Goal: Task Accomplishment & Management: Complete application form

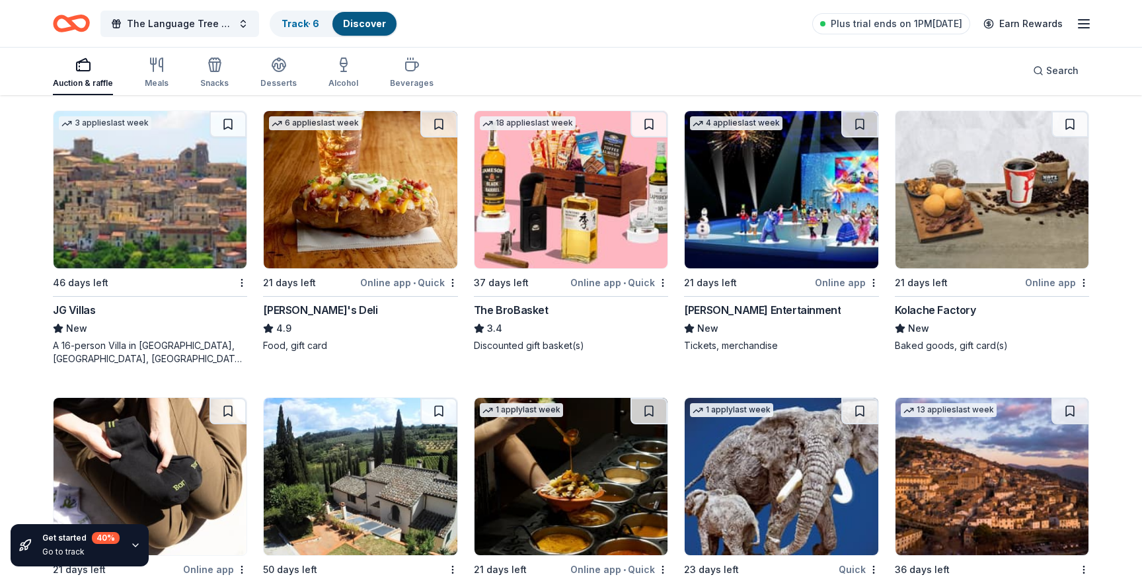
scroll to position [2687, 0]
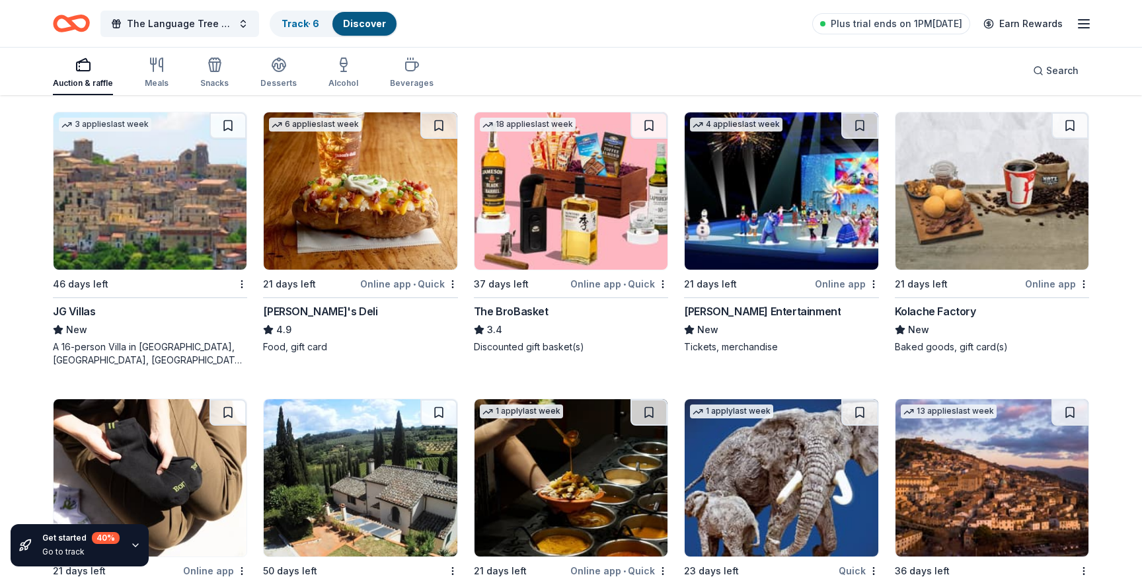
click at [836, 230] on img at bounding box center [781, 190] width 193 height 157
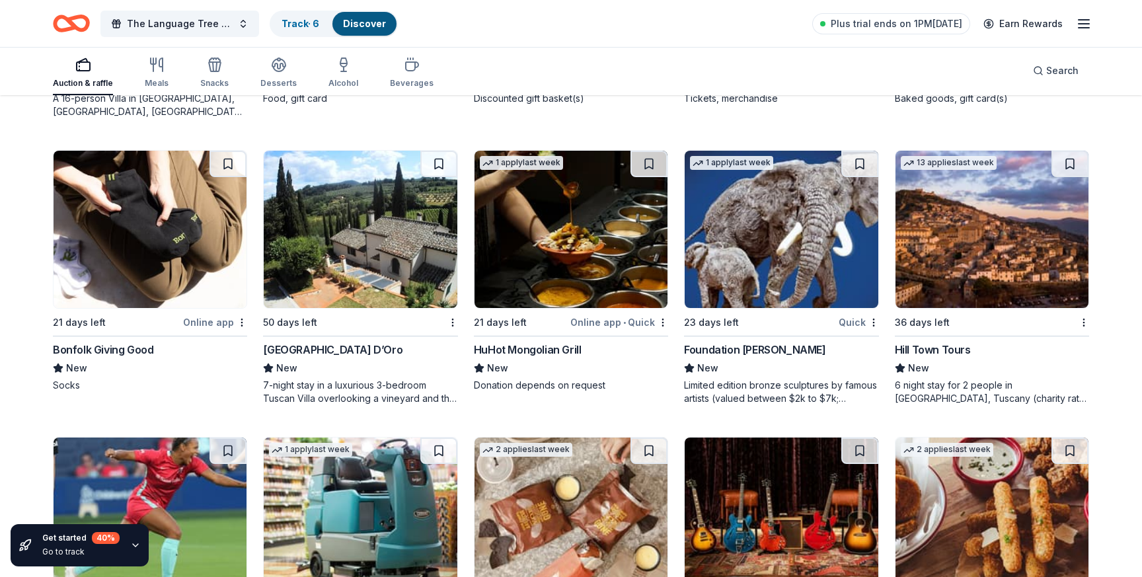
scroll to position [2933, 0]
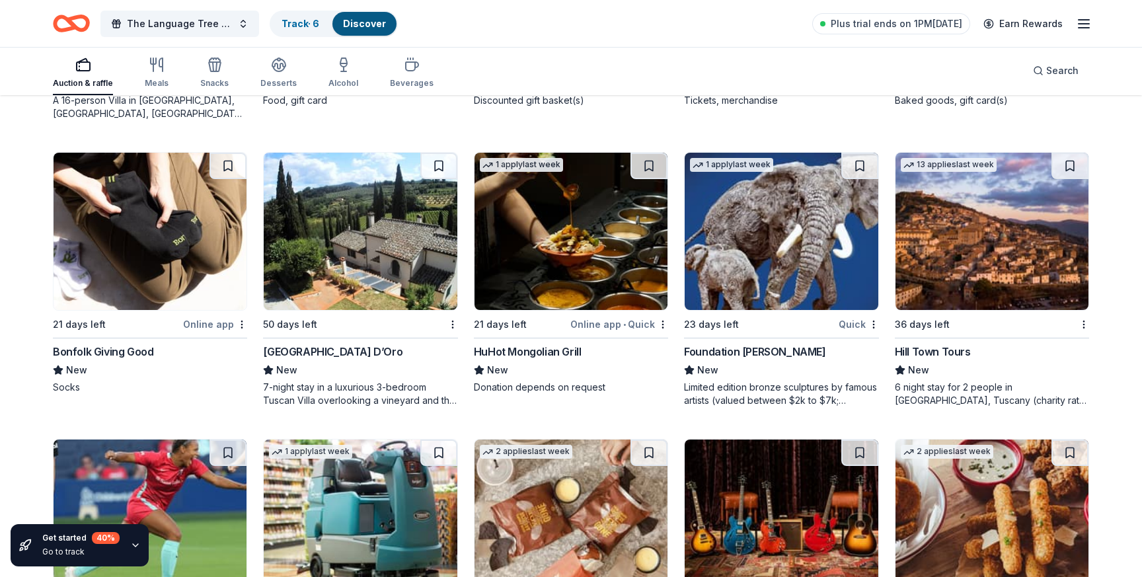
click at [601, 225] on img at bounding box center [571, 231] width 193 height 157
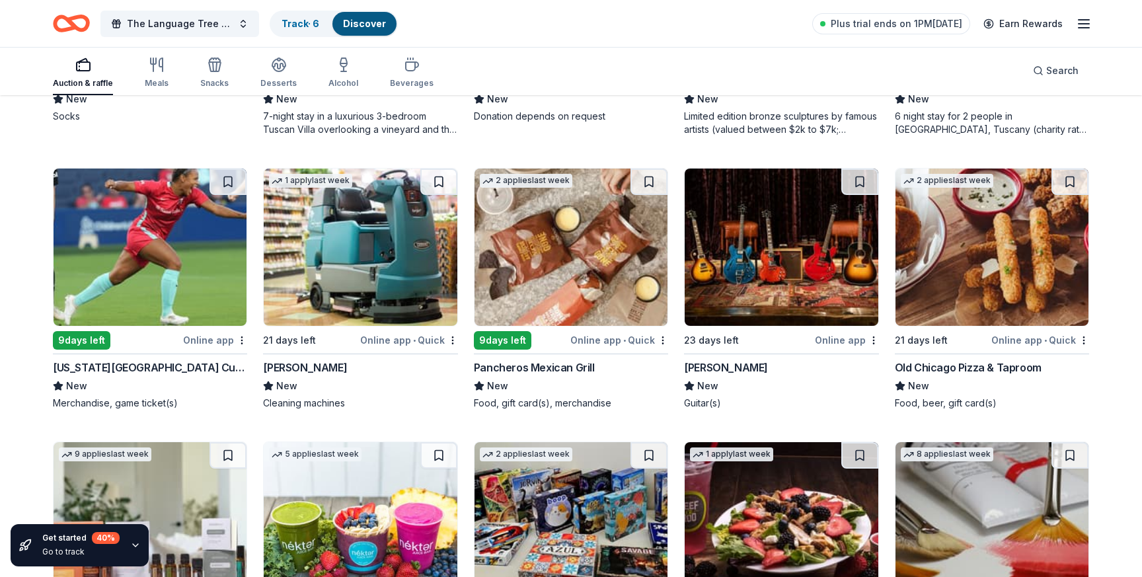
scroll to position [3203, 0]
click at [537, 284] on img at bounding box center [571, 247] width 193 height 157
click at [774, 296] on img at bounding box center [781, 247] width 193 height 157
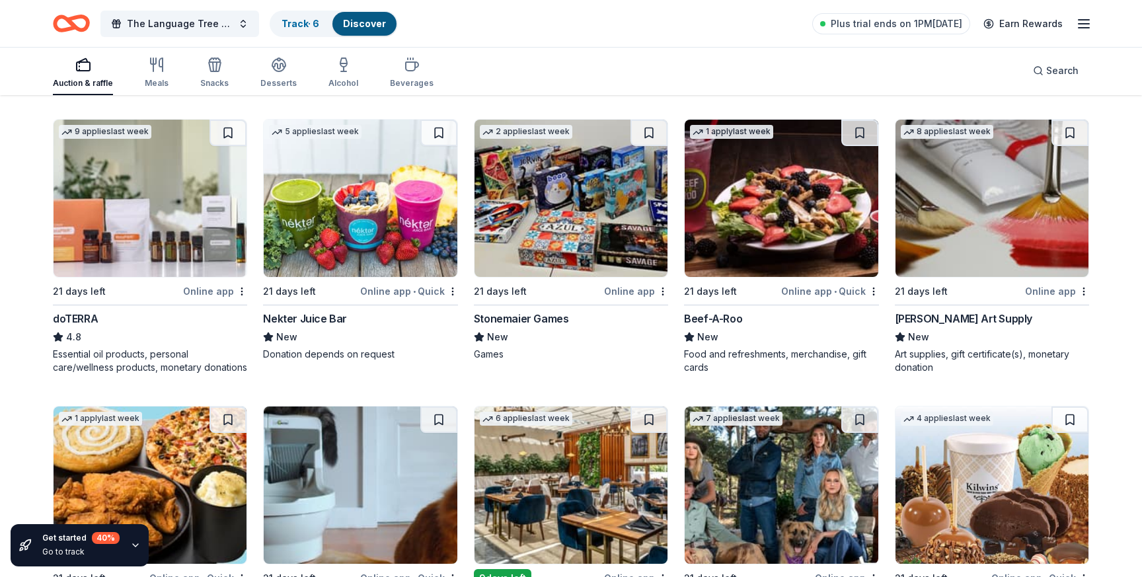
scroll to position [3523, 0]
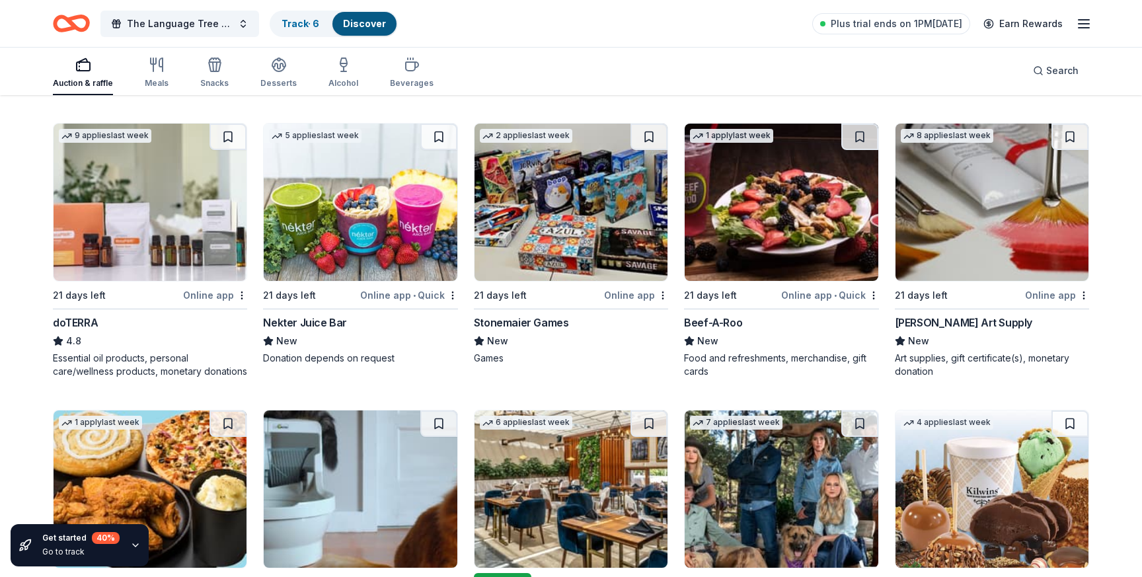
click at [535, 208] on img at bounding box center [571, 202] width 193 height 157
click at [962, 241] on img at bounding box center [992, 202] width 193 height 157
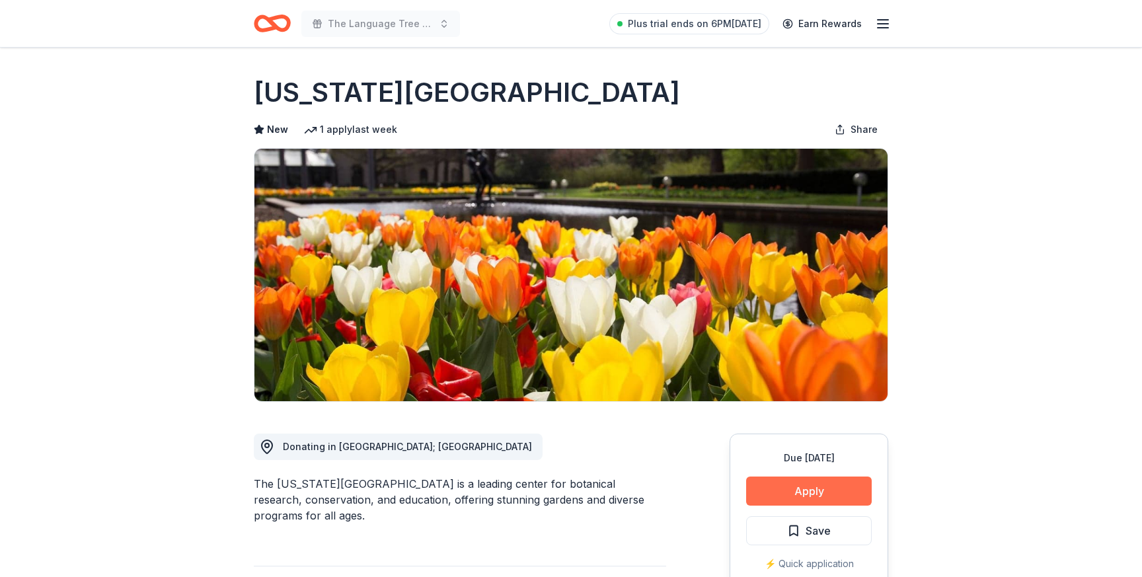
click at [832, 485] on button "Apply" at bounding box center [809, 491] width 126 height 29
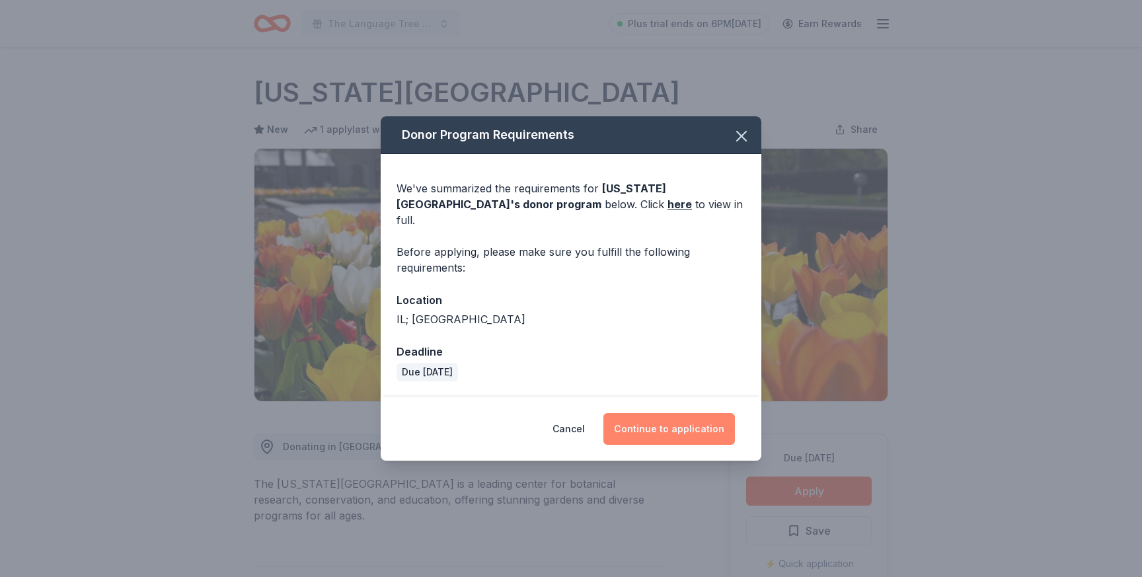
click at [691, 431] on button "Continue to application" at bounding box center [669, 429] width 132 height 32
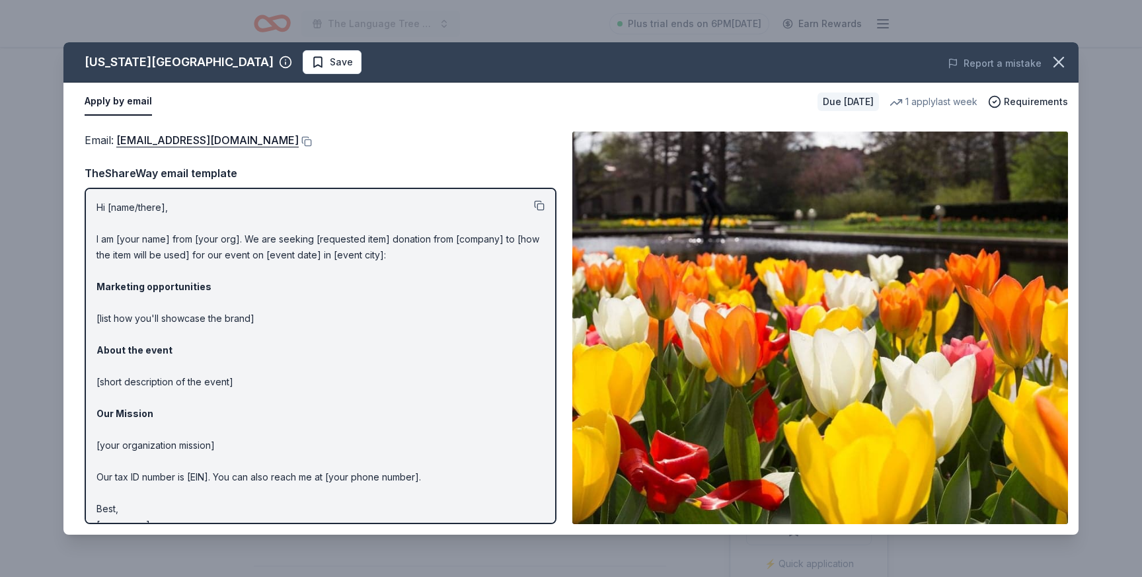
click at [537, 206] on button at bounding box center [539, 205] width 11 height 11
click at [1026, 106] on span "Requirements" at bounding box center [1036, 102] width 64 height 16
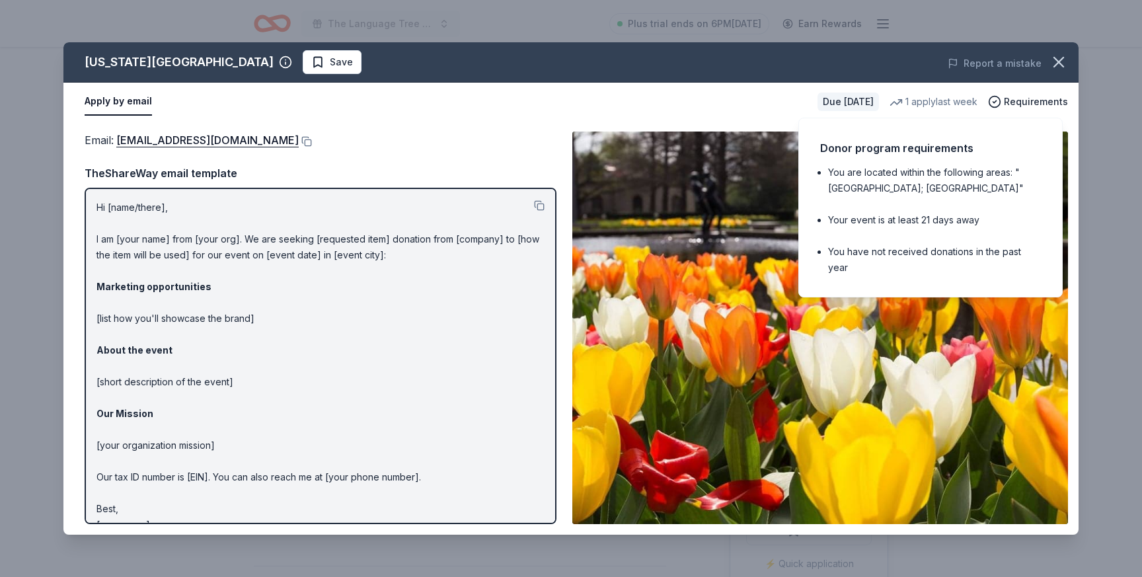
click at [469, 147] on div "Email : membership@mobot.org" at bounding box center [321, 140] width 472 height 17
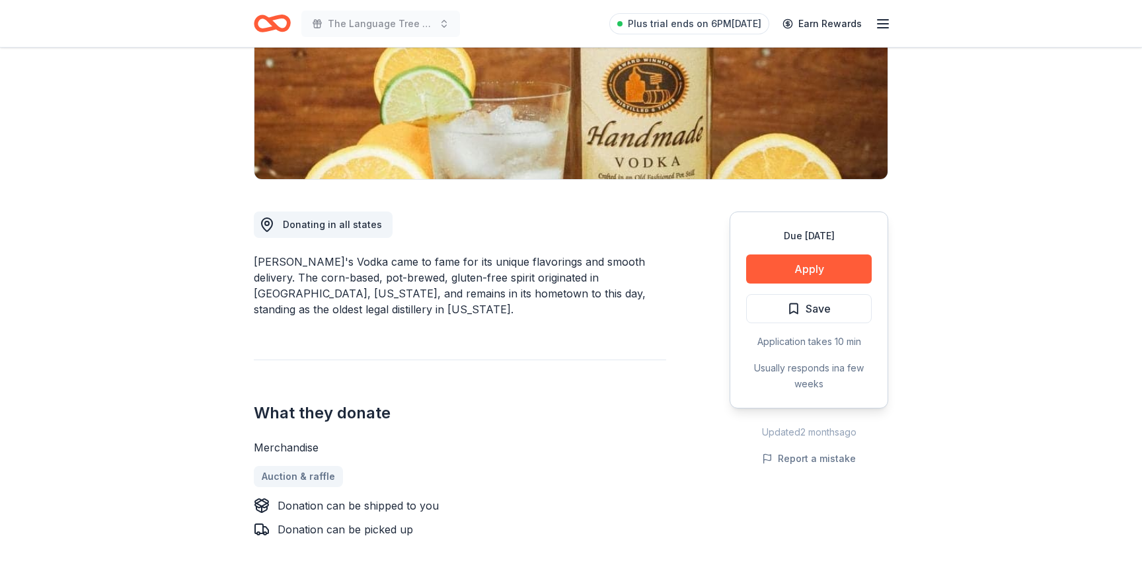
scroll to position [217, 0]
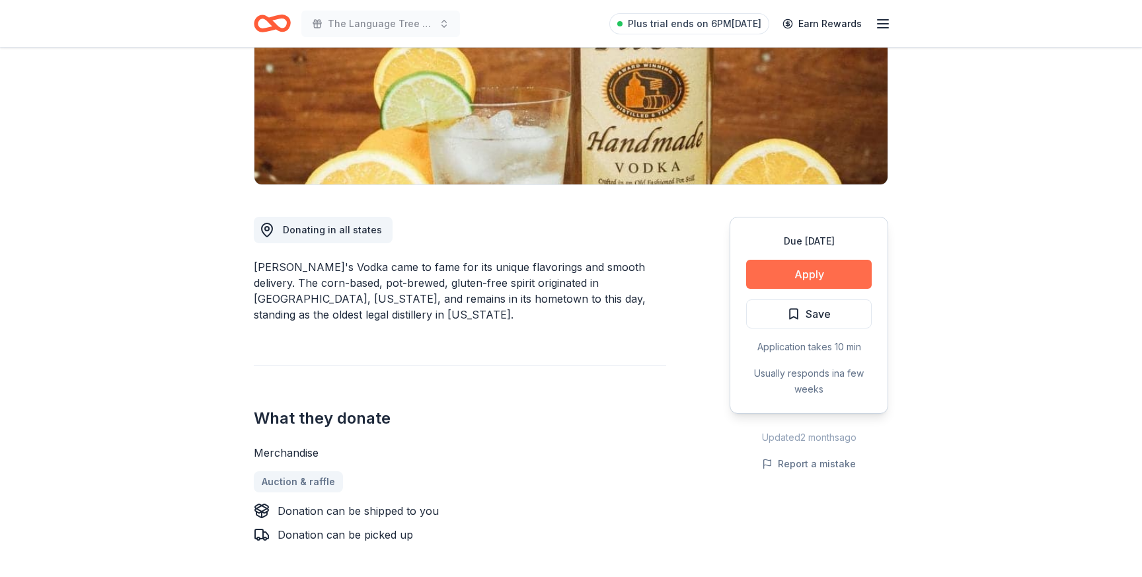
click at [798, 272] on button "Apply" at bounding box center [809, 274] width 126 height 29
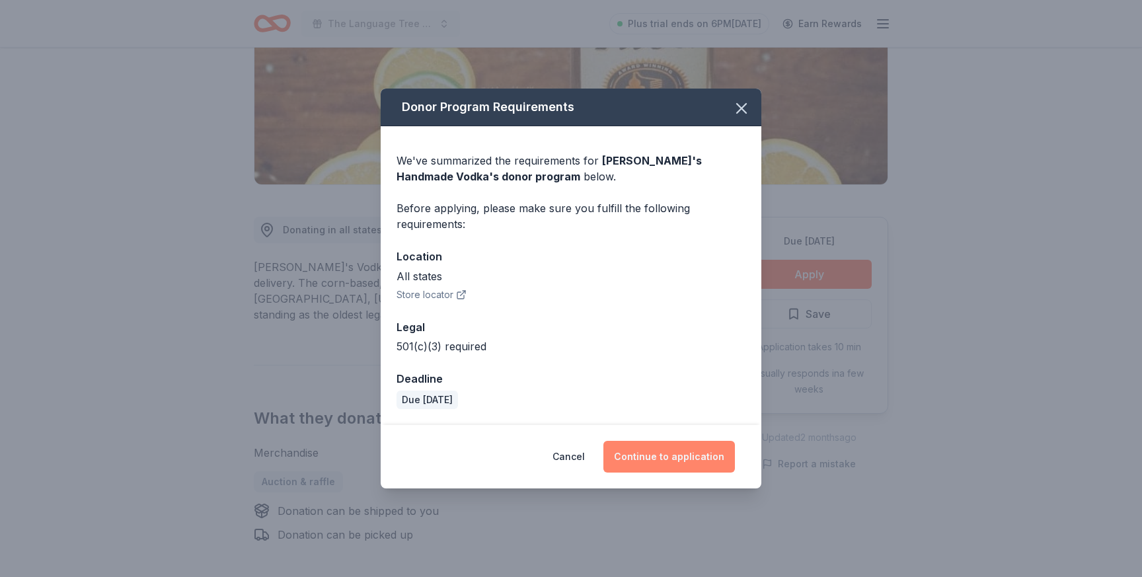
click at [696, 450] on button "Continue to application" at bounding box center [669, 457] width 132 height 32
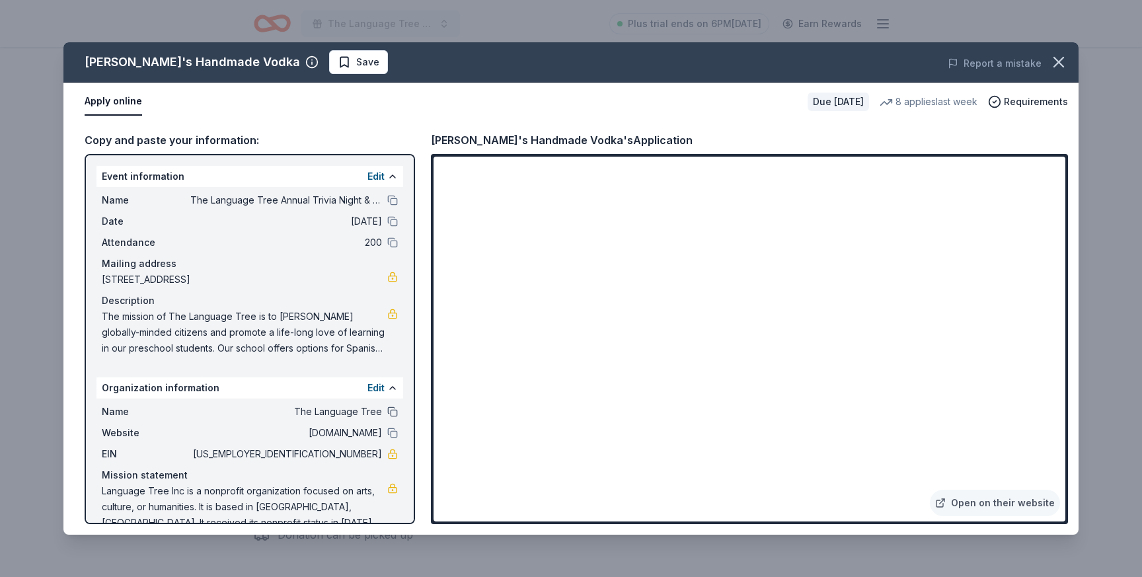
click at [393, 414] on button at bounding box center [392, 411] width 11 height 11
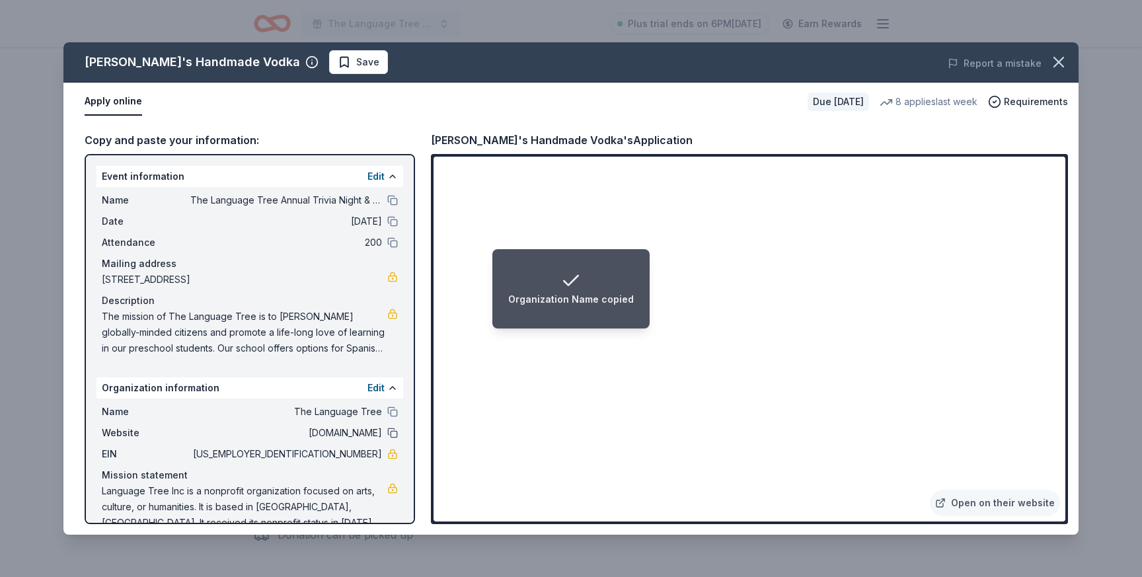
click at [395, 436] on button at bounding box center [392, 433] width 11 height 11
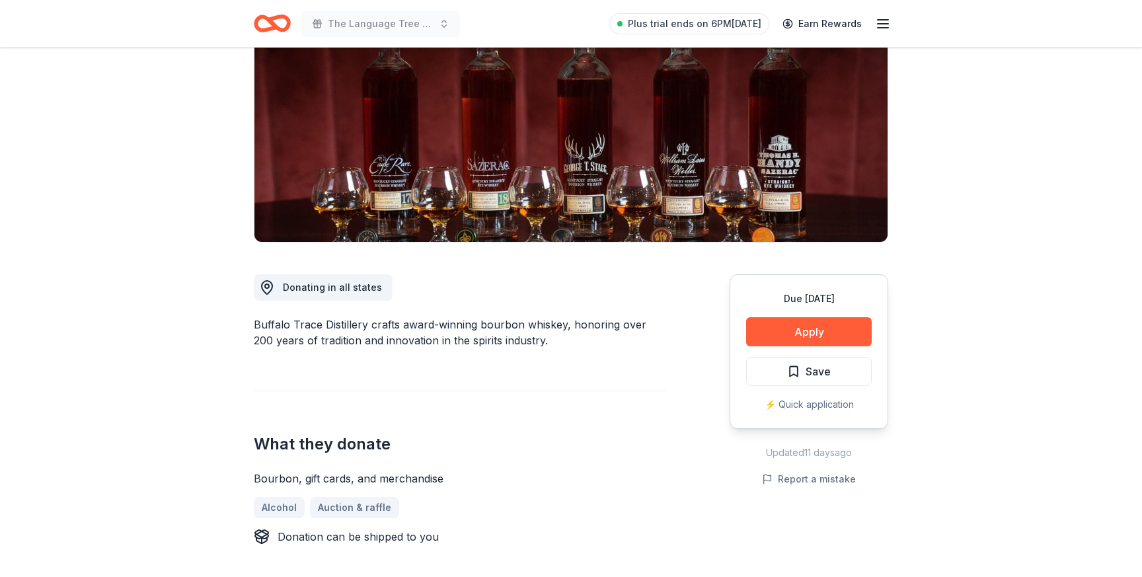
scroll to position [160, 0]
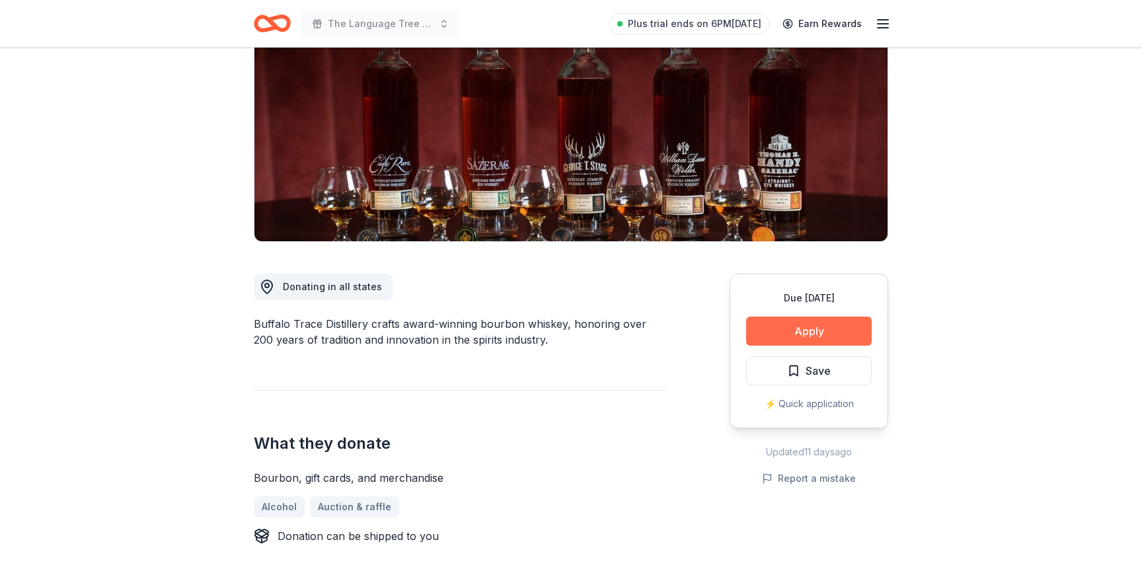
click at [825, 332] on button "Apply" at bounding box center [809, 331] width 126 height 29
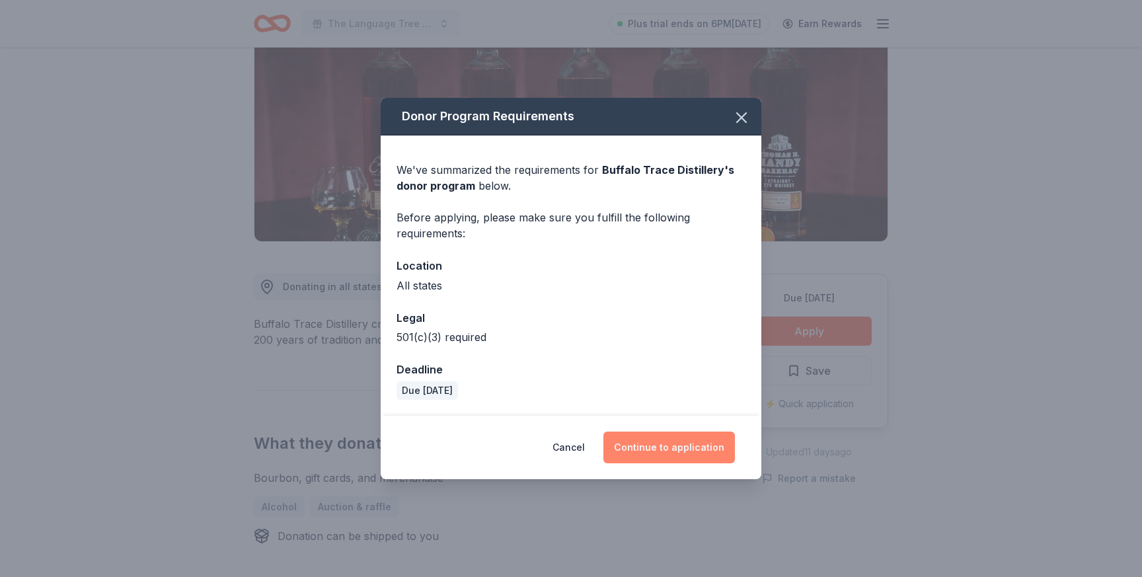
click at [693, 432] on button "Continue to application" at bounding box center [669, 448] width 132 height 32
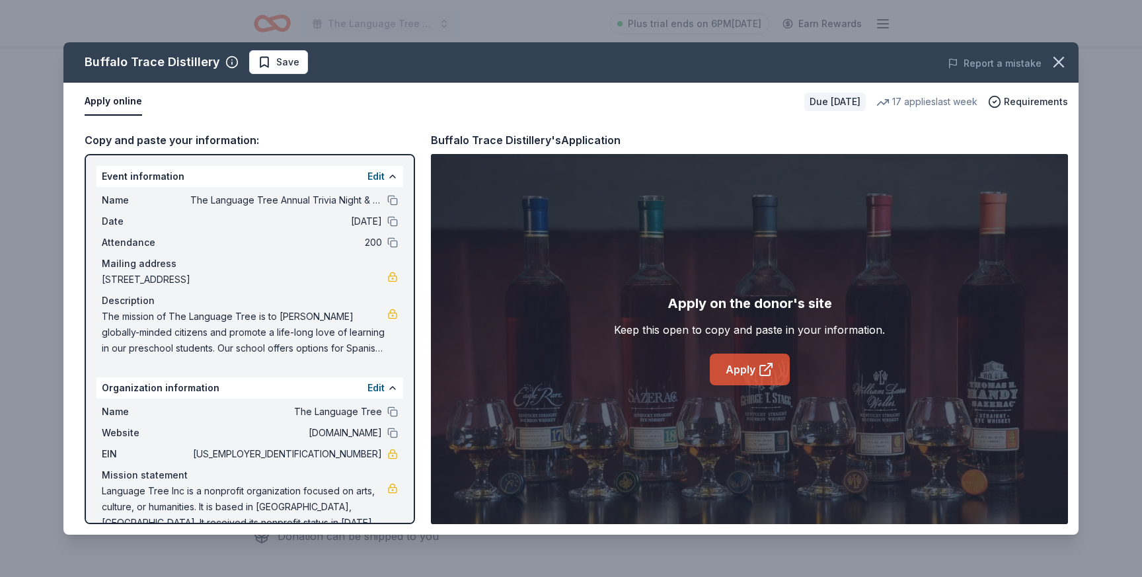
click at [761, 374] on icon at bounding box center [766, 370] width 16 height 16
click at [748, 367] on link "Apply" at bounding box center [750, 370] width 80 height 32
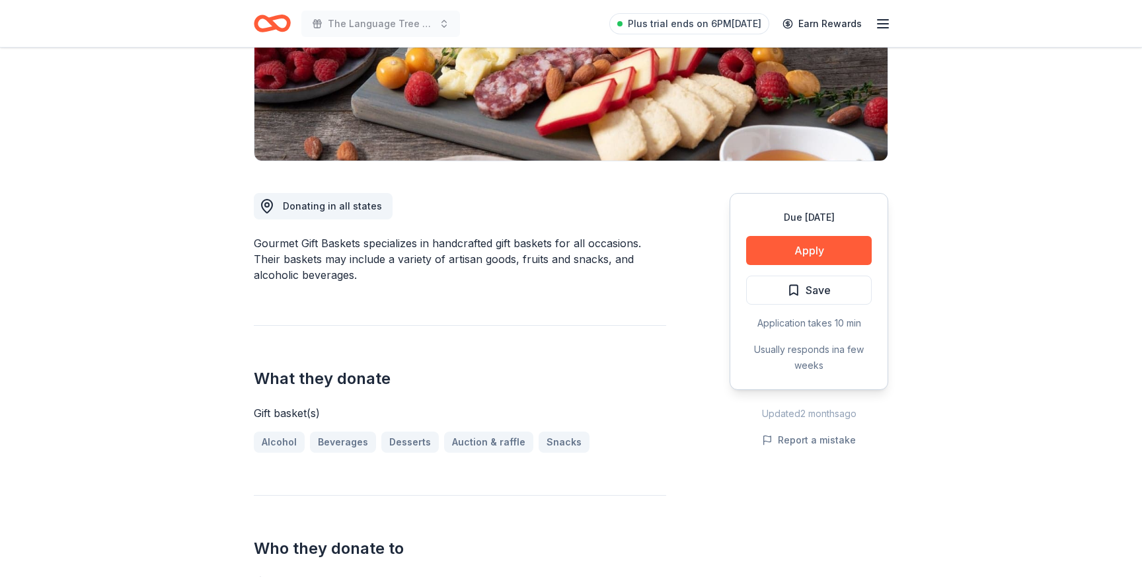
scroll to position [247, 0]
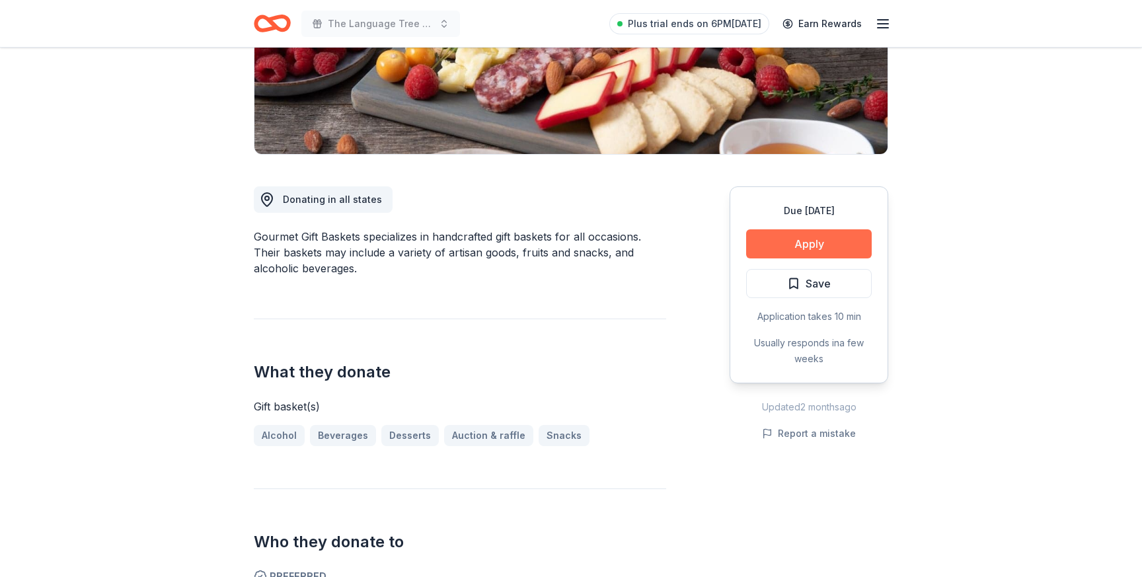
click at [837, 238] on button "Apply" at bounding box center [809, 243] width 126 height 29
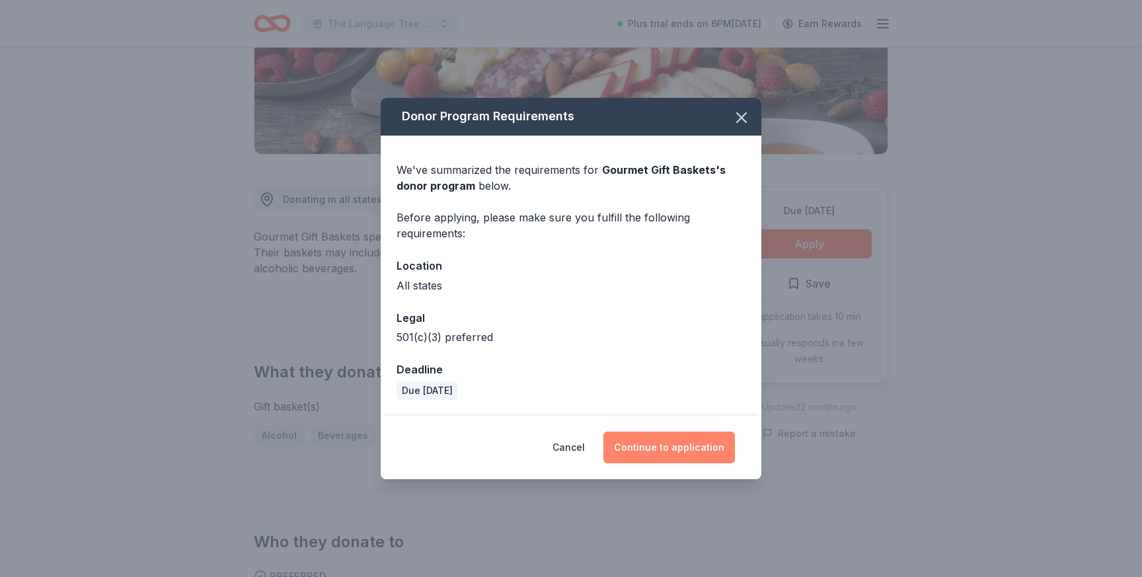
click at [702, 445] on button "Continue to application" at bounding box center [669, 448] width 132 height 32
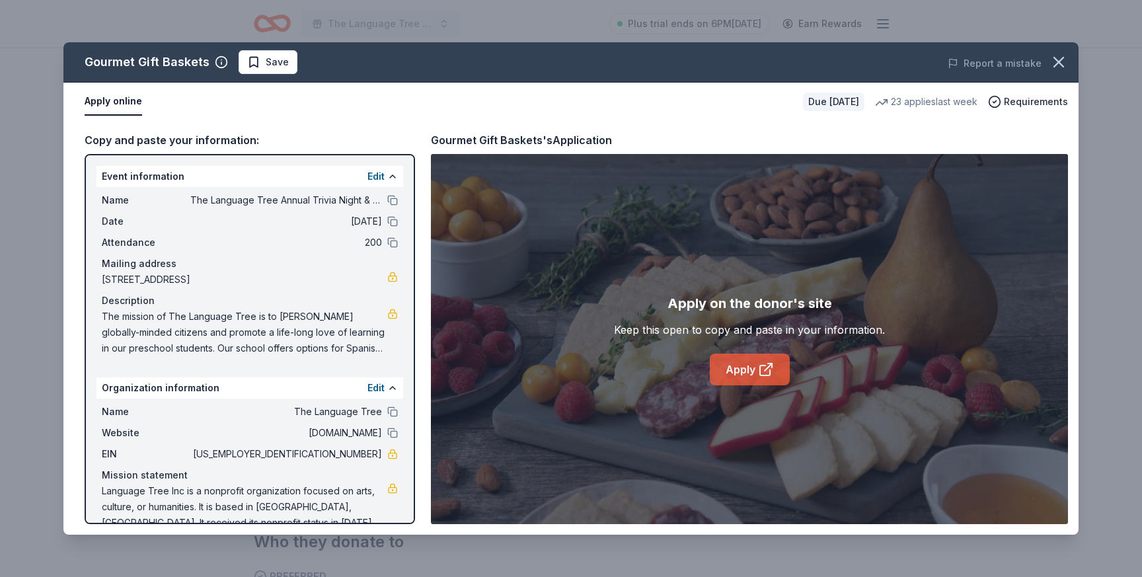
click at [752, 362] on link "Apply" at bounding box center [750, 370] width 80 height 32
click at [746, 371] on link "Apply" at bounding box center [750, 370] width 80 height 32
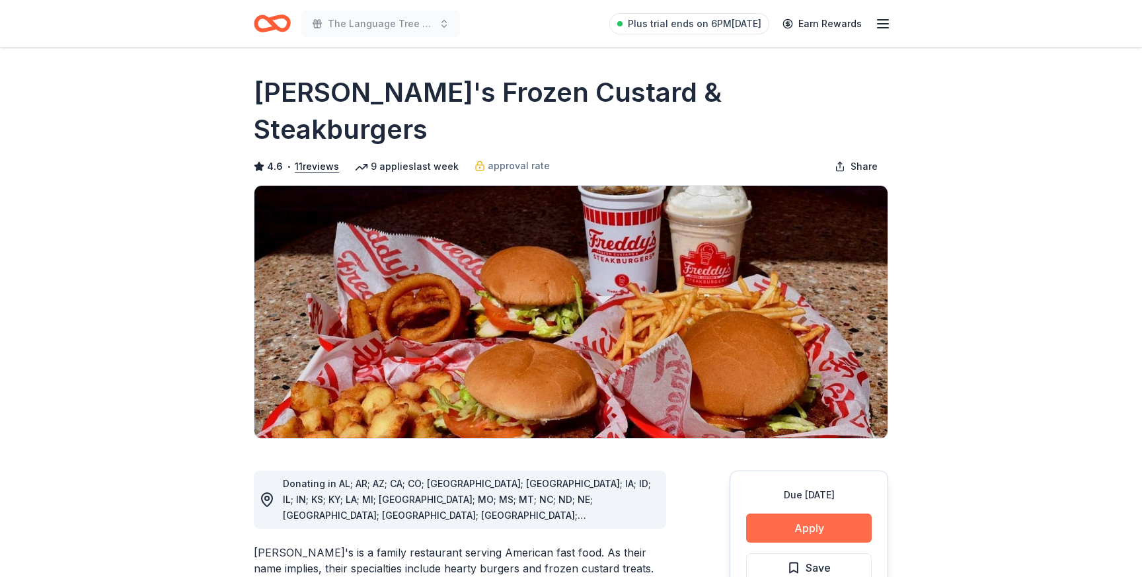
click at [805, 514] on button "Apply" at bounding box center [809, 528] width 126 height 29
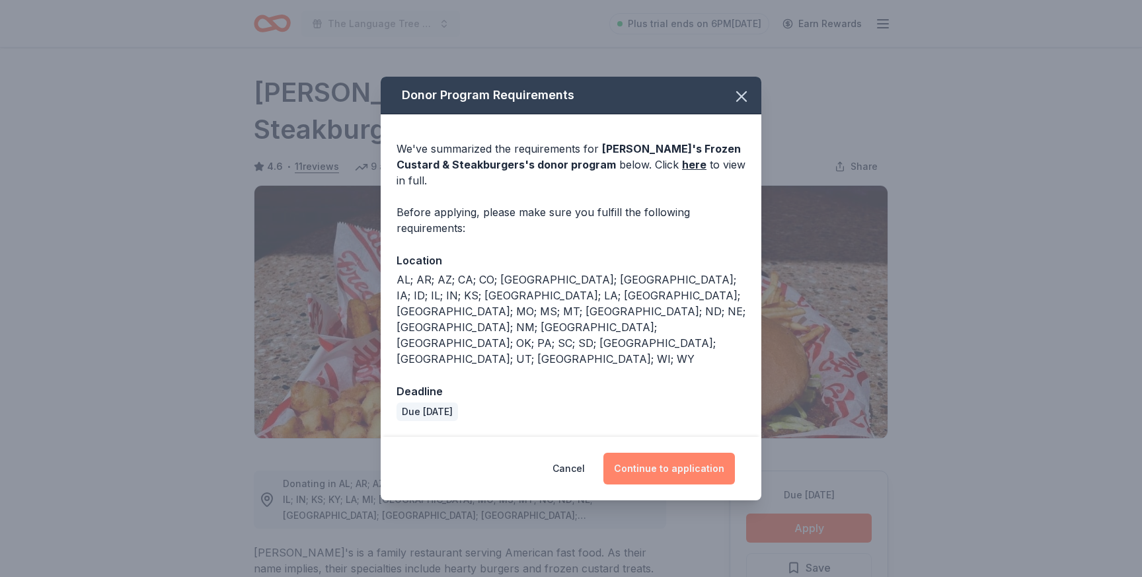
click at [678, 453] on button "Continue to application" at bounding box center [669, 469] width 132 height 32
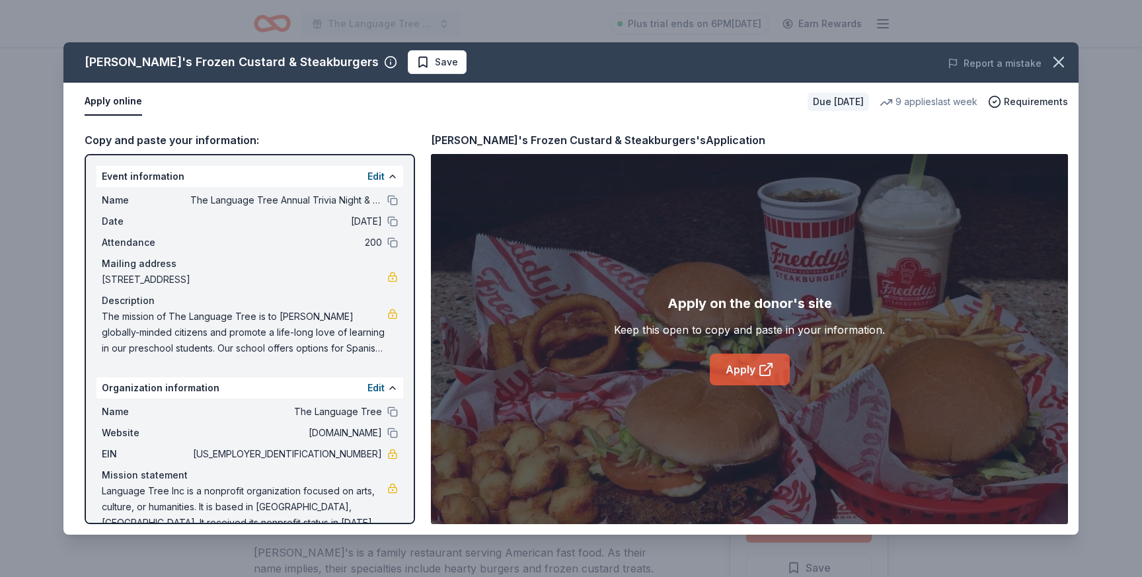
click at [748, 383] on link "Apply" at bounding box center [750, 370] width 80 height 32
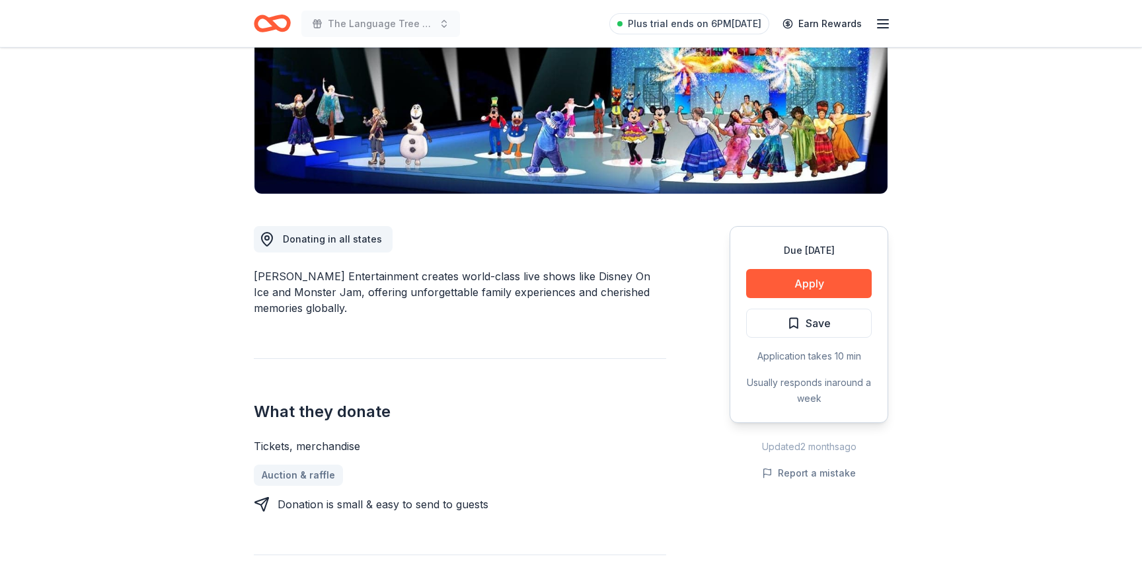
scroll to position [215, 0]
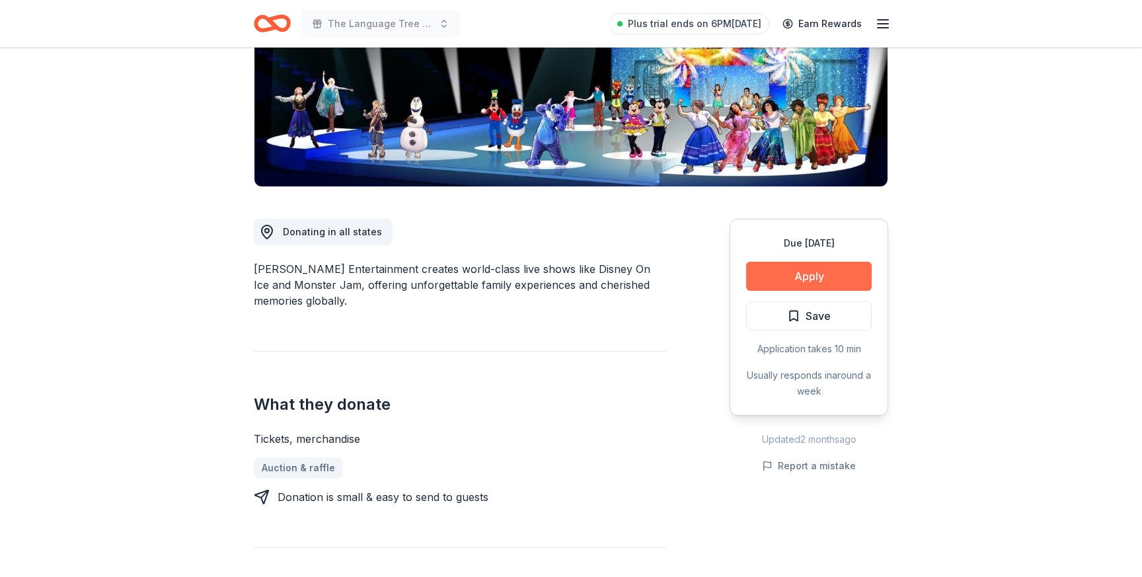
click at [827, 277] on button "Apply" at bounding box center [809, 276] width 126 height 29
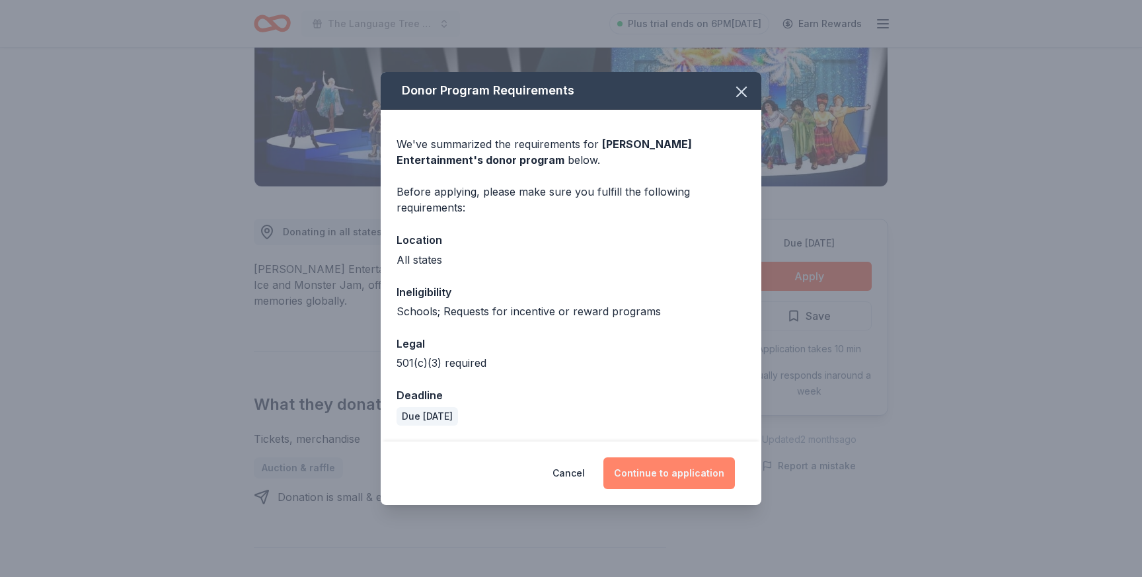
click at [673, 480] on button "Continue to application" at bounding box center [669, 473] width 132 height 32
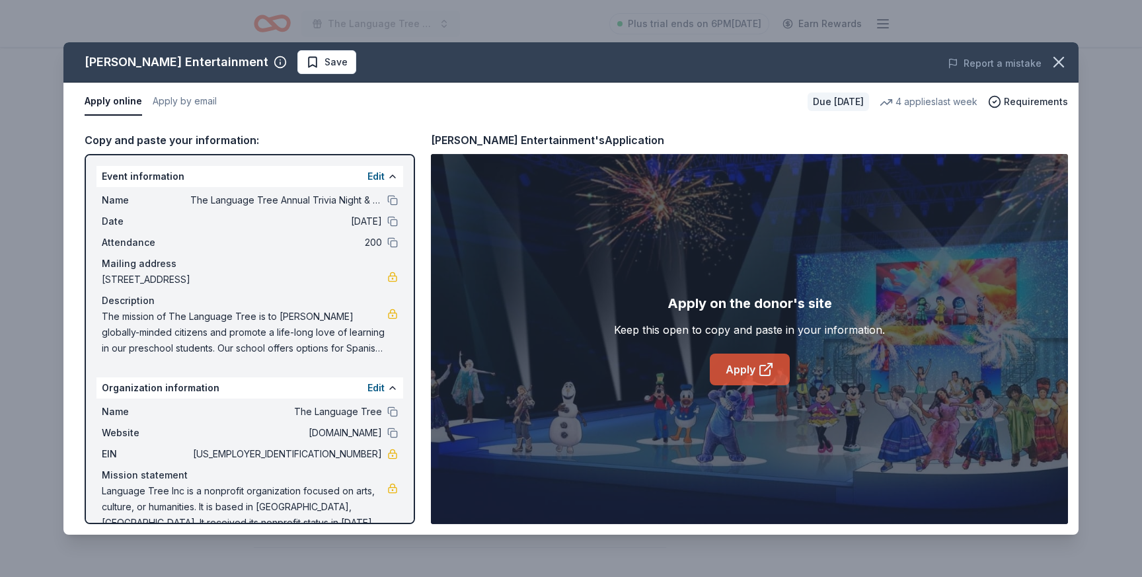
click at [734, 371] on link "Apply" at bounding box center [750, 370] width 80 height 32
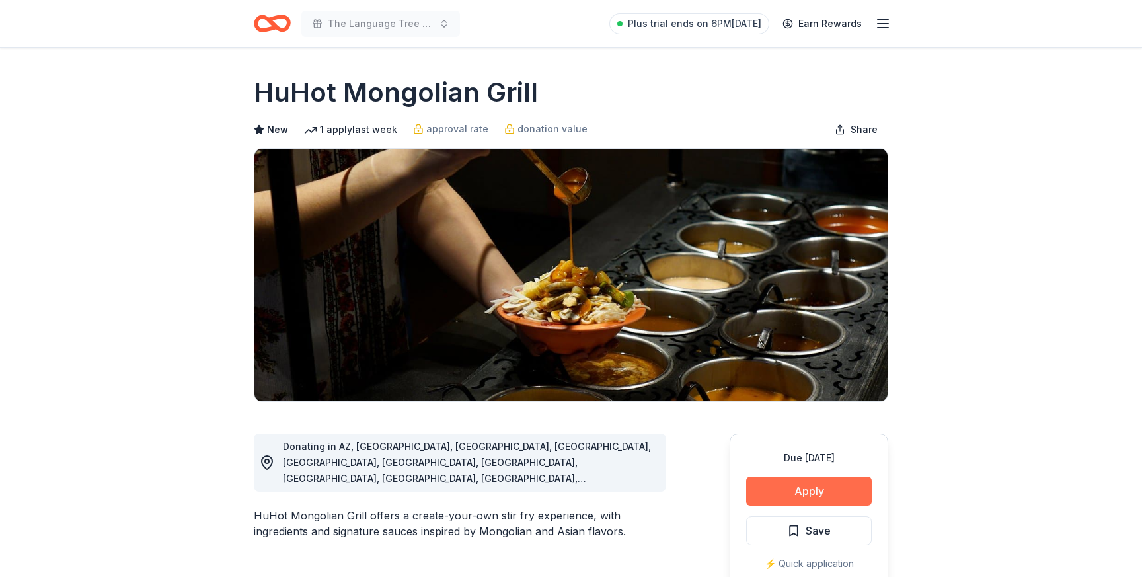
click at [788, 486] on button "Apply" at bounding box center [809, 491] width 126 height 29
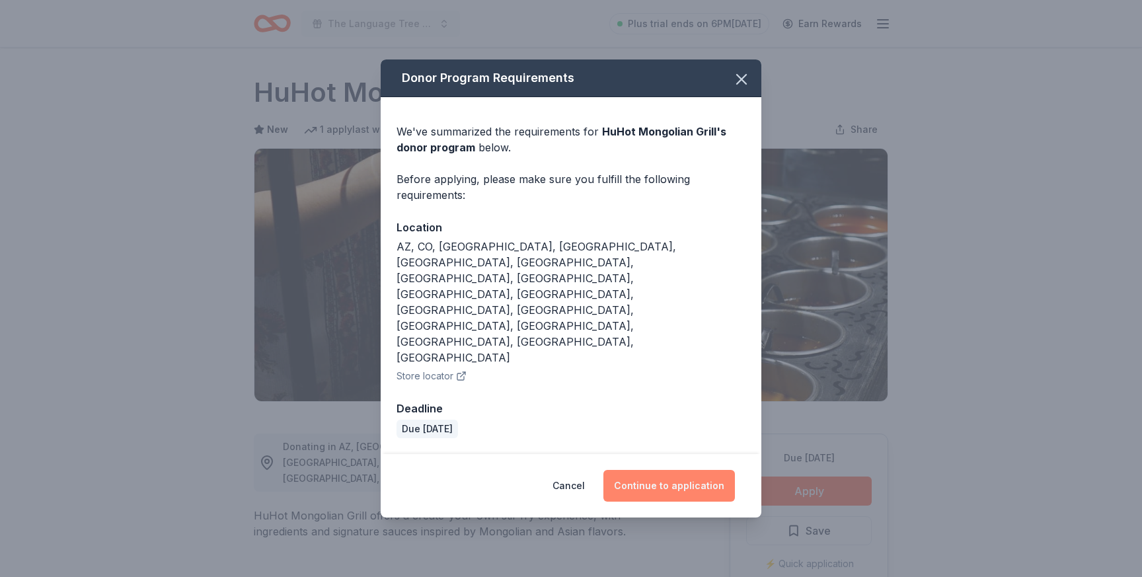
click at [689, 470] on button "Continue to application" at bounding box center [669, 486] width 132 height 32
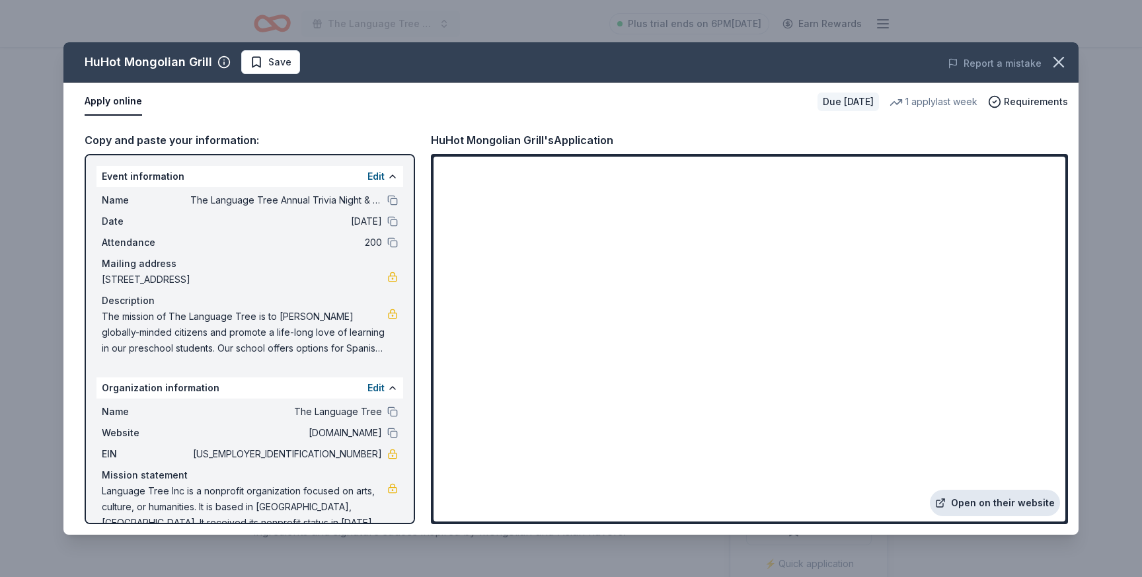
click at [968, 504] on link "Open on their website" at bounding box center [995, 503] width 130 height 26
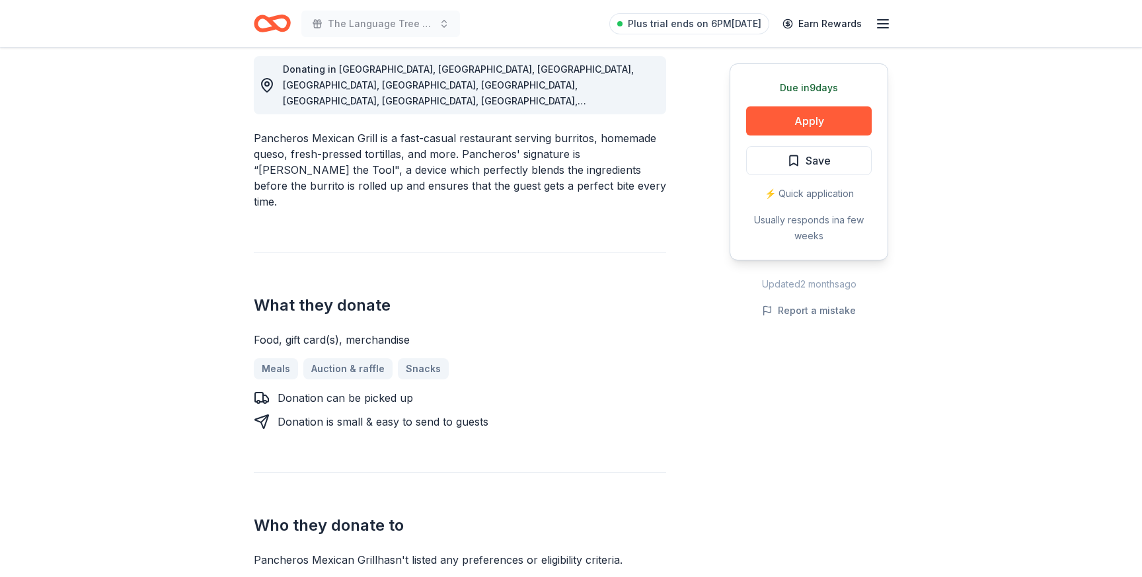
scroll to position [398, 0]
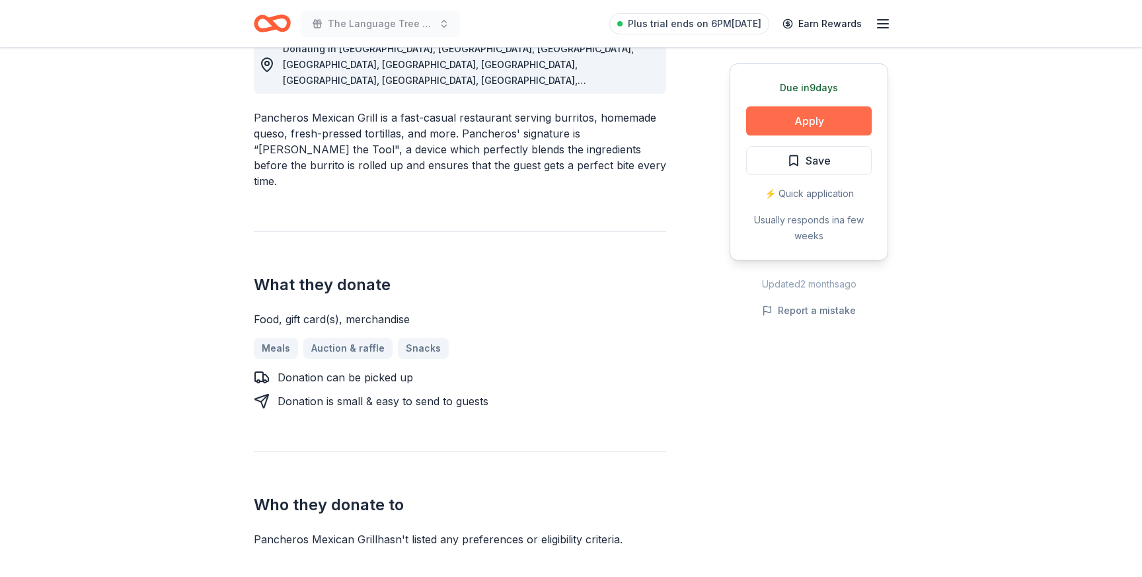
click at [809, 114] on button "Apply" at bounding box center [809, 120] width 126 height 29
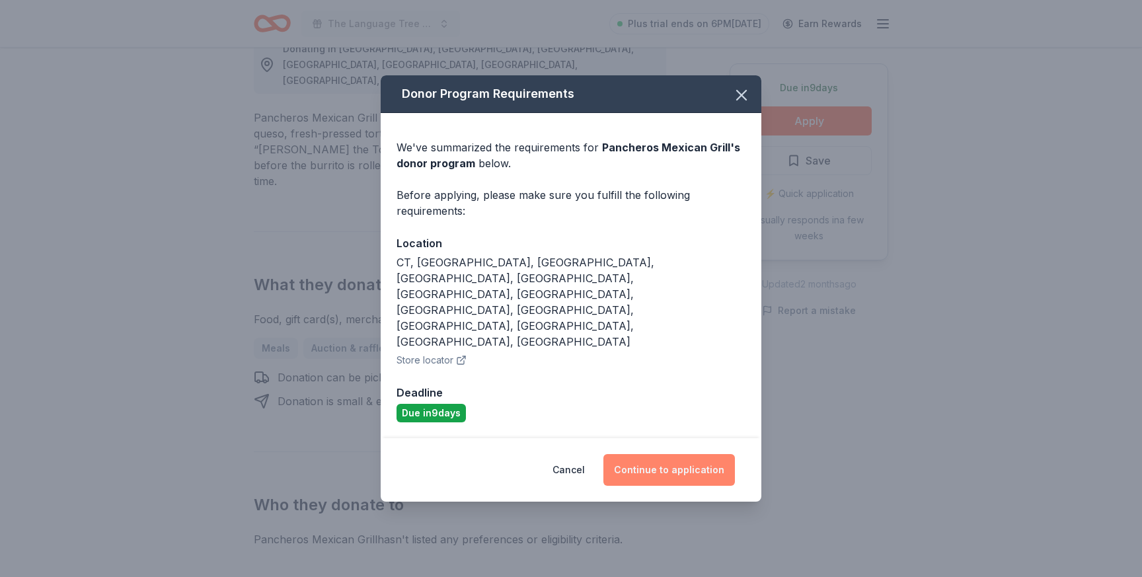
click at [705, 454] on button "Continue to application" at bounding box center [669, 470] width 132 height 32
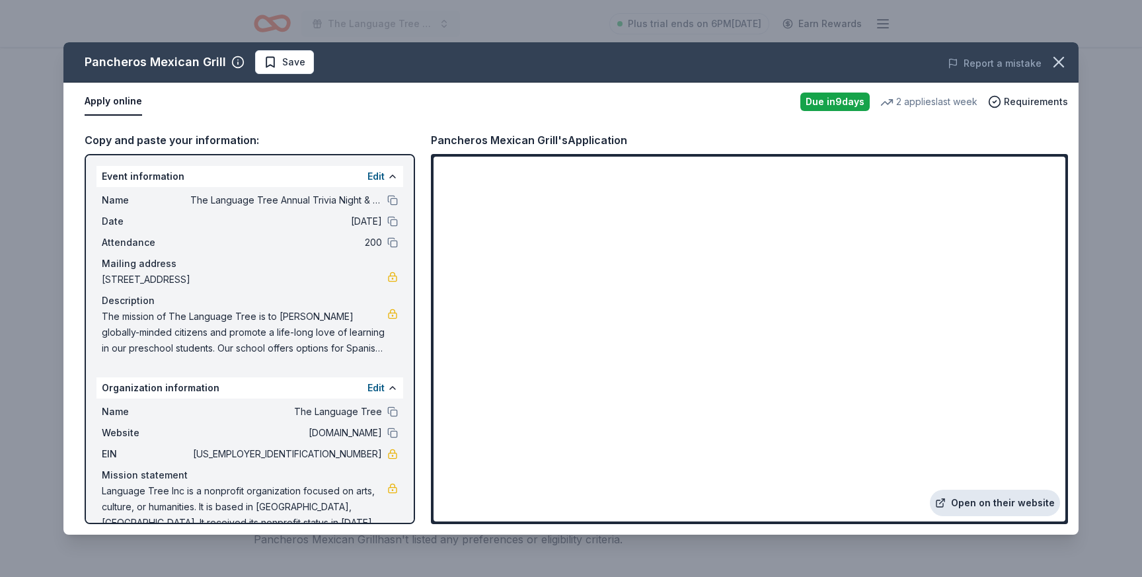
click at [997, 514] on link "Open on their website" at bounding box center [995, 503] width 130 height 26
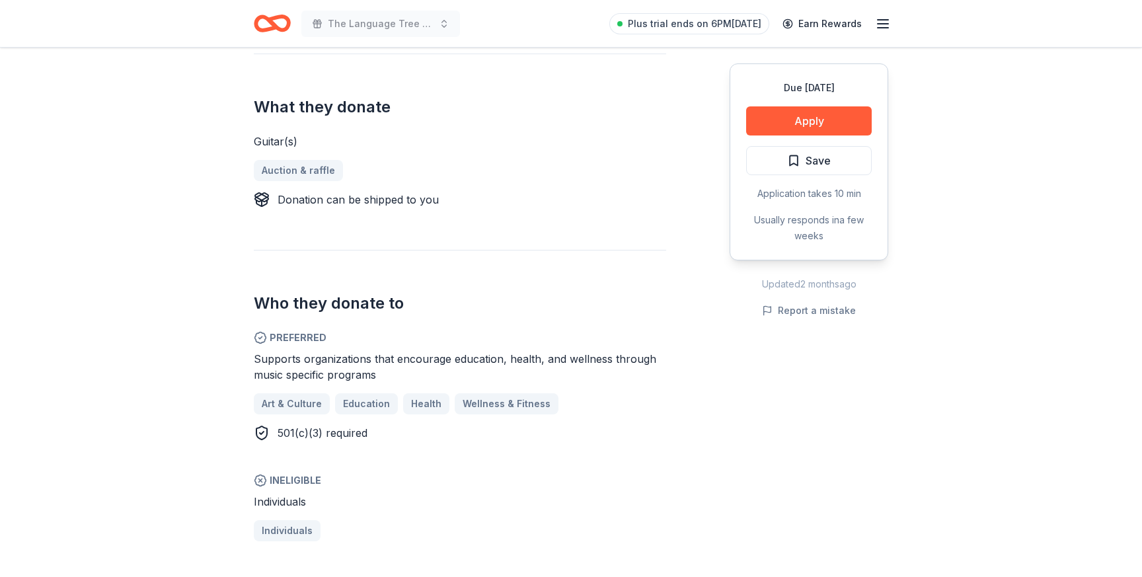
scroll to position [518, 0]
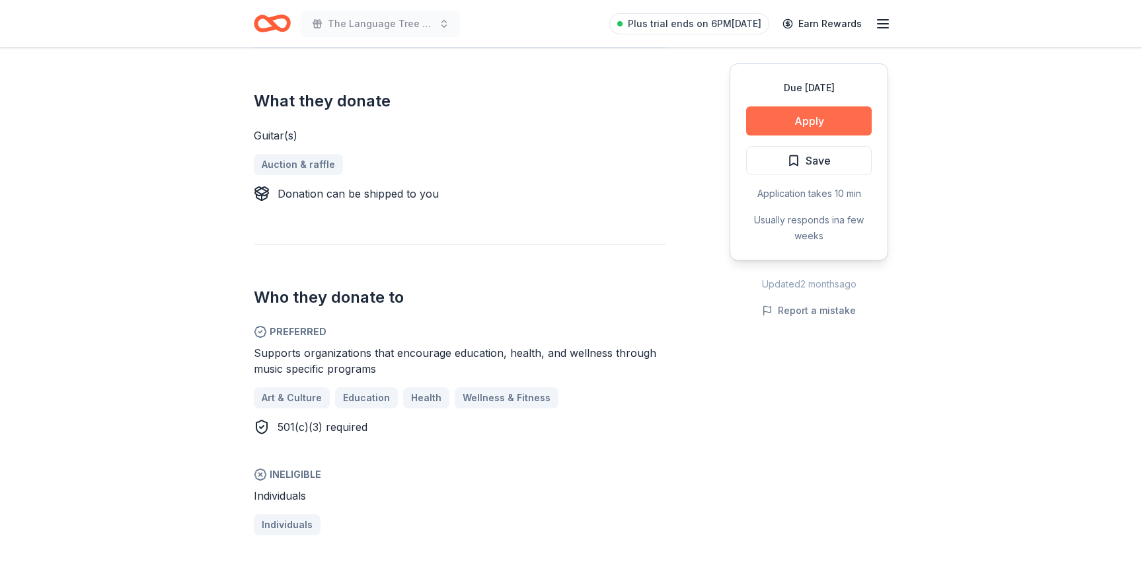
click at [808, 120] on button "Apply" at bounding box center [809, 120] width 126 height 29
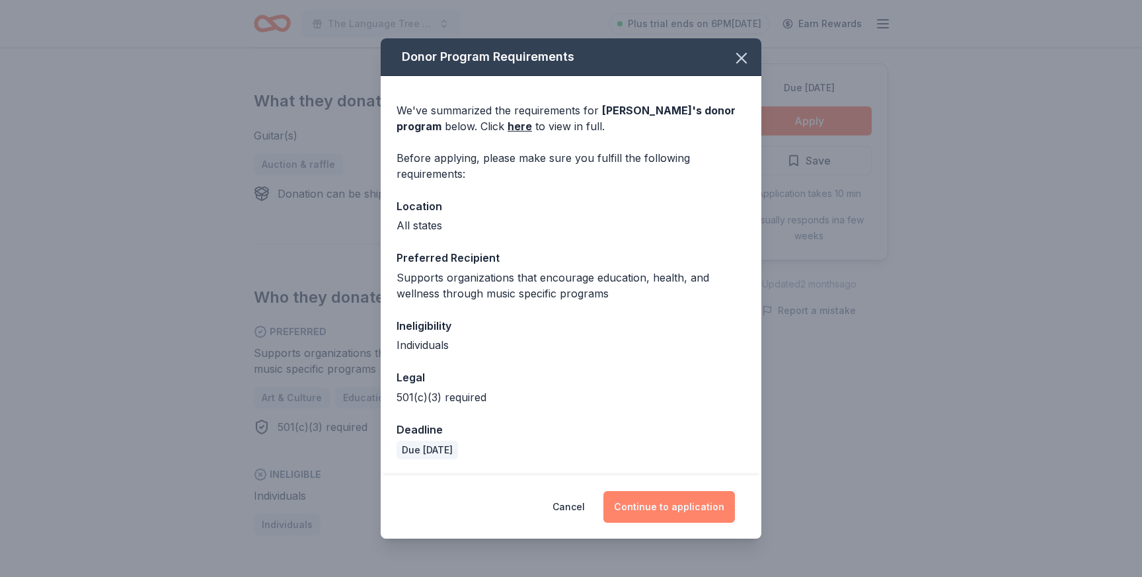
click at [675, 518] on button "Continue to application" at bounding box center [669, 507] width 132 height 32
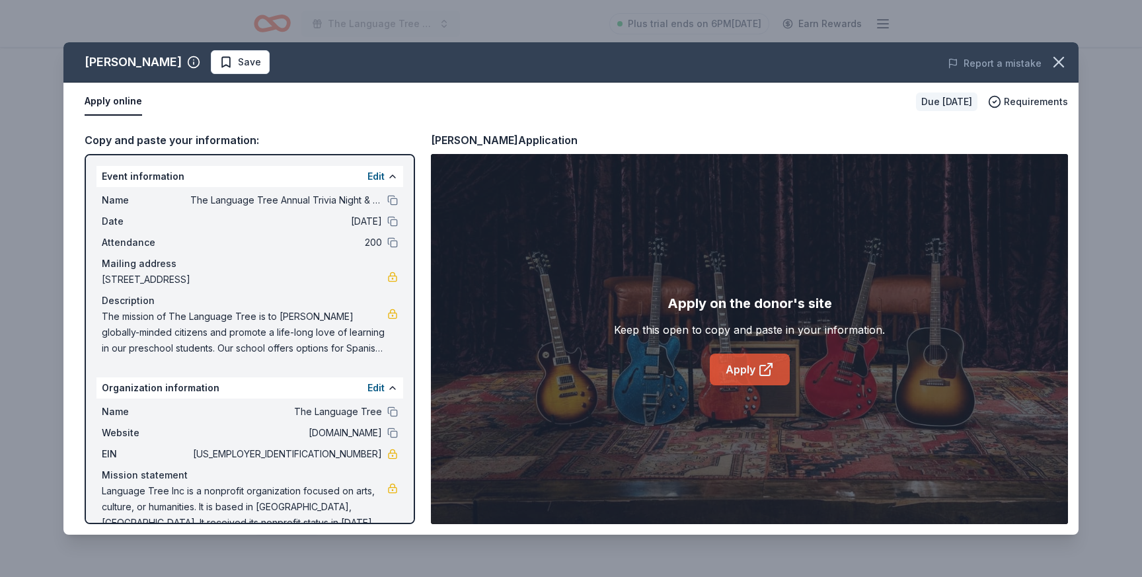
click at [757, 379] on link "Apply" at bounding box center [750, 370] width 80 height 32
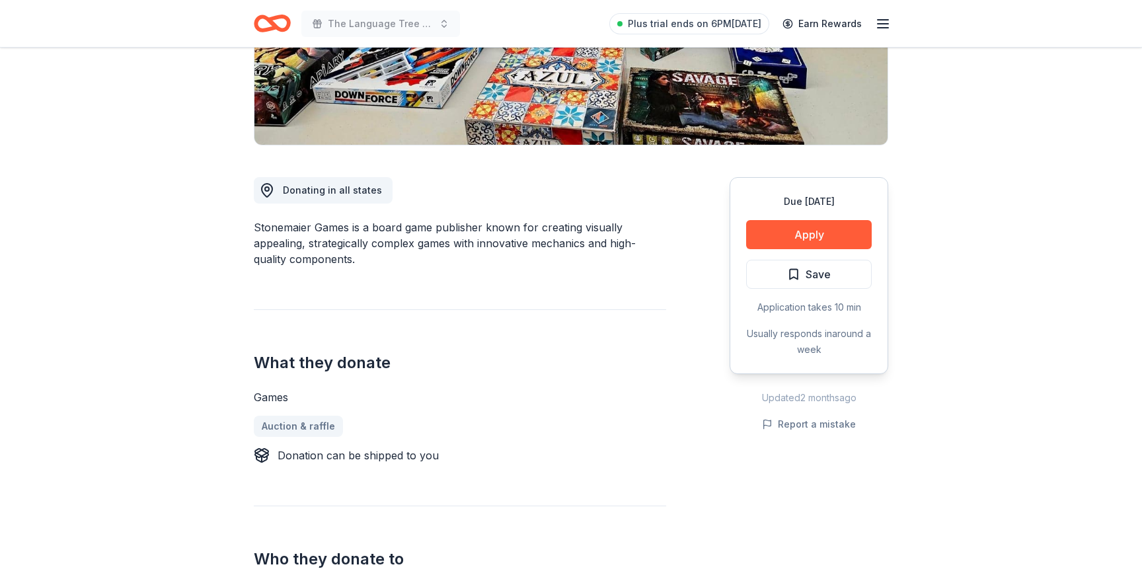
scroll to position [268, 0]
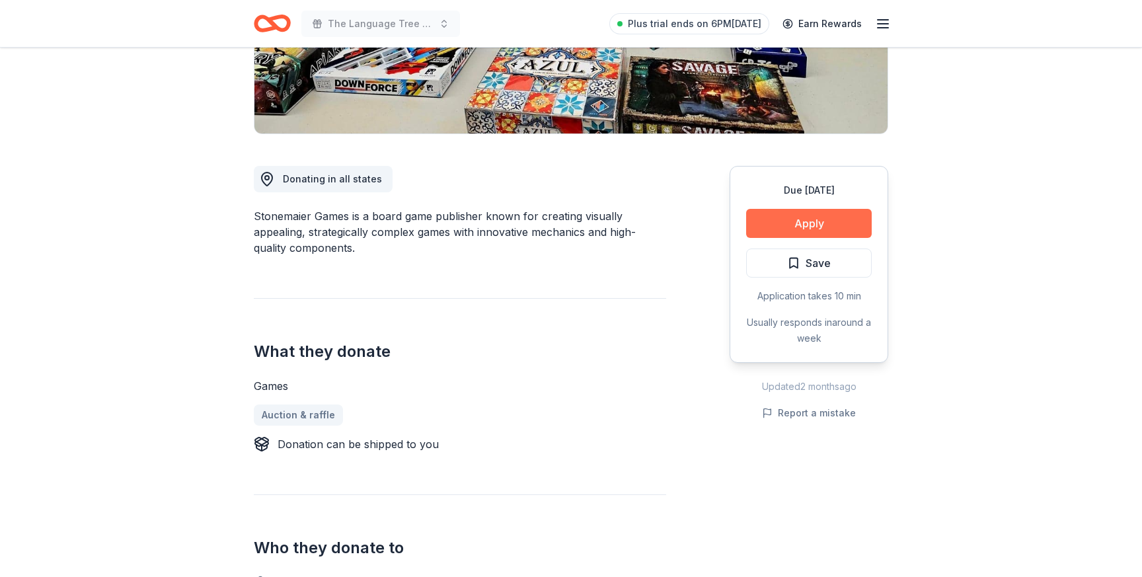
click at [814, 223] on button "Apply" at bounding box center [809, 223] width 126 height 29
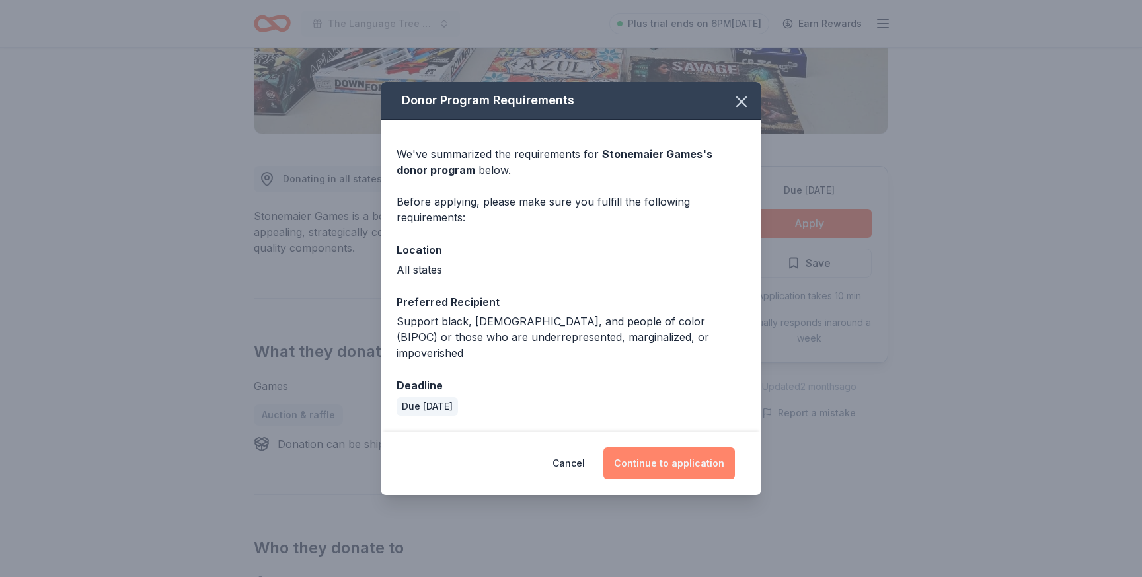
click at [653, 464] on button "Continue to application" at bounding box center [669, 463] width 132 height 32
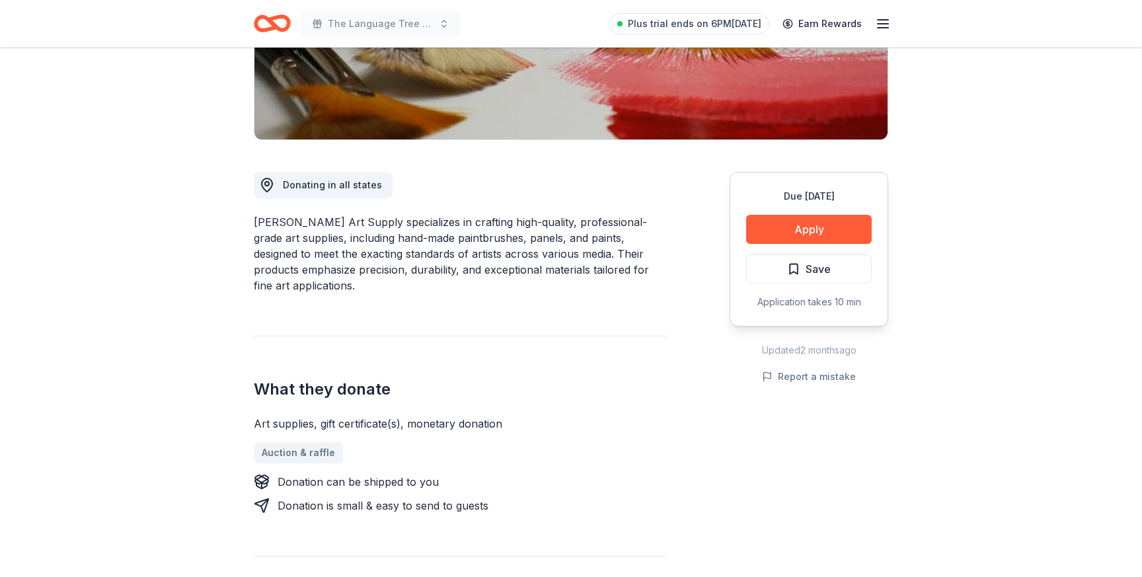
scroll to position [264, 0]
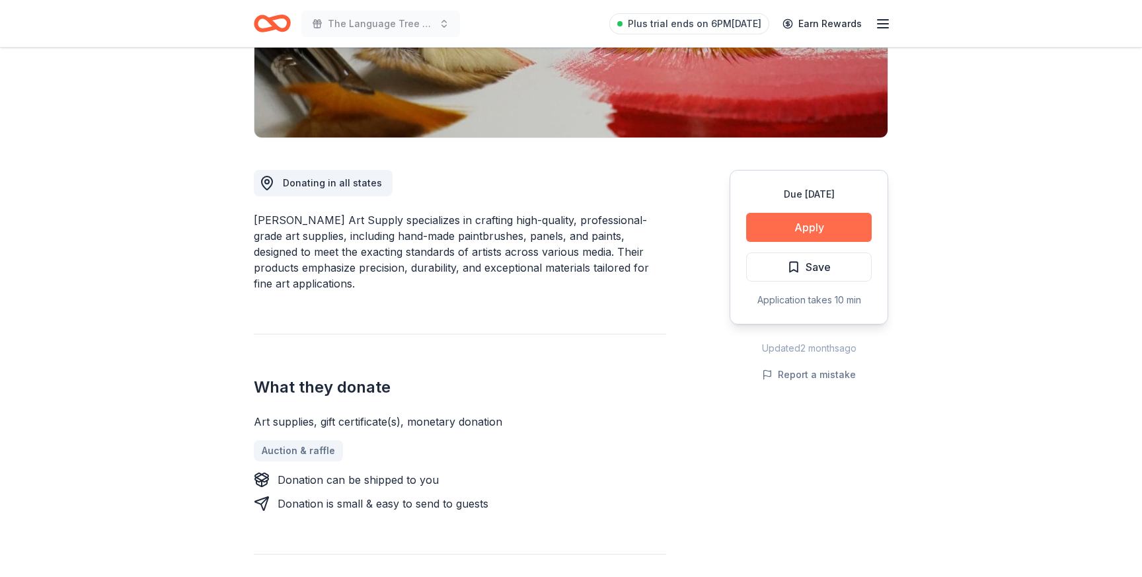
click at [806, 235] on button "Apply" at bounding box center [809, 227] width 126 height 29
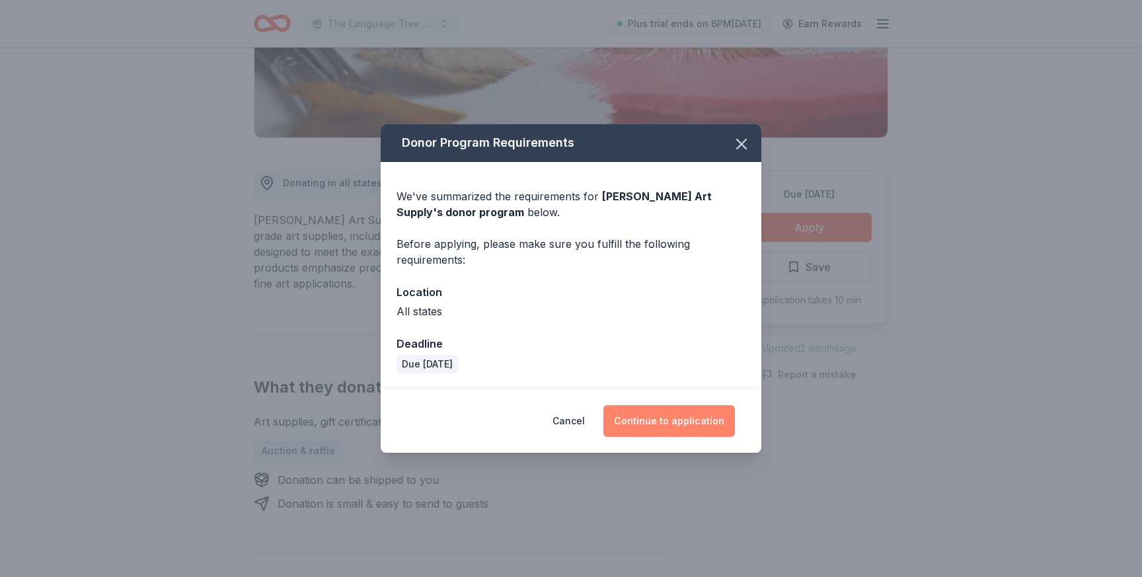
click at [697, 430] on button "Continue to application" at bounding box center [669, 421] width 132 height 32
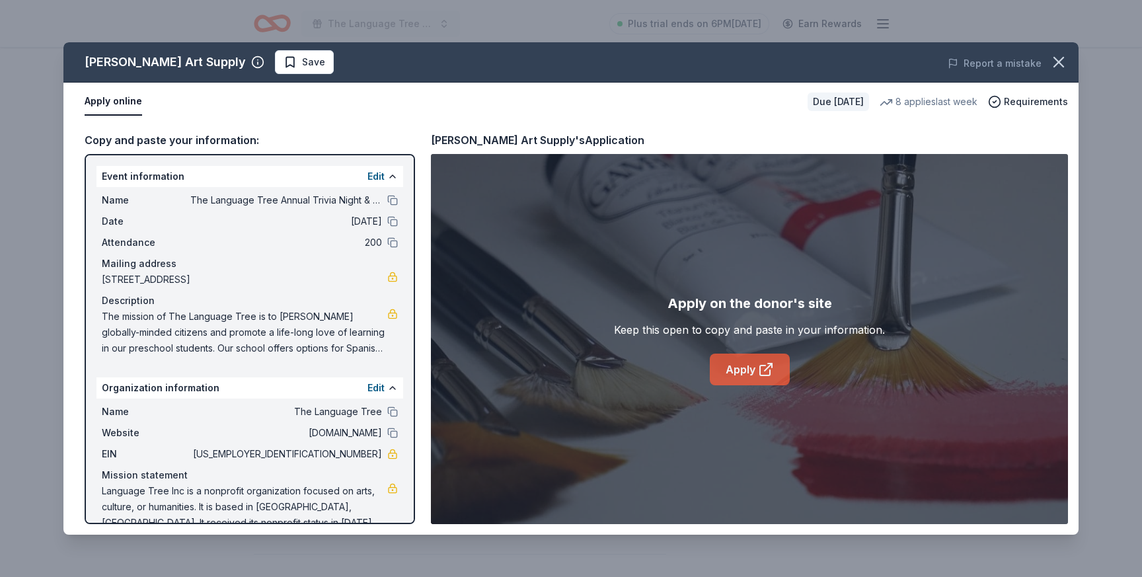
click at [760, 373] on icon at bounding box center [766, 370] width 16 height 16
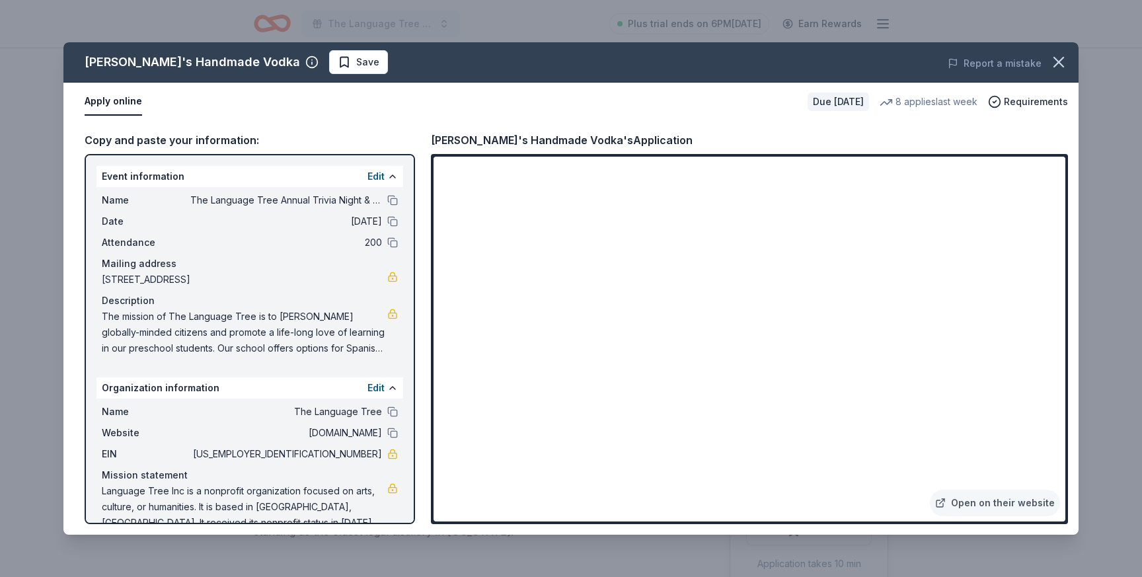
scroll to position [217, 0]
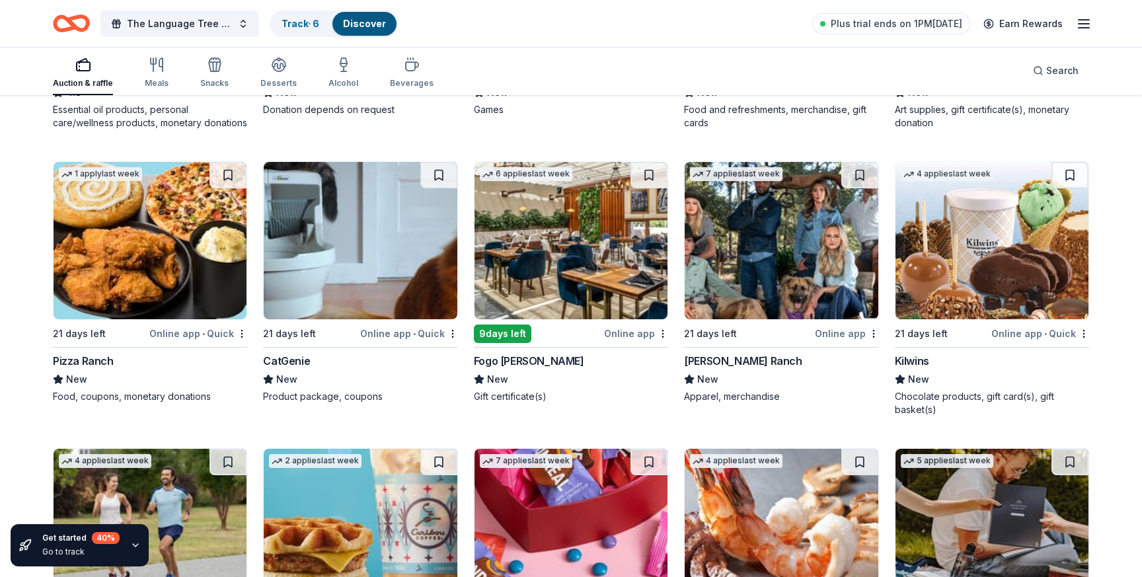
scroll to position [3772, 0]
click at [368, 263] on img at bounding box center [360, 239] width 193 height 157
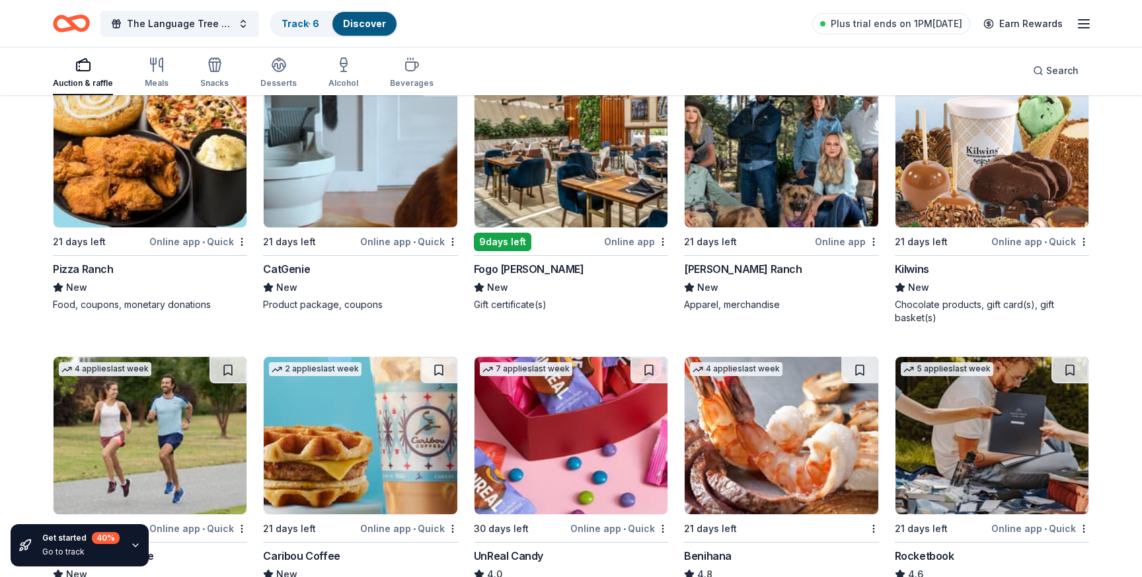
scroll to position [3868, 0]
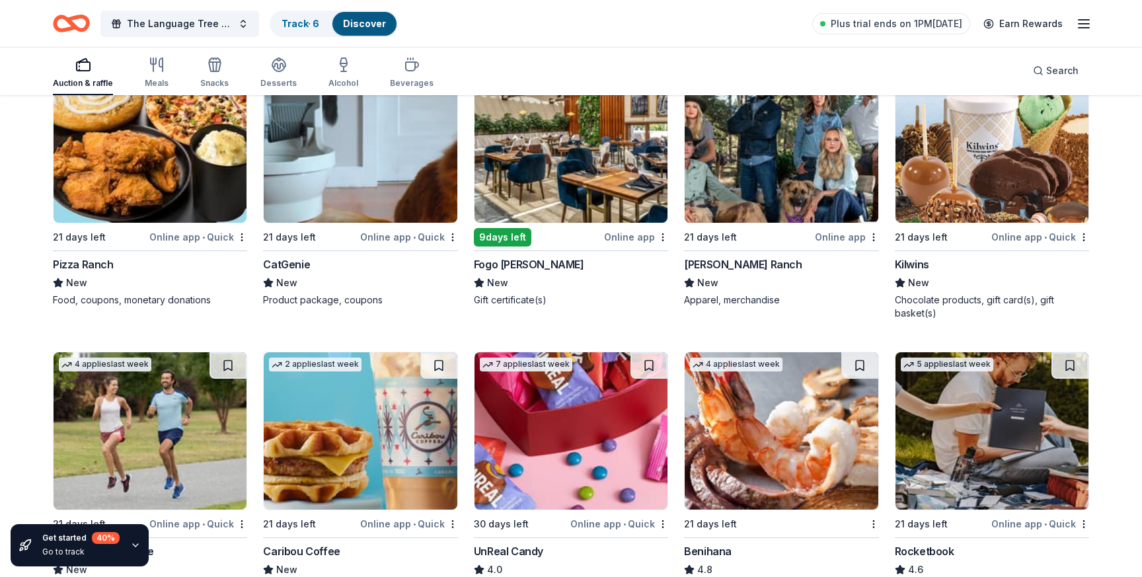
click at [961, 180] on img at bounding box center [992, 143] width 193 height 157
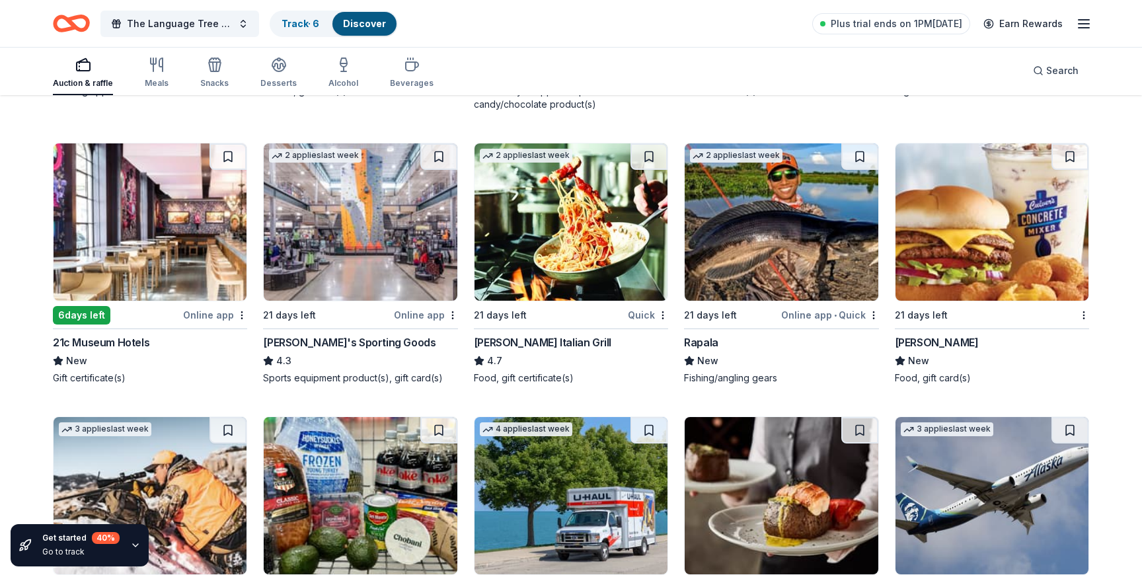
scroll to position [4365, 0]
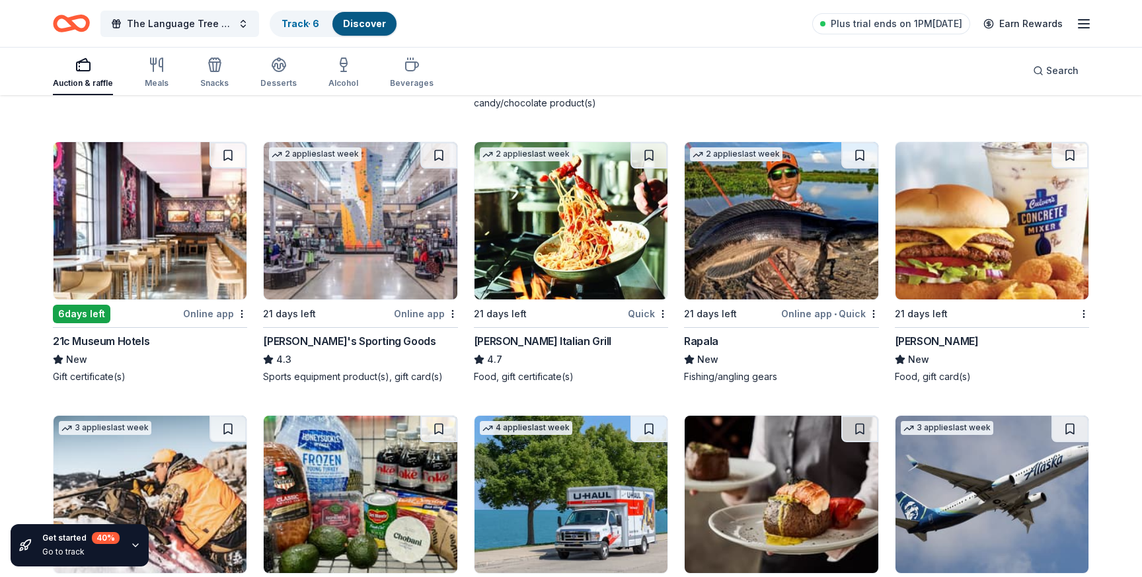
click at [946, 273] on img at bounding box center [992, 220] width 193 height 157
click at [342, 245] on img at bounding box center [360, 220] width 193 height 157
click at [125, 210] on img at bounding box center [150, 220] width 193 height 157
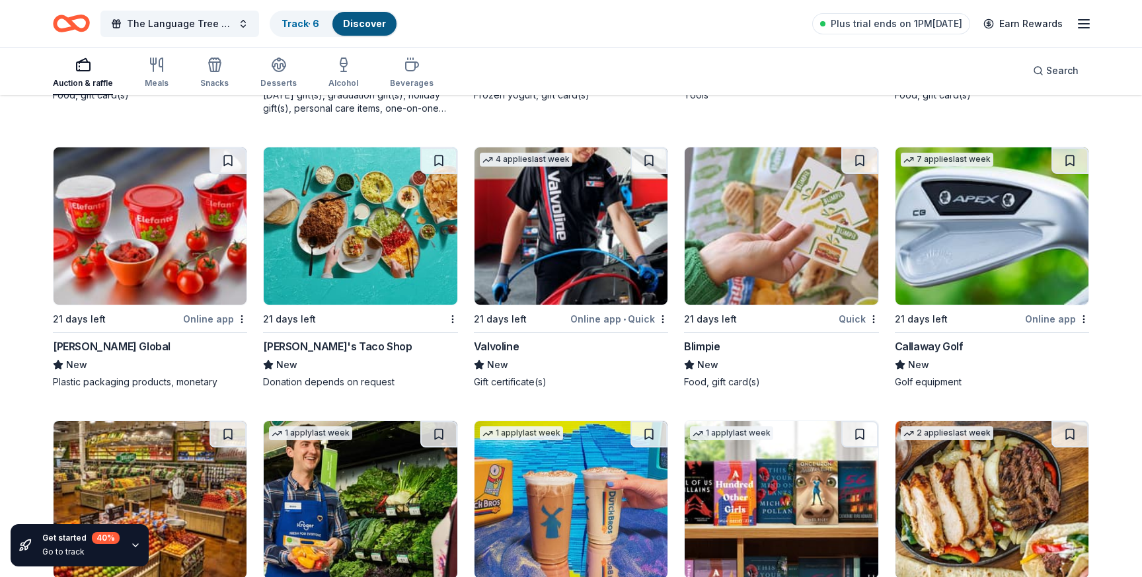
scroll to position [5194, 0]
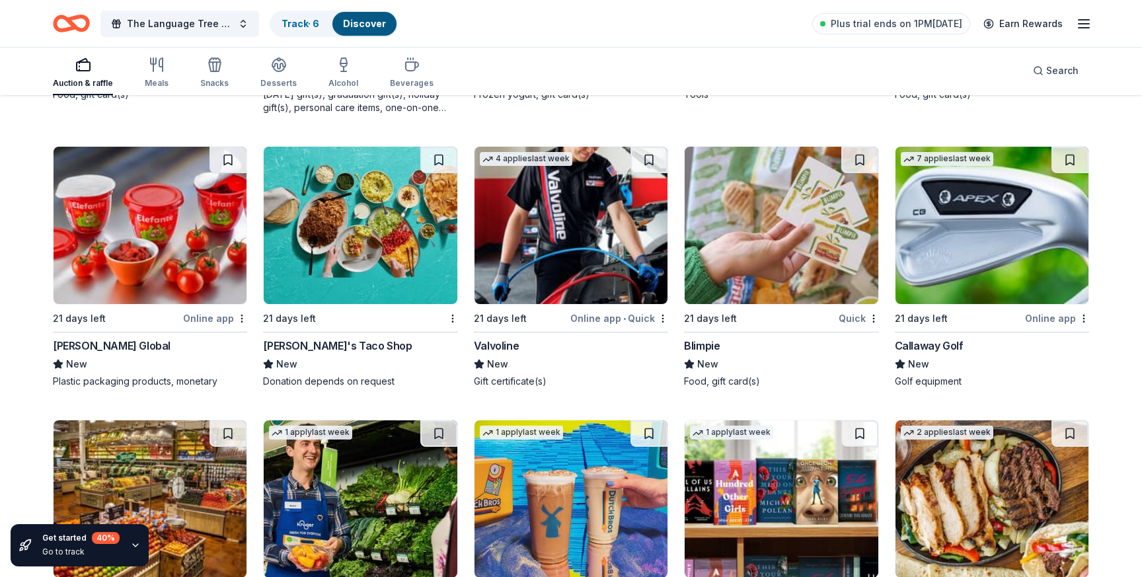
click at [367, 270] on img at bounding box center [360, 225] width 193 height 157
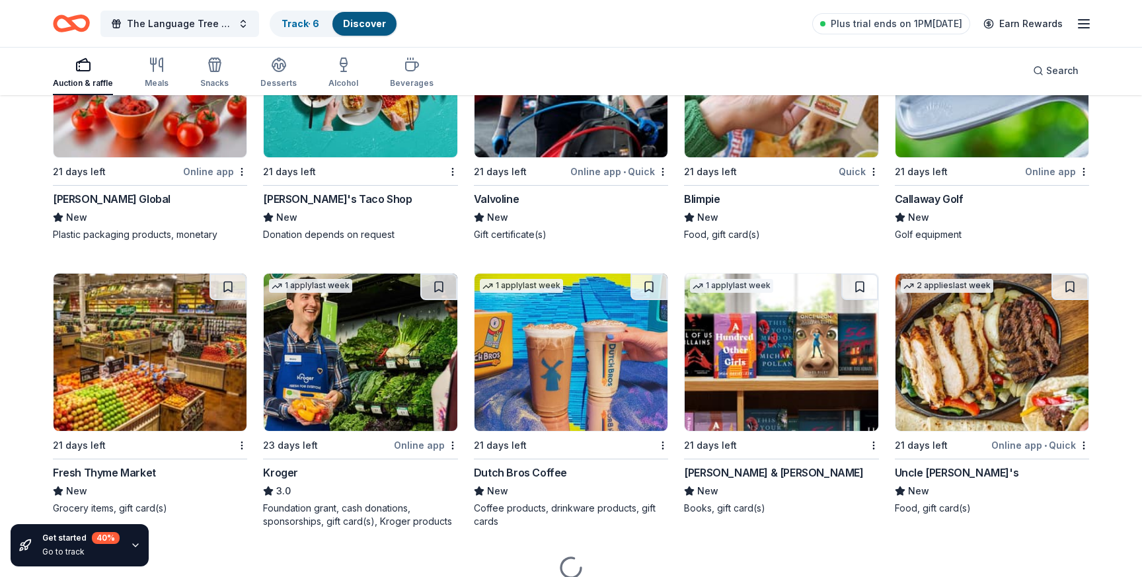
scroll to position [5398, 0]
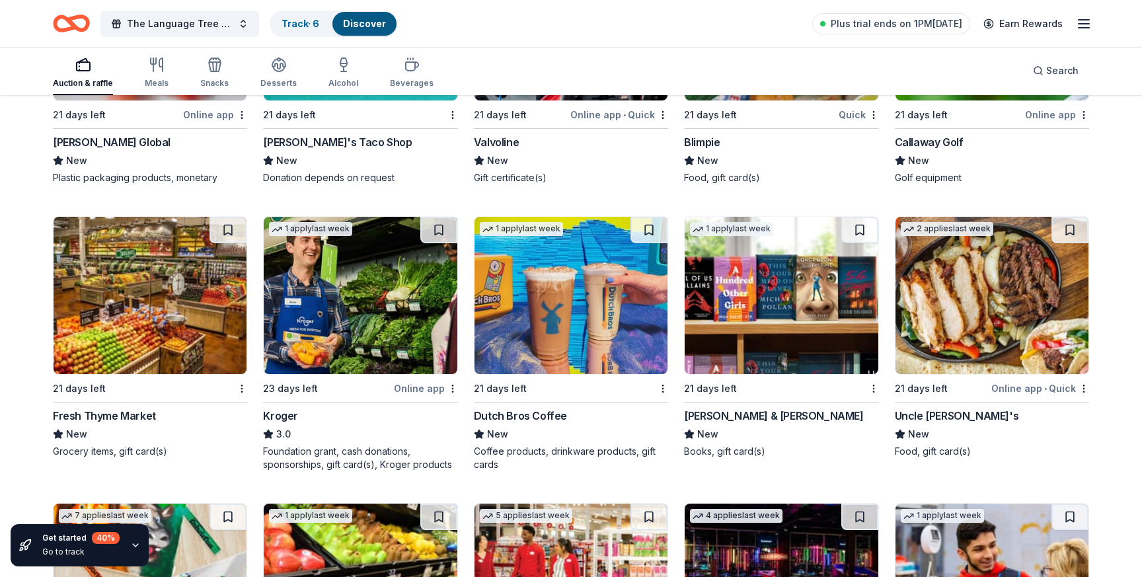
click at [808, 347] on img at bounding box center [781, 295] width 193 height 157
click at [564, 335] on img at bounding box center [571, 295] width 193 height 157
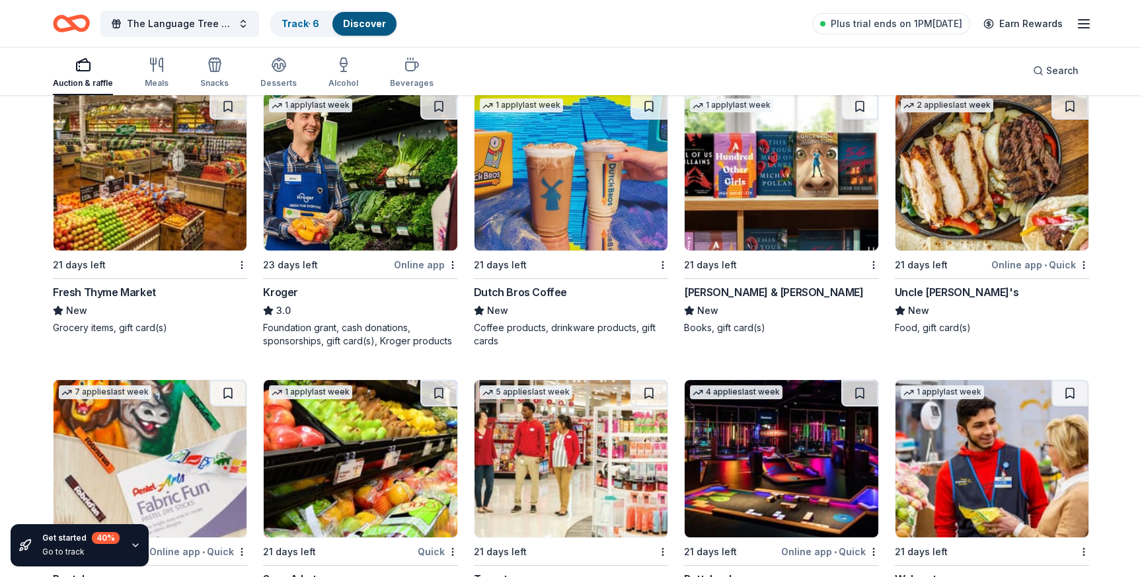
scroll to position [5515, 0]
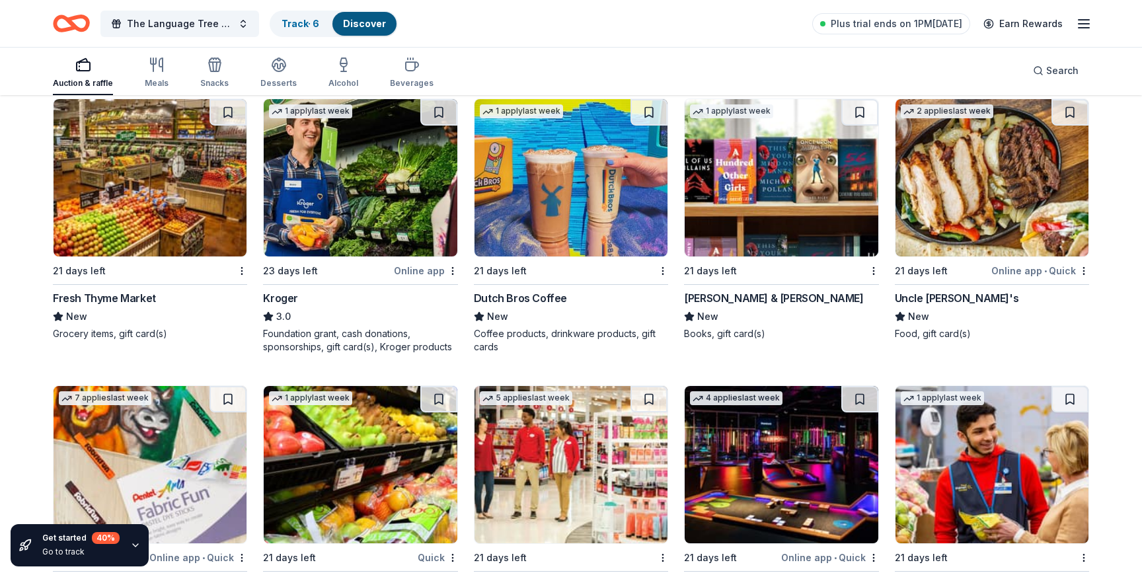
click at [375, 196] on img at bounding box center [360, 177] width 193 height 157
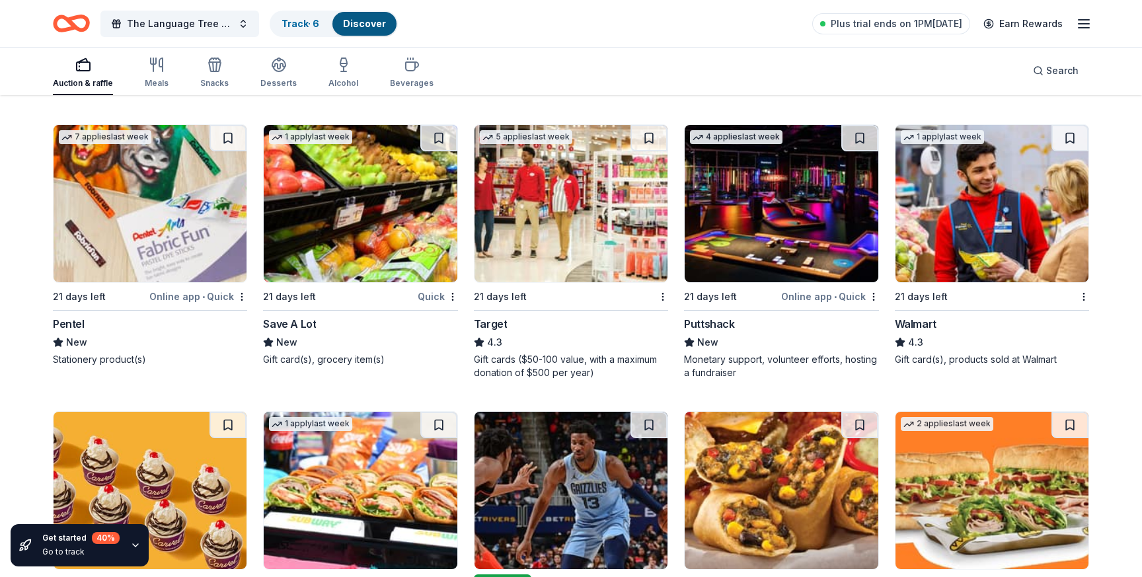
scroll to position [5776, 0]
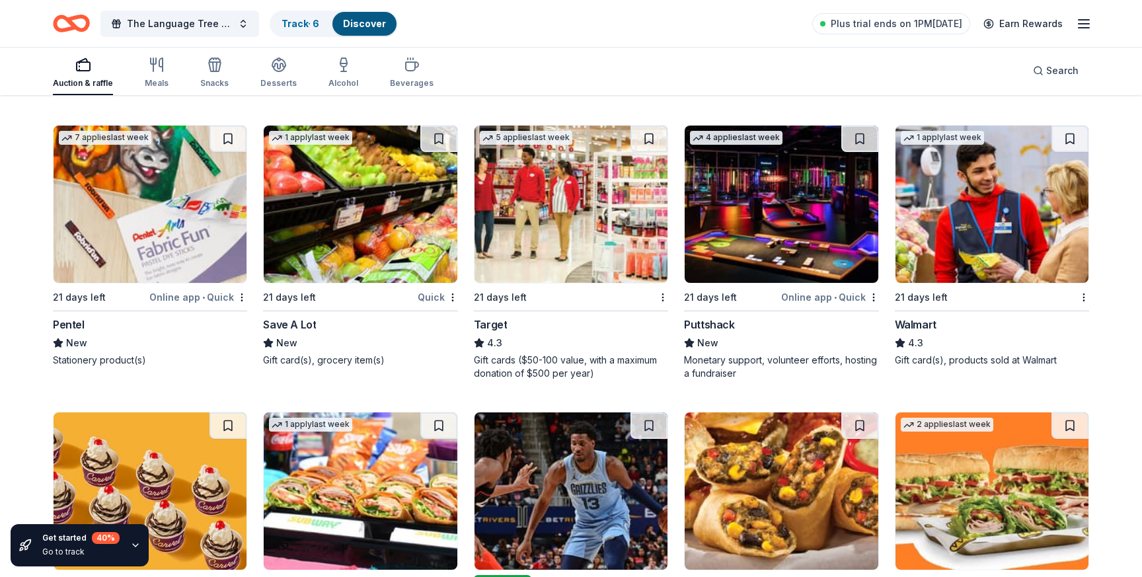
click at [572, 217] on img at bounding box center [571, 204] width 193 height 157
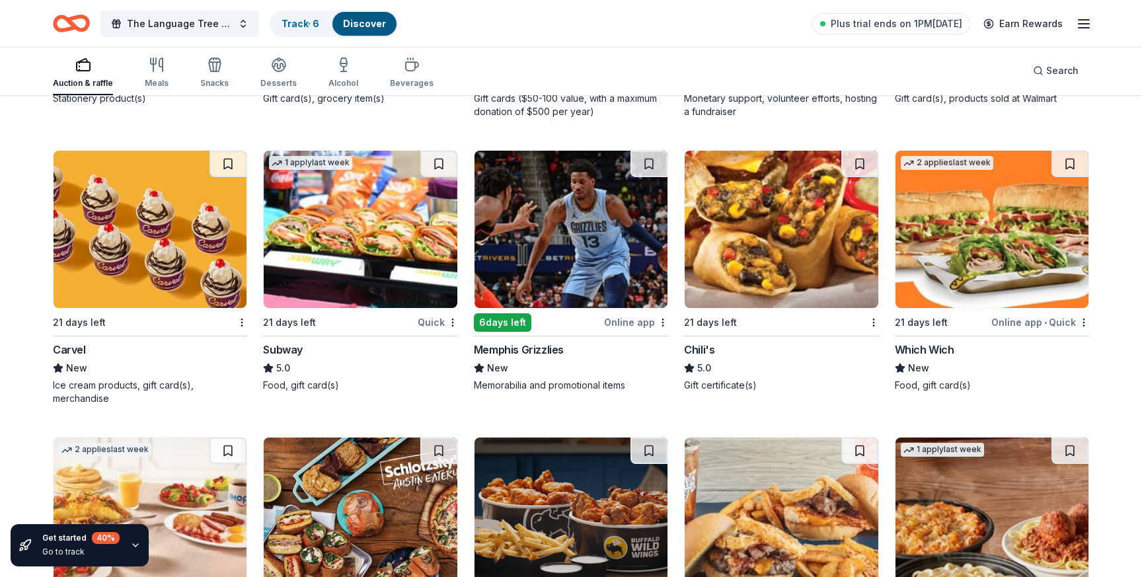
scroll to position [6048, 0]
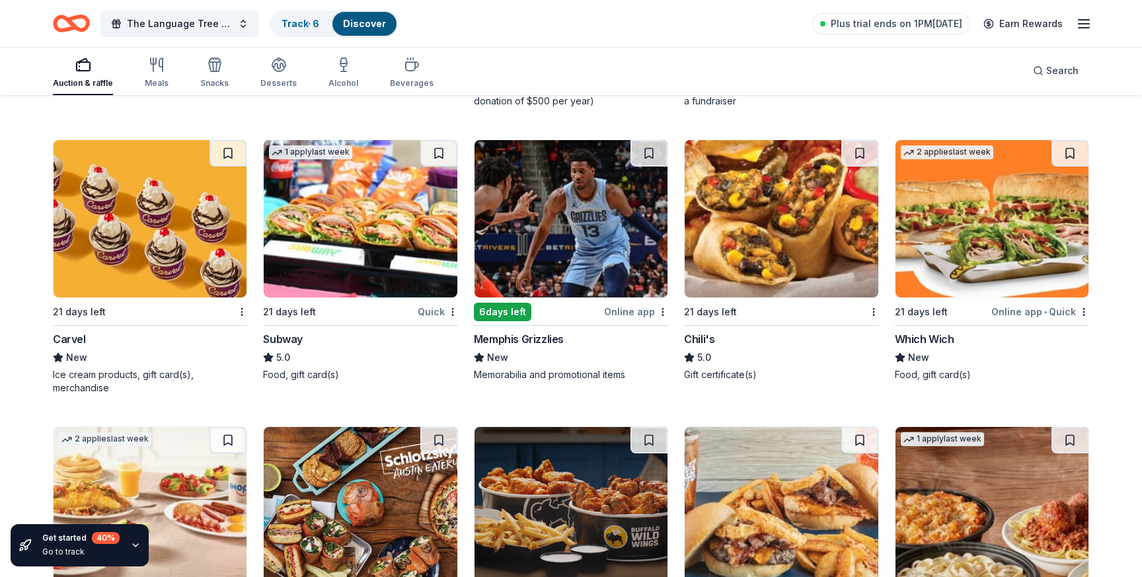
click at [423, 241] on img at bounding box center [360, 218] width 193 height 157
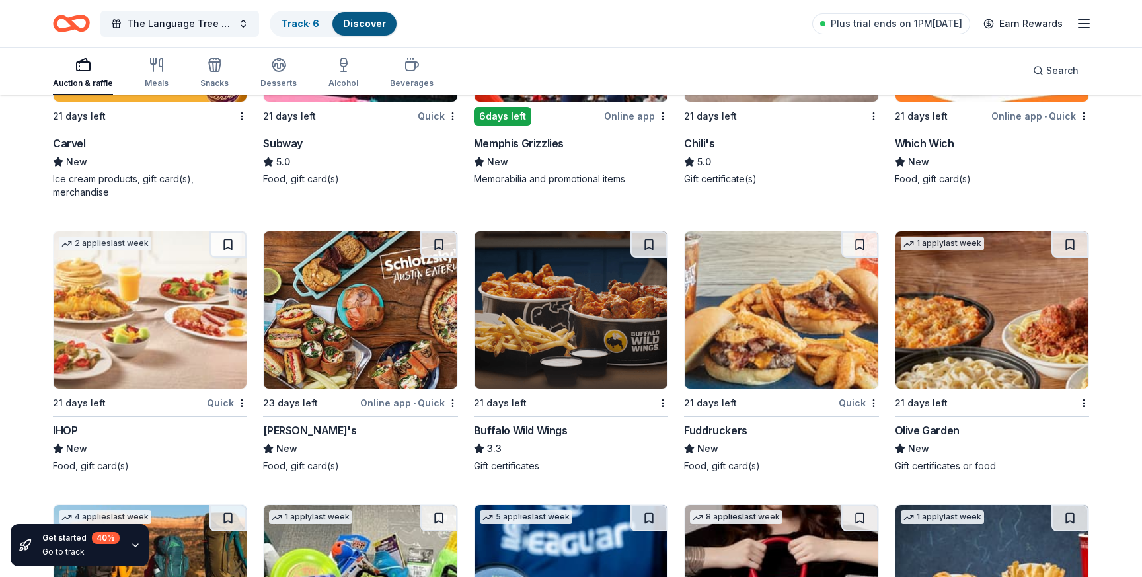
scroll to position [6245, 0]
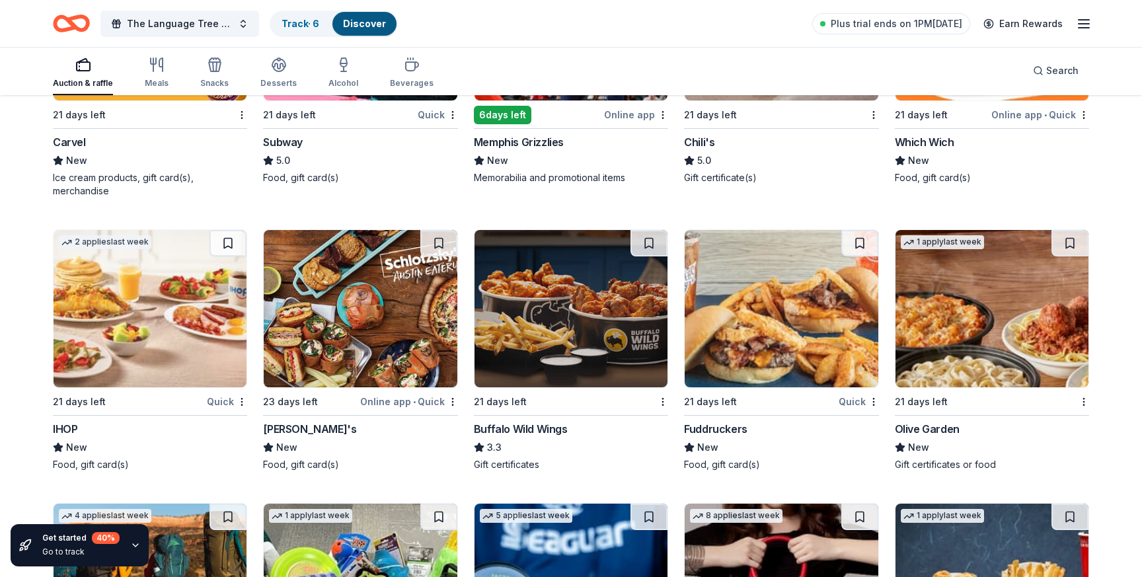
click at [638, 317] on img at bounding box center [571, 308] width 193 height 157
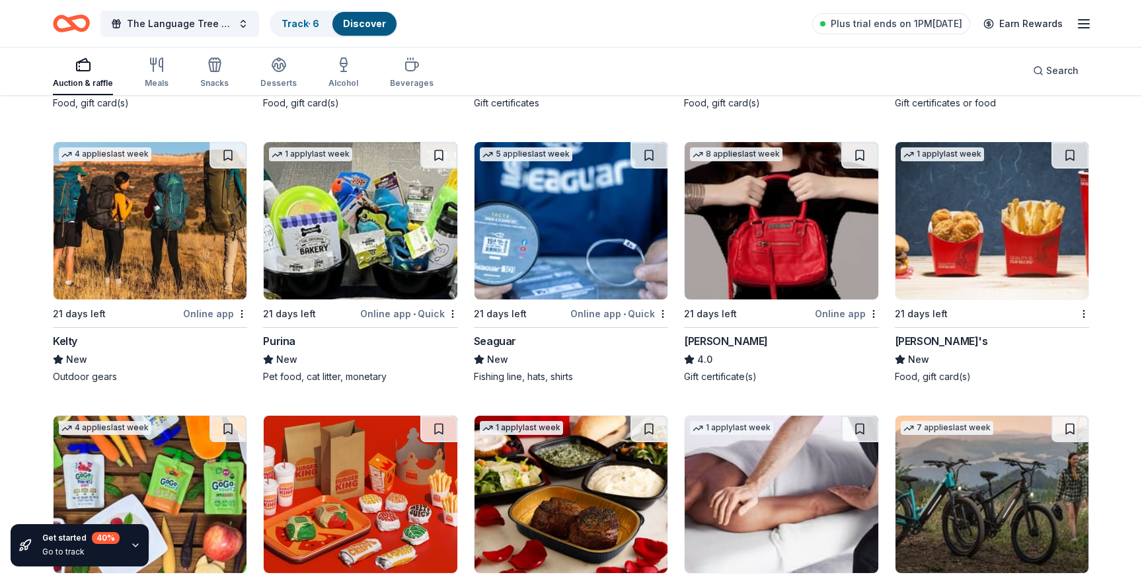
scroll to position [6673, 0]
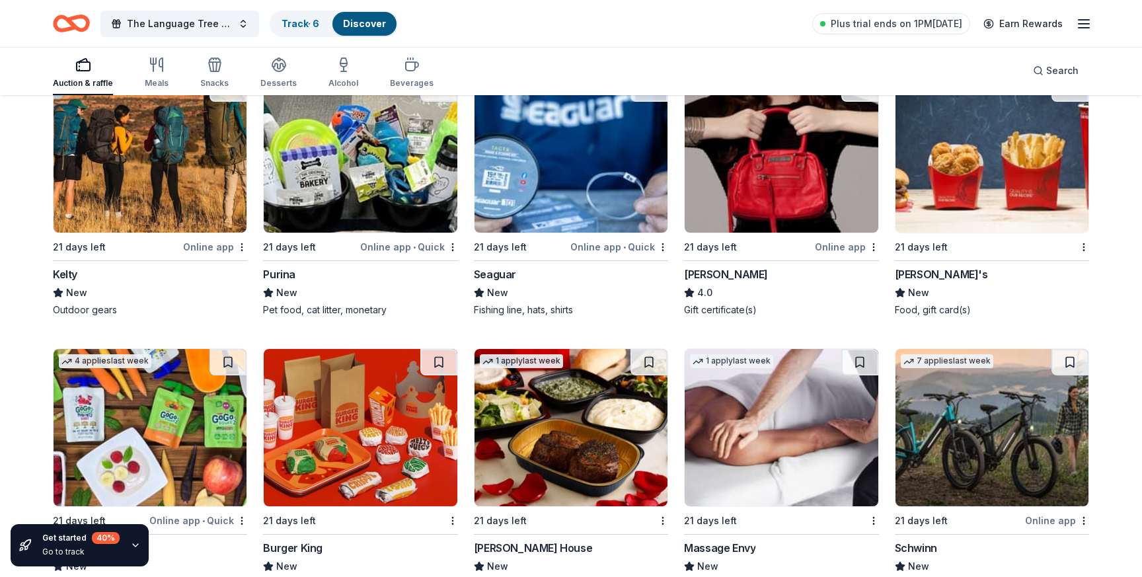
click at [374, 176] on img at bounding box center [360, 153] width 193 height 157
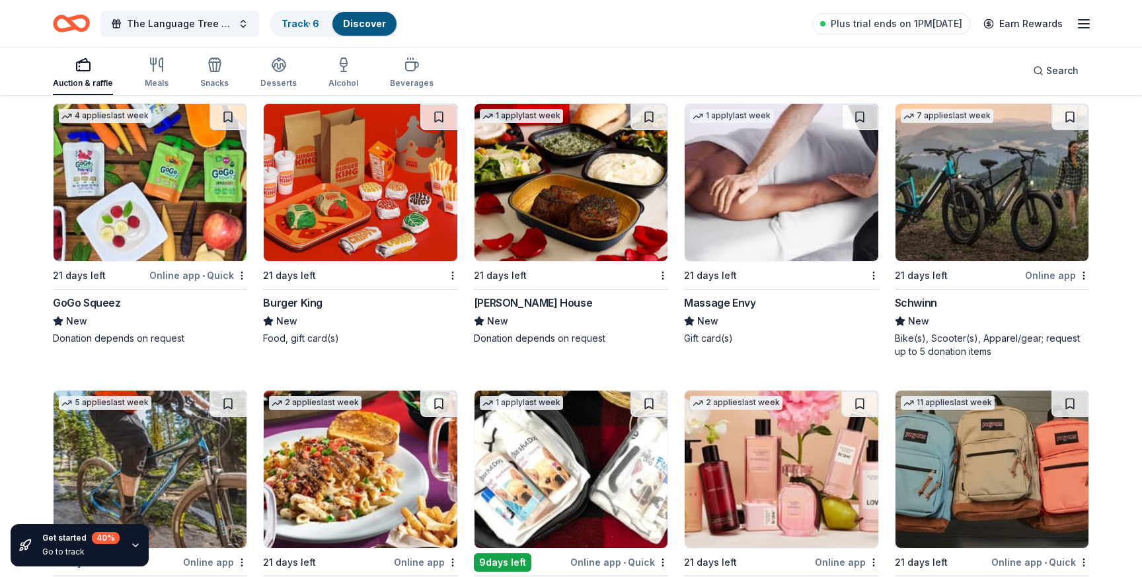
scroll to position [6920, 0]
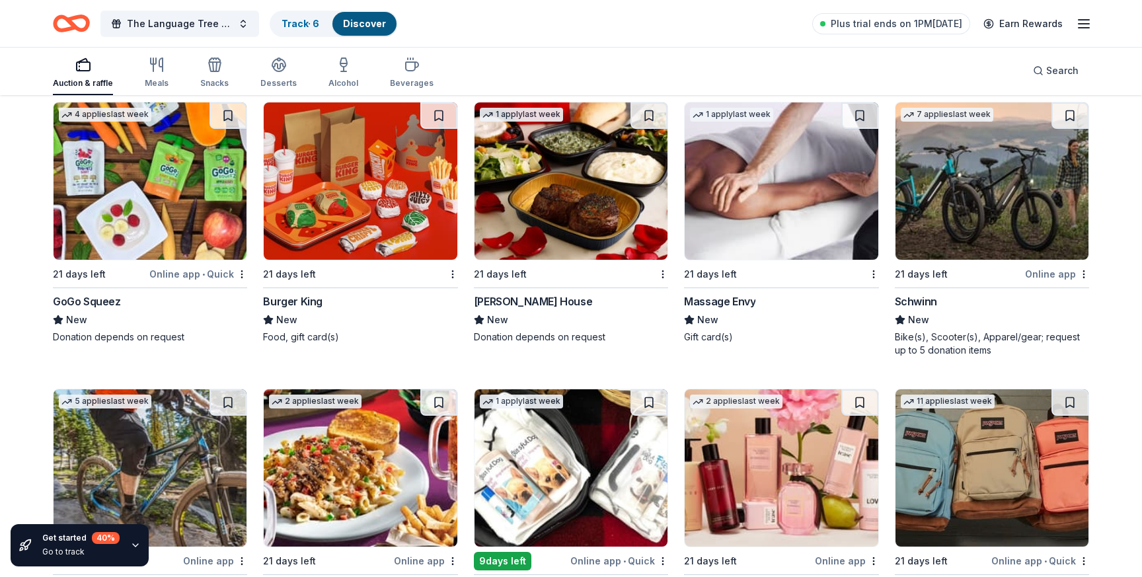
click at [596, 193] on img at bounding box center [571, 180] width 193 height 157
click at [803, 213] on img at bounding box center [781, 180] width 193 height 157
click at [985, 233] on img at bounding box center [992, 180] width 193 height 157
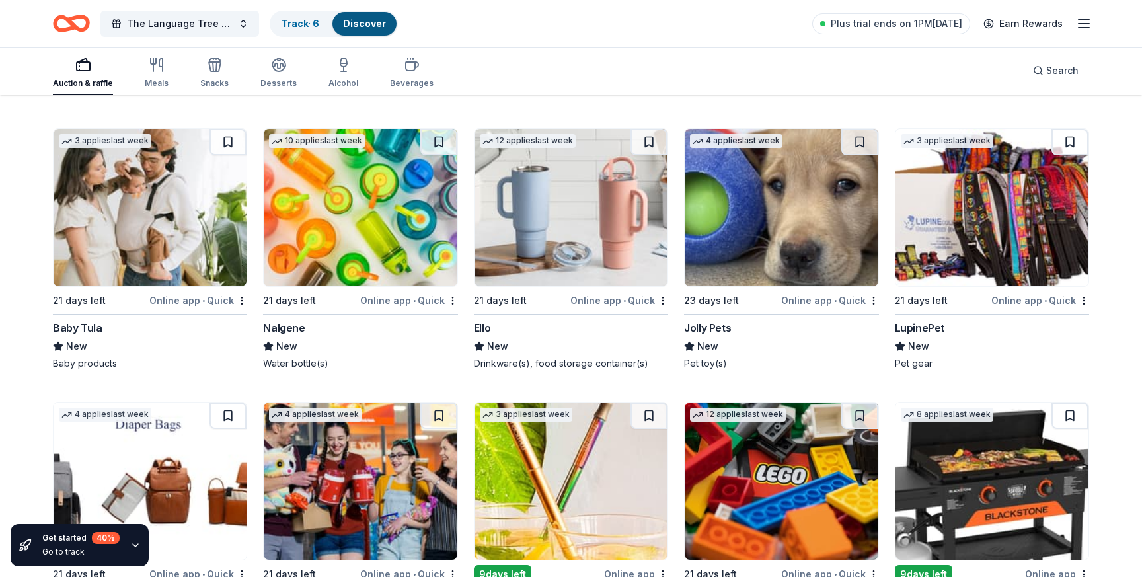
scroll to position [8632, 0]
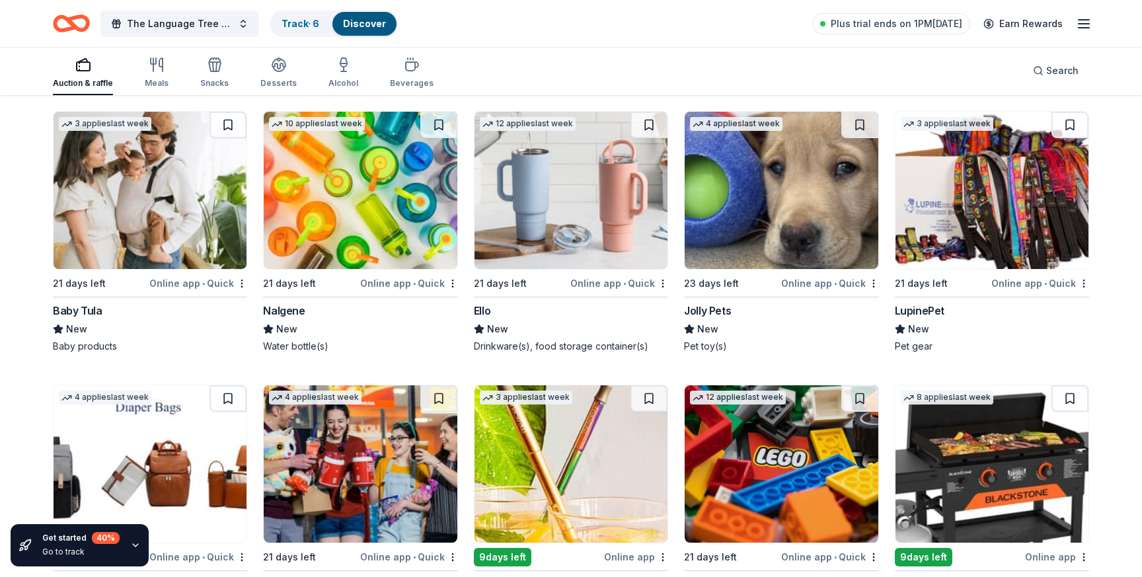
click at [171, 227] on img at bounding box center [150, 190] width 193 height 157
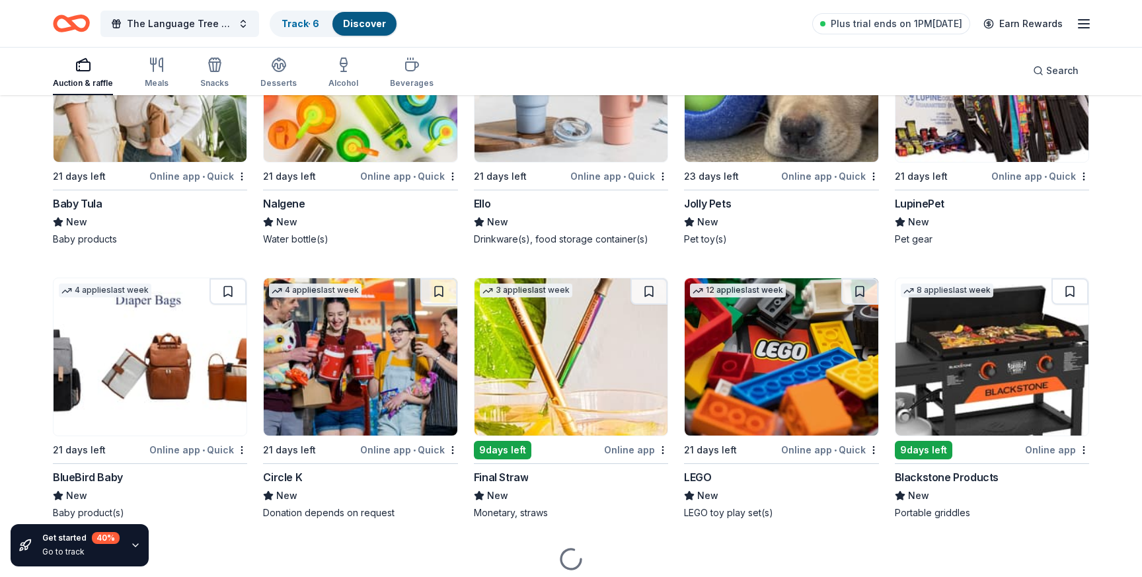
scroll to position [8787, 0]
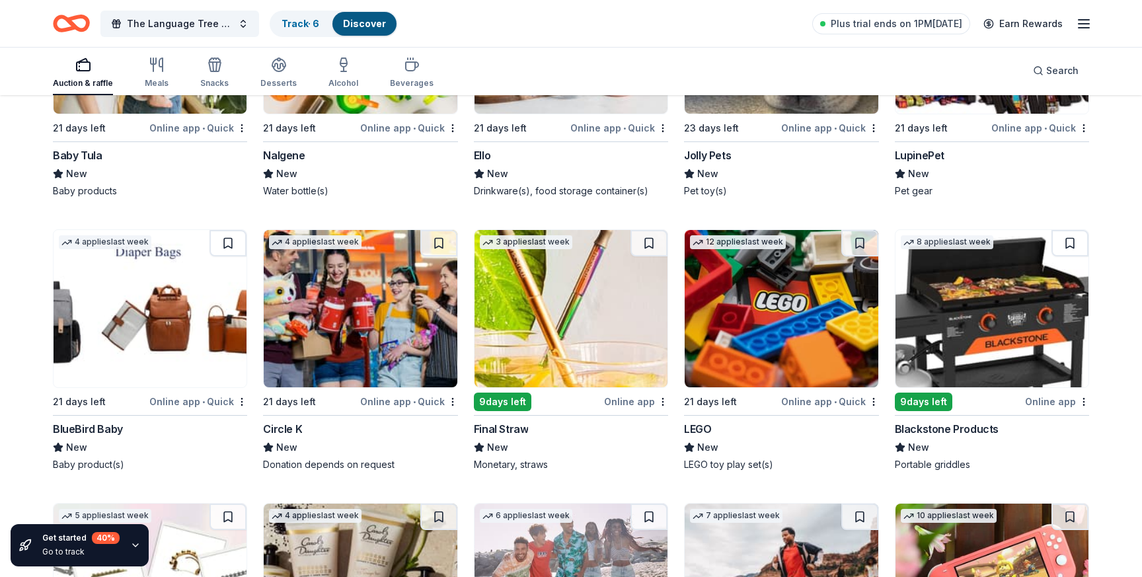
click at [761, 359] on img at bounding box center [781, 308] width 193 height 157
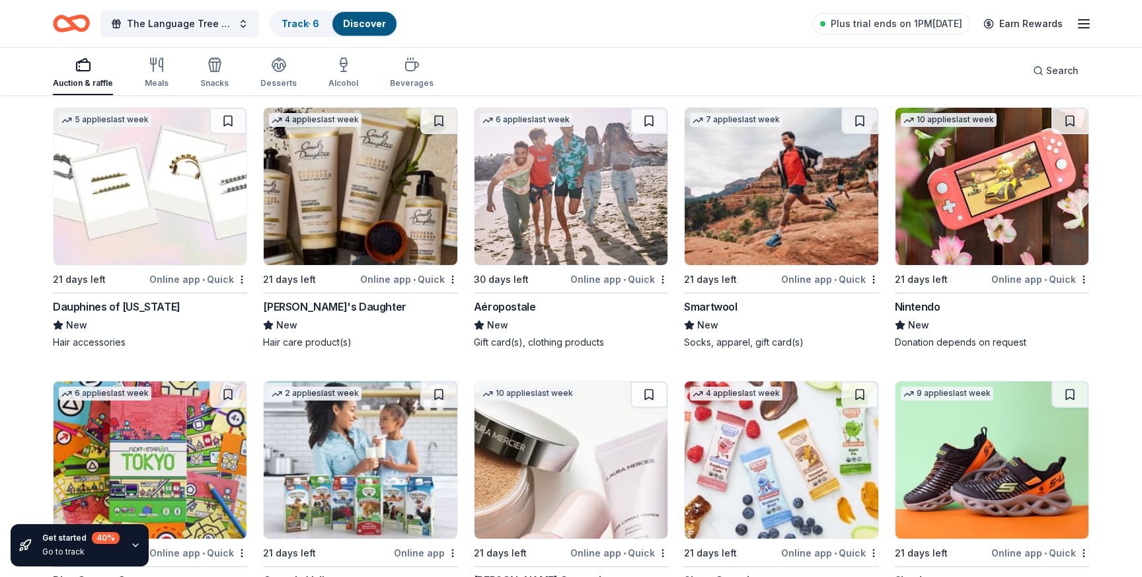
scroll to position [9184, 0]
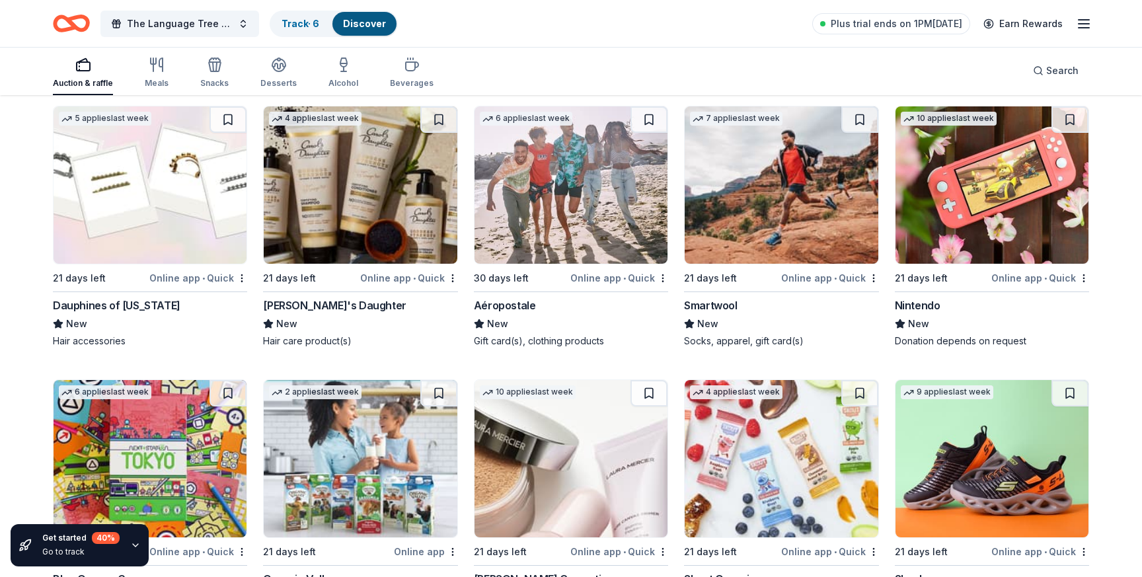
click at [987, 166] on img at bounding box center [992, 184] width 193 height 157
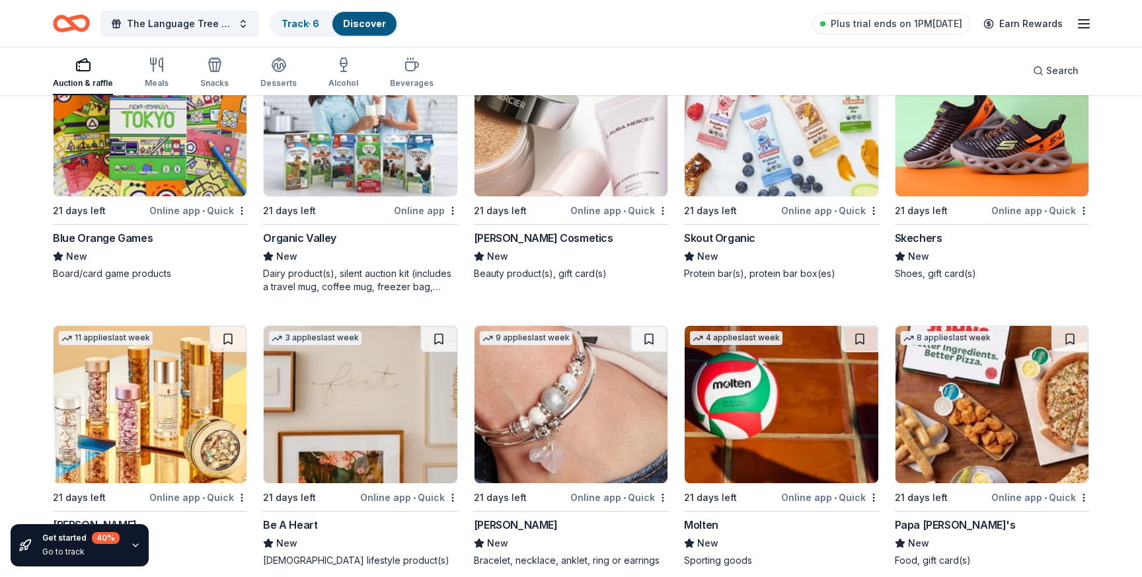
scroll to position [9512, 0]
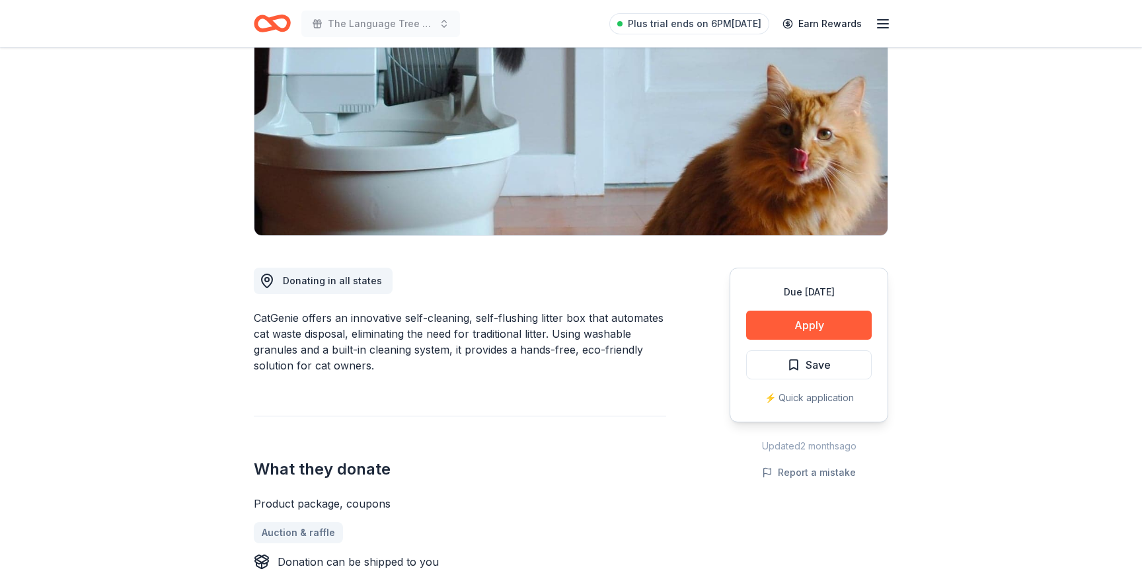
scroll to position [165, 0]
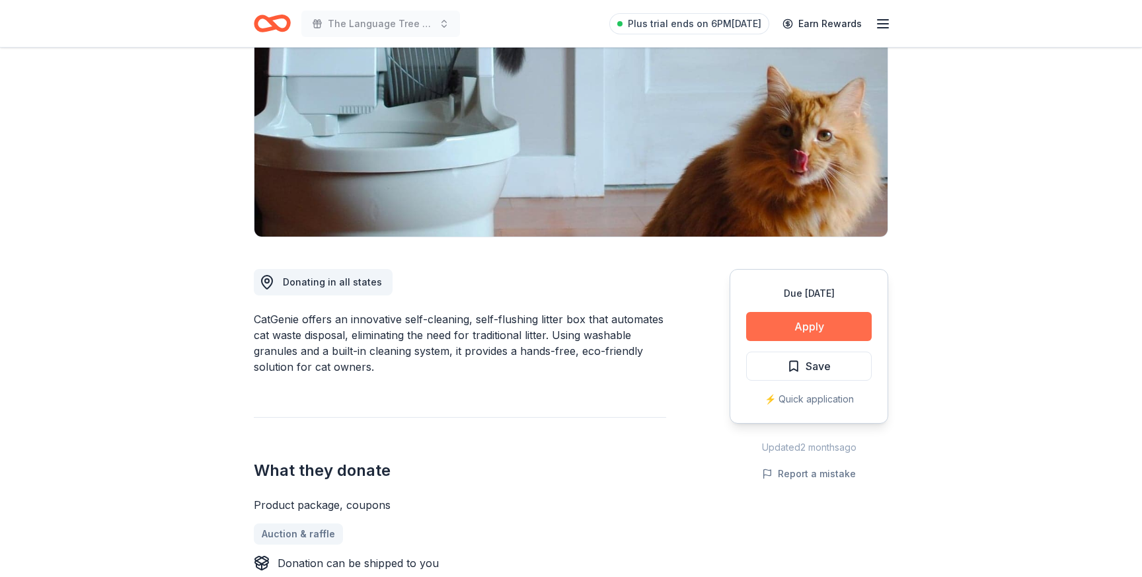
click at [806, 330] on button "Apply" at bounding box center [809, 326] width 126 height 29
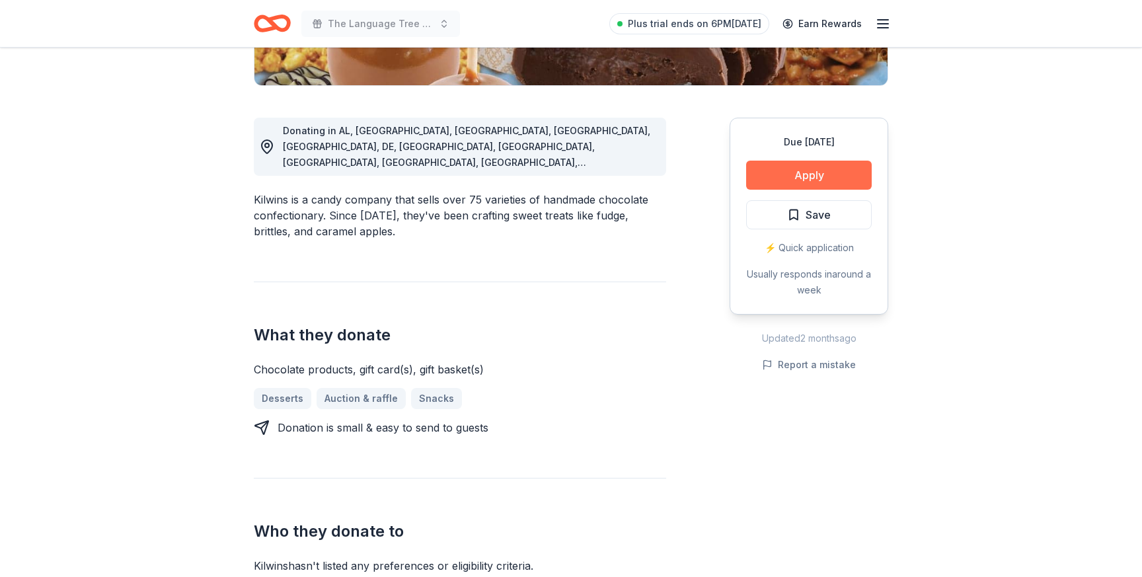
scroll to position [317, 0]
click at [796, 169] on button "Apply" at bounding box center [809, 174] width 126 height 29
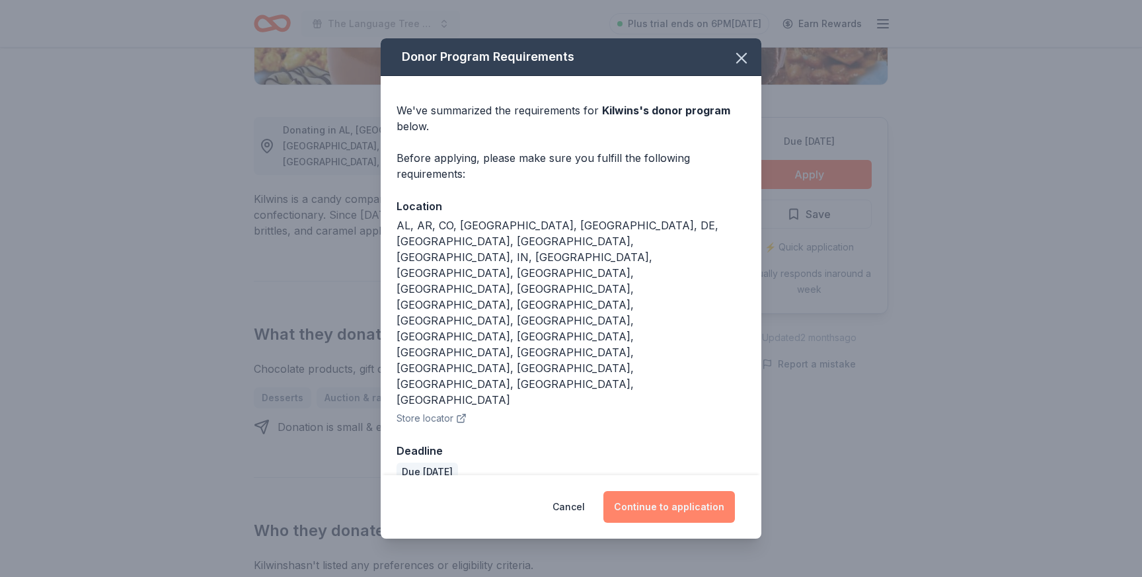
click at [685, 491] on button "Continue to application" at bounding box center [669, 507] width 132 height 32
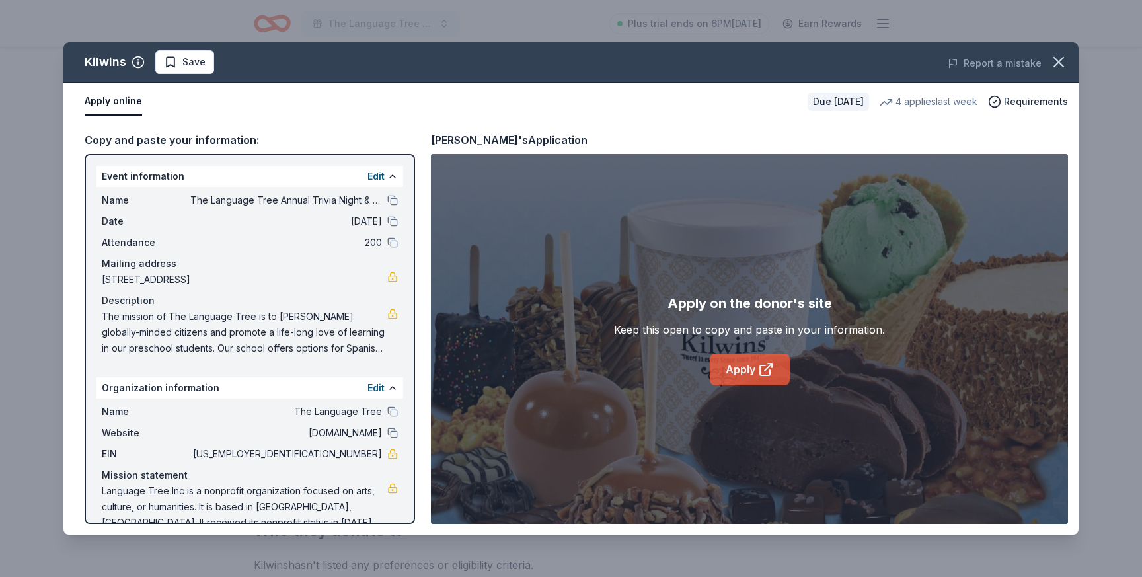
click at [733, 378] on link "Apply" at bounding box center [750, 370] width 80 height 32
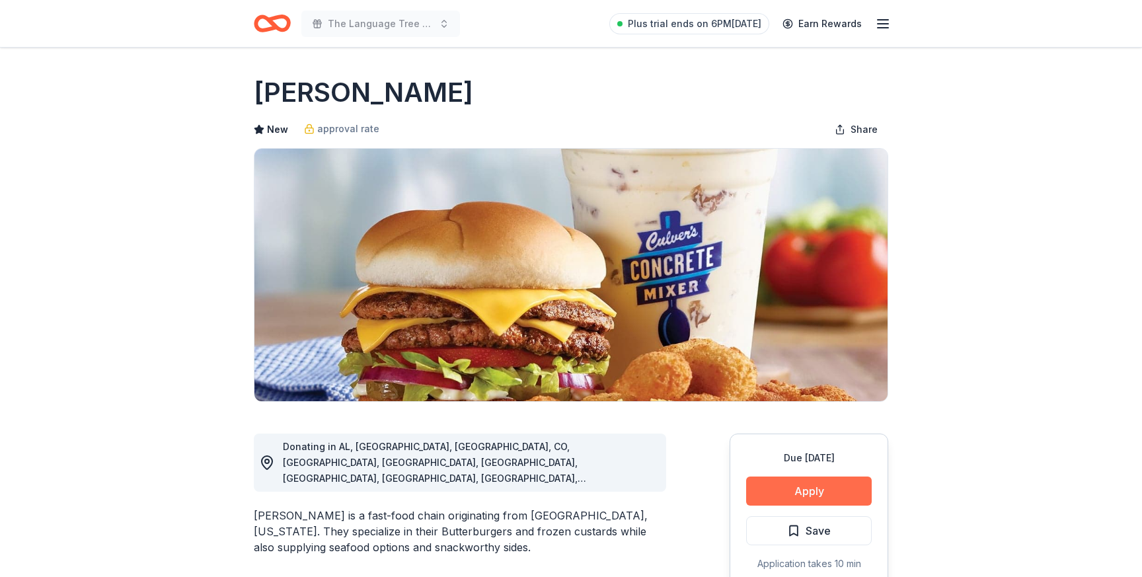
click at [803, 488] on button "Apply" at bounding box center [809, 491] width 126 height 29
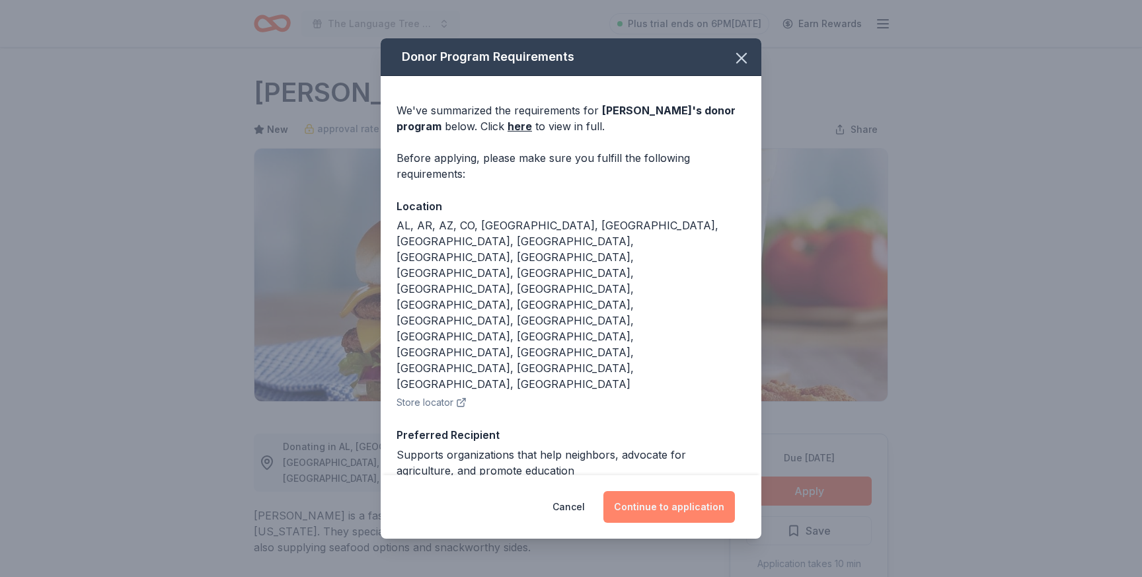
click at [692, 491] on button "Continue to application" at bounding box center [669, 507] width 132 height 32
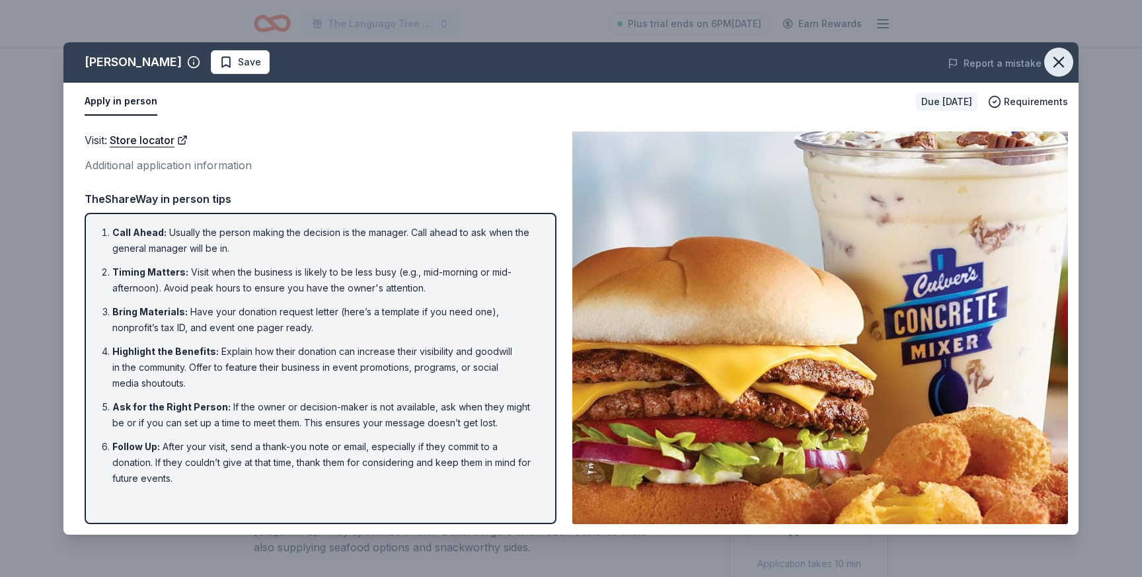
click at [1063, 61] on icon "button" at bounding box center [1059, 62] width 19 height 19
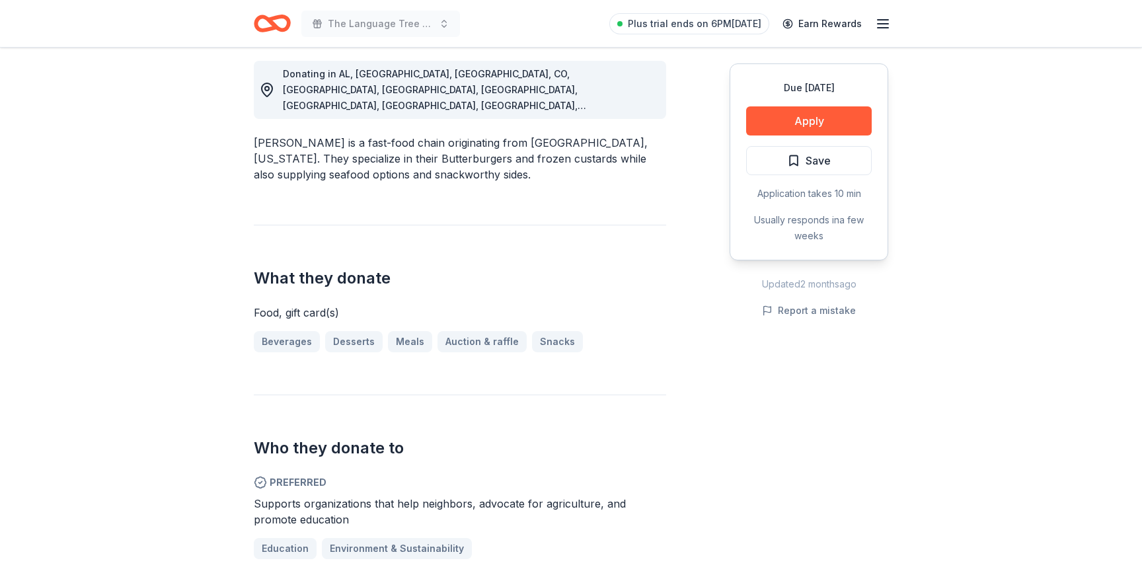
scroll to position [374, 0]
click at [814, 121] on button "Apply" at bounding box center [809, 120] width 126 height 29
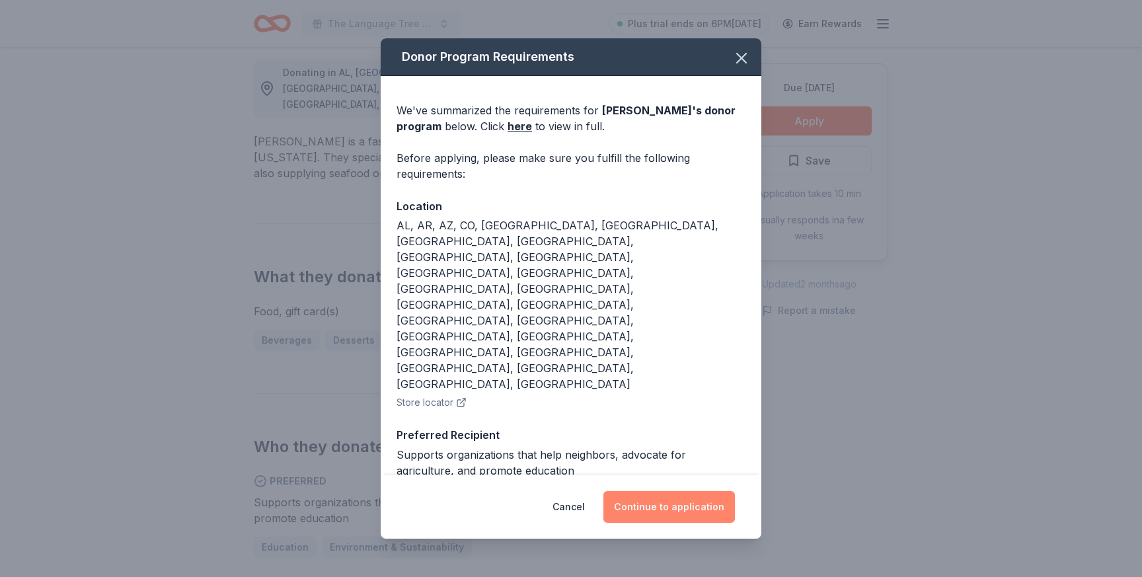
click at [672, 491] on button "Continue to application" at bounding box center [669, 507] width 132 height 32
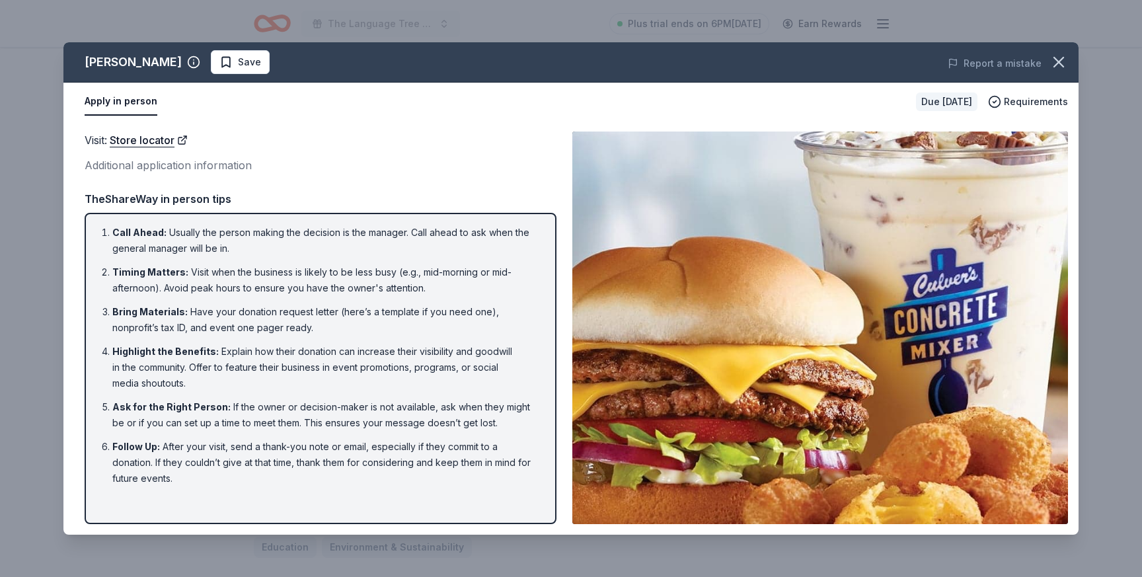
click at [180, 165] on div "Additional application information" at bounding box center [321, 165] width 472 height 17
click at [1059, 63] on icon "button" at bounding box center [1058, 62] width 9 height 9
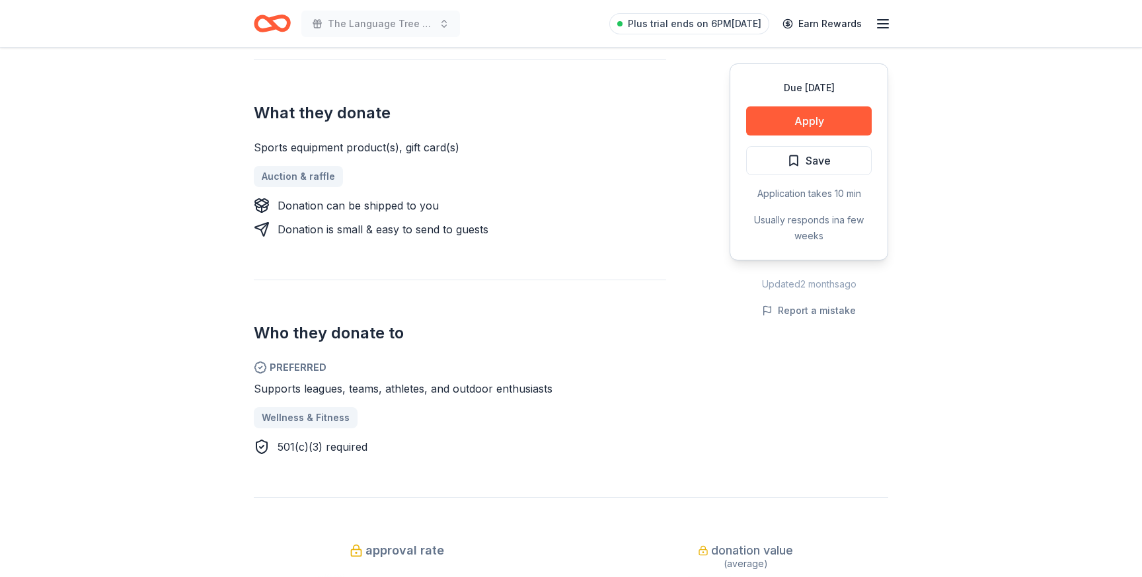
scroll to position [490, 0]
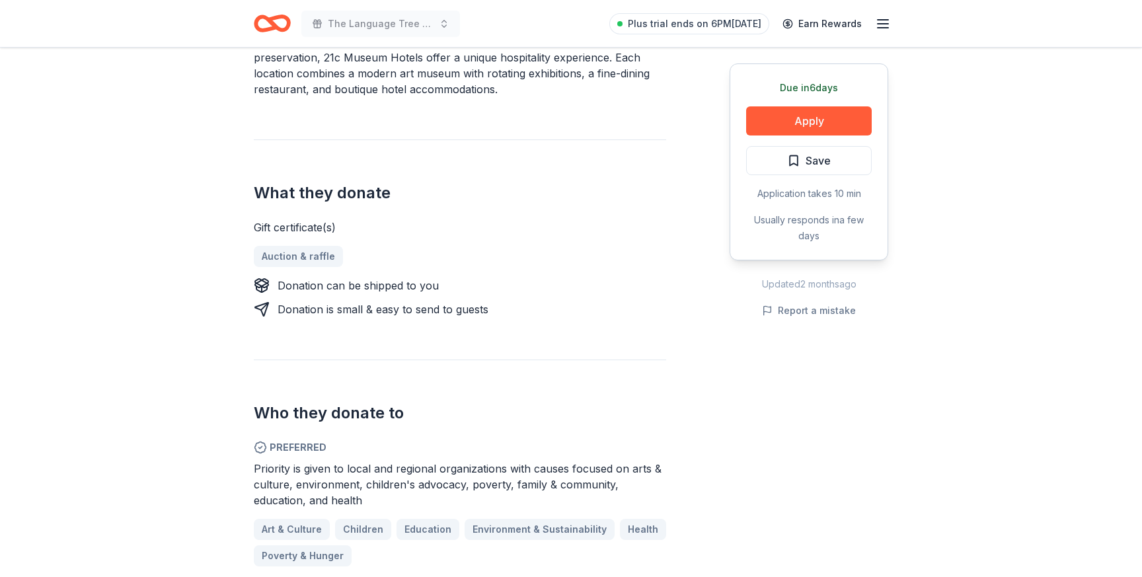
scroll to position [459, 0]
click at [808, 124] on button "Apply" at bounding box center [809, 120] width 126 height 29
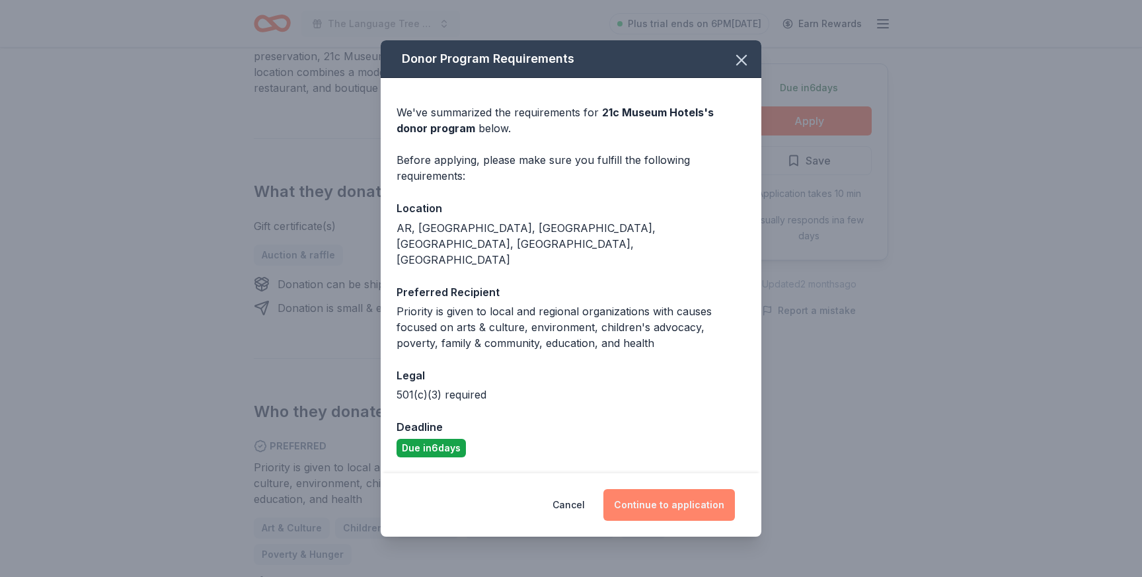
click at [707, 491] on button "Continue to application" at bounding box center [669, 505] width 132 height 32
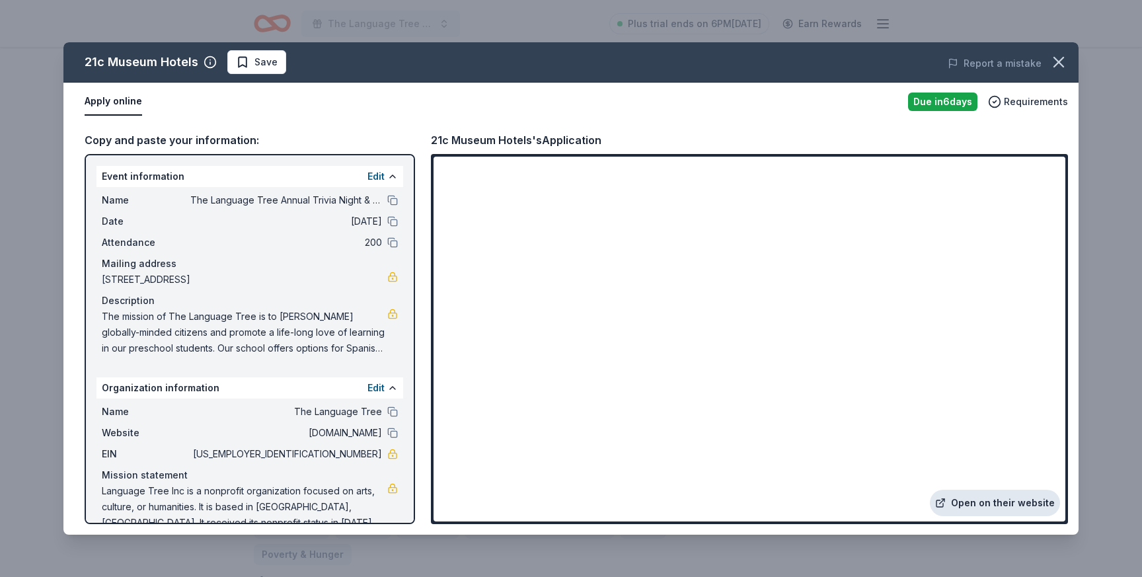
click at [985, 498] on link "Open on their website" at bounding box center [995, 503] width 130 height 26
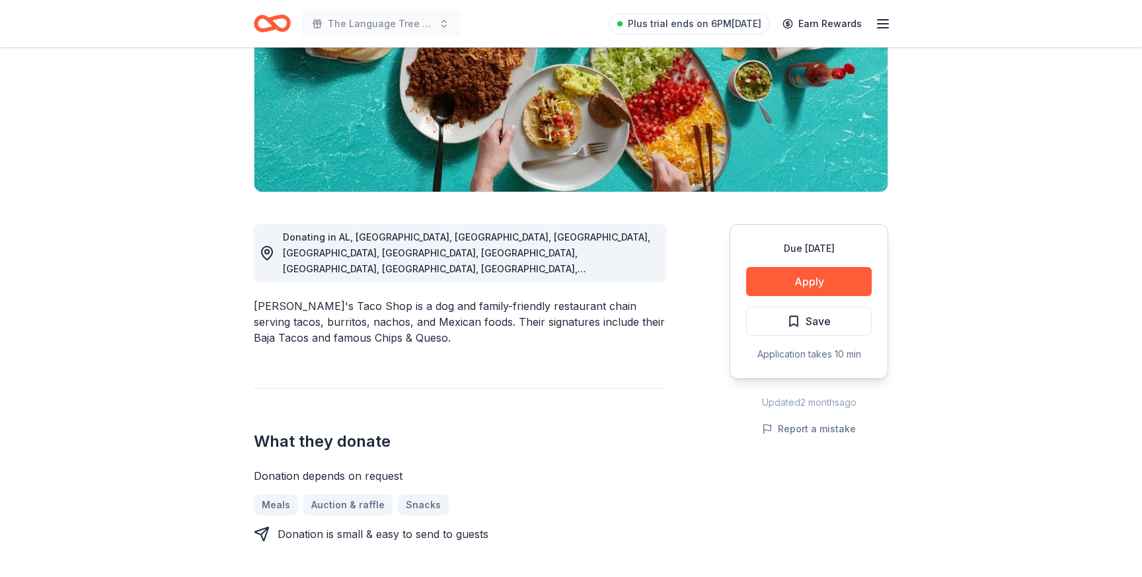
scroll to position [228, 0]
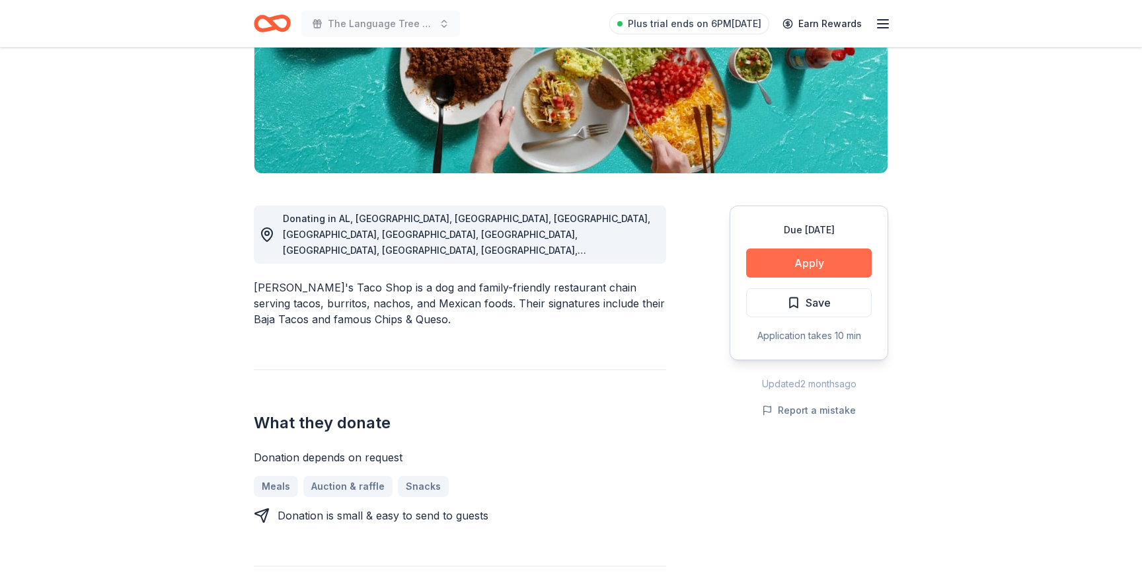
click at [798, 264] on button "Apply" at bounding box center [809, 263] width 126 height 29
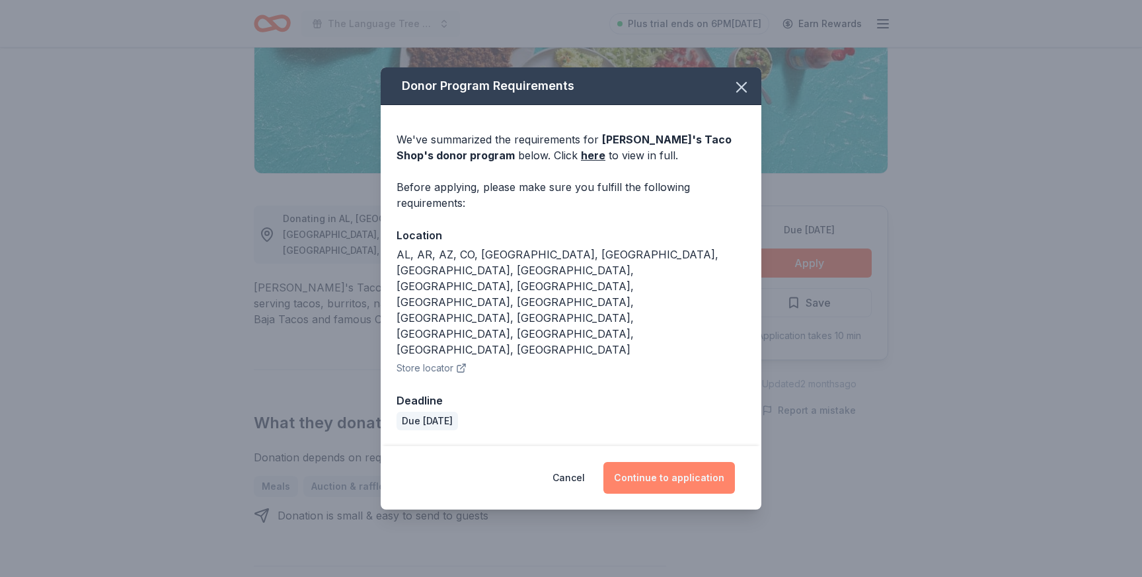
click at [668, 462] on button "Continue to application" at bounding box center [669, 478] width 132 height 32
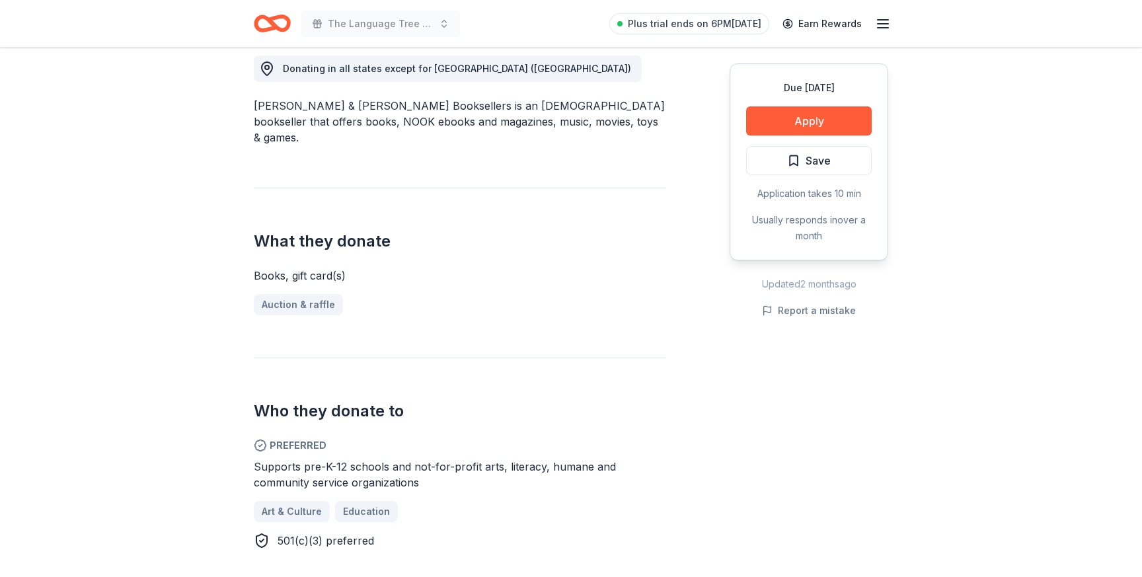
scroll to position [381, 0]
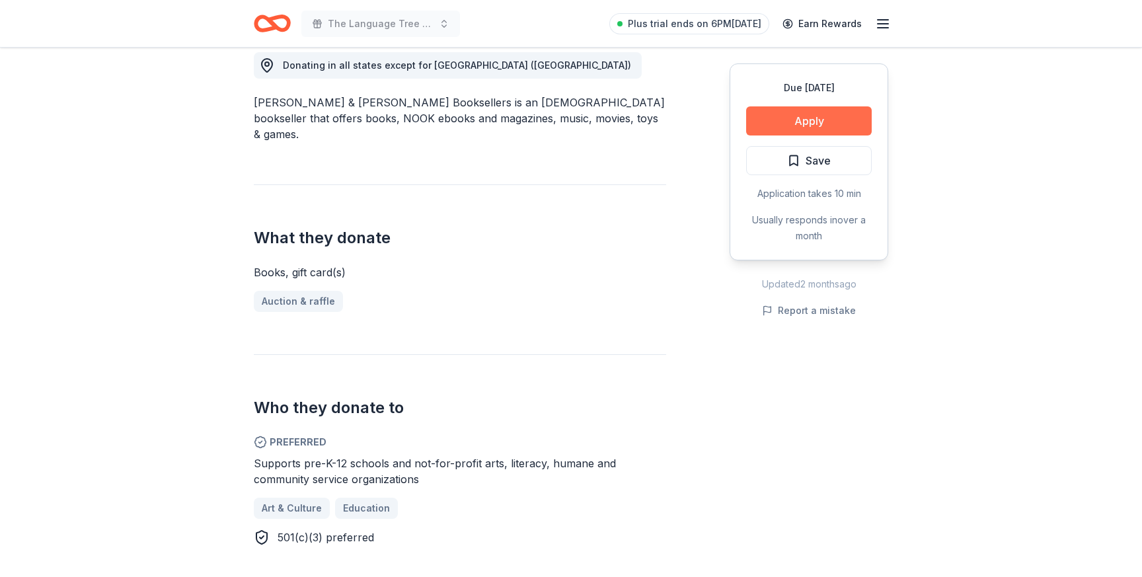
click at [818, 128] on button "Apply" at bounding box center [809, 120] width 126 height 29
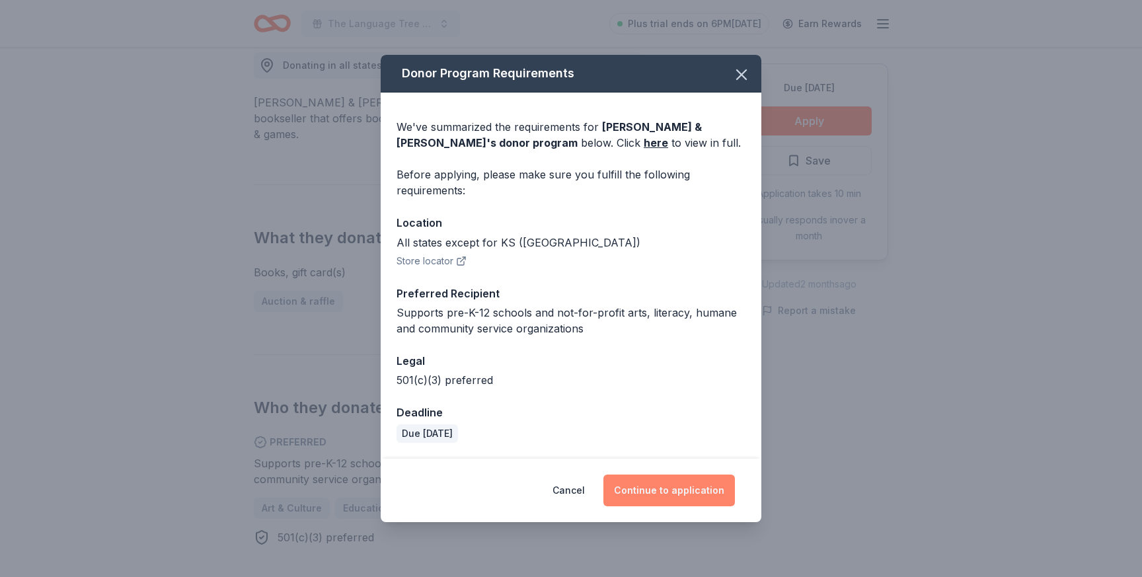
click at [673, 497] on button "Continue to application" at bounding box center [669, 491] width 132 height 32
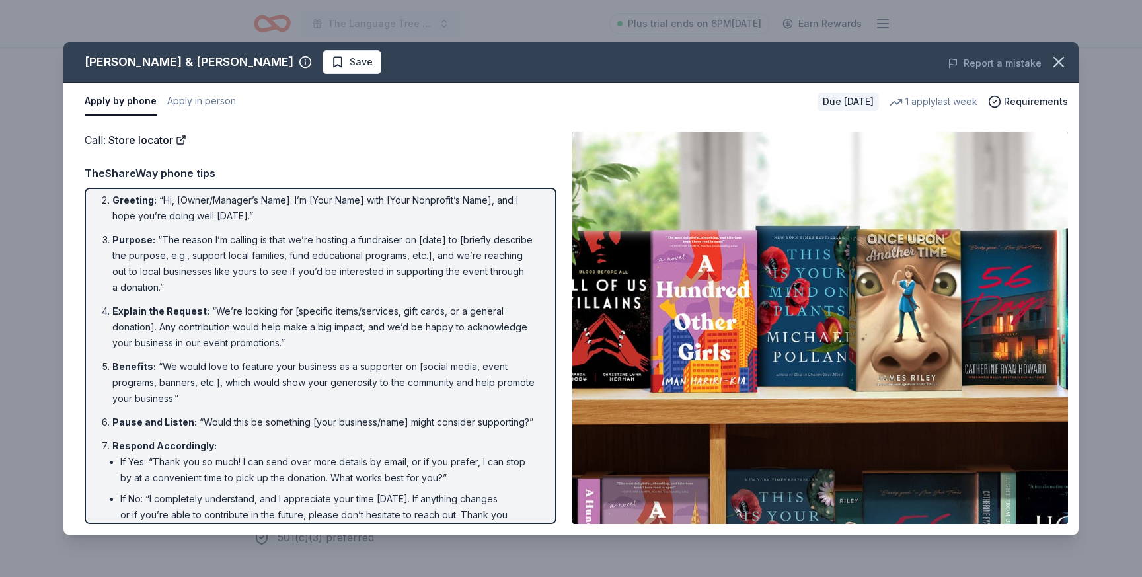
scroll to position [0, 0]
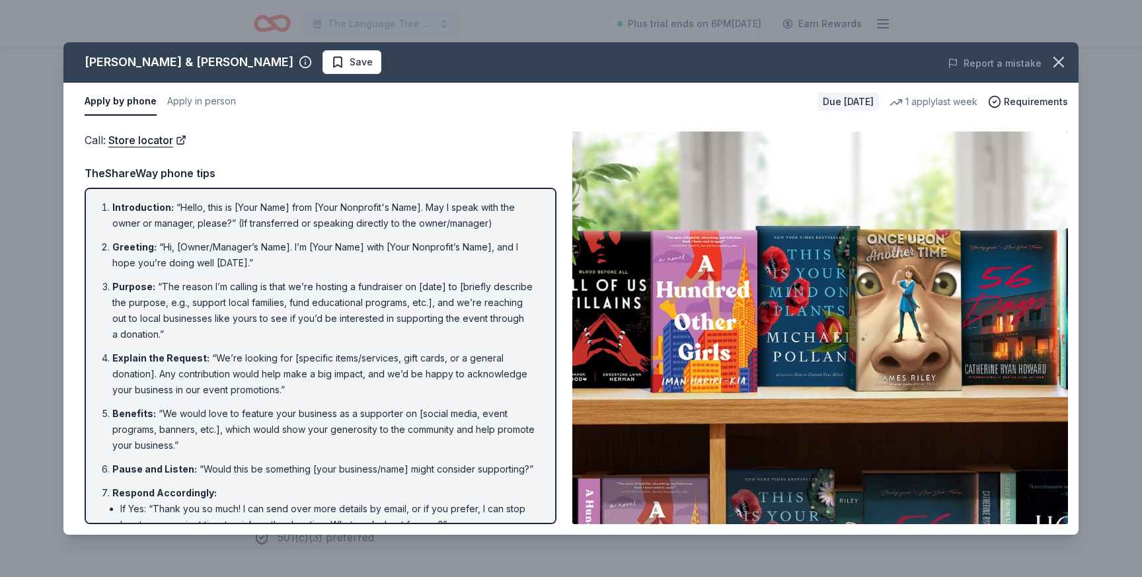
drag, startPoint x: 98, startPoint y: 206, endPoint x: 448, endPoint y: 319, distance: 367.4
click at [448, 321] on ol "Introduction : “Hello, this is [Your Name] from [Your Nonprofit's Name]. May I …" at bounding box center [320, 413] width 448 height 426
drag, startPoint x: 112, startPoint y: 207, endPoint x: 297, endPoint y: 273, distance: 195.9
click at [297, 273] on ol "Introduction : “Hello, this is [Your Name] from [Your Nonprofit's Name]. May I …" at bounding box center [320, 413] width 448 height 426
click at [276, 355] on li "Explain the Request : “We’re looking for [specific items/services, gift cards, …" at bounding box center [324, 374] width 424 height 48
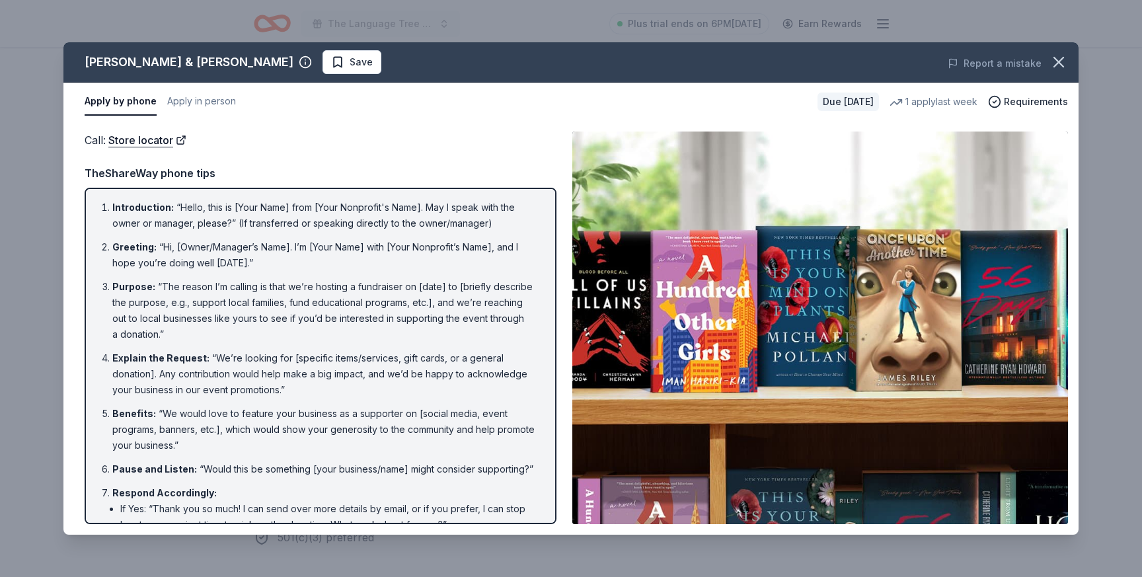
click at [276, 355] on li "Explain the Request : “We’re looking for [specific items/services, gift cards, …" at bounding box center [324, 374] width 424 height 48
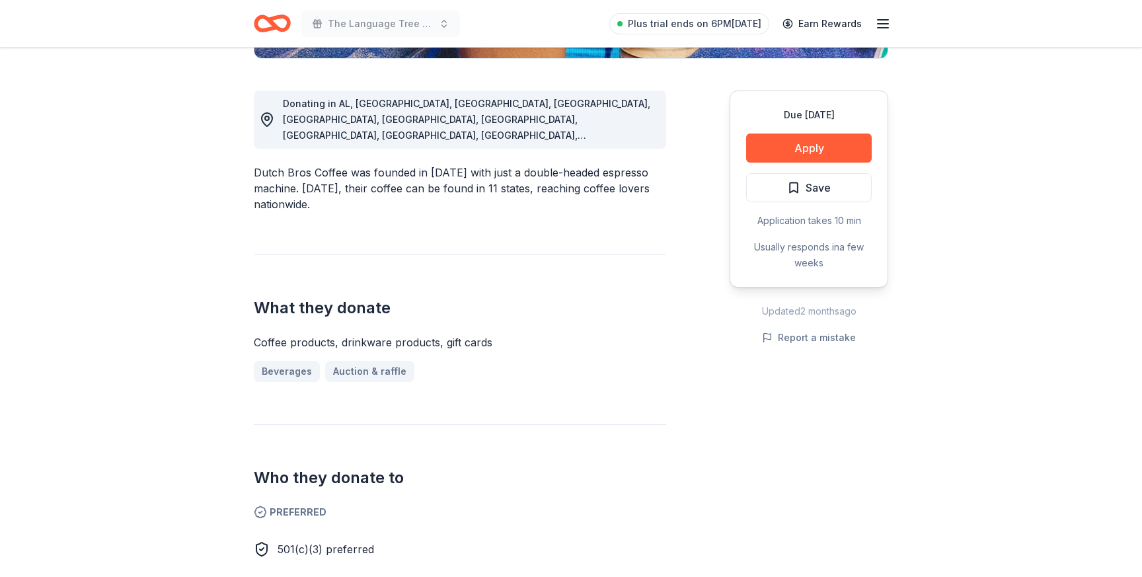
scroll to position [340, 0]
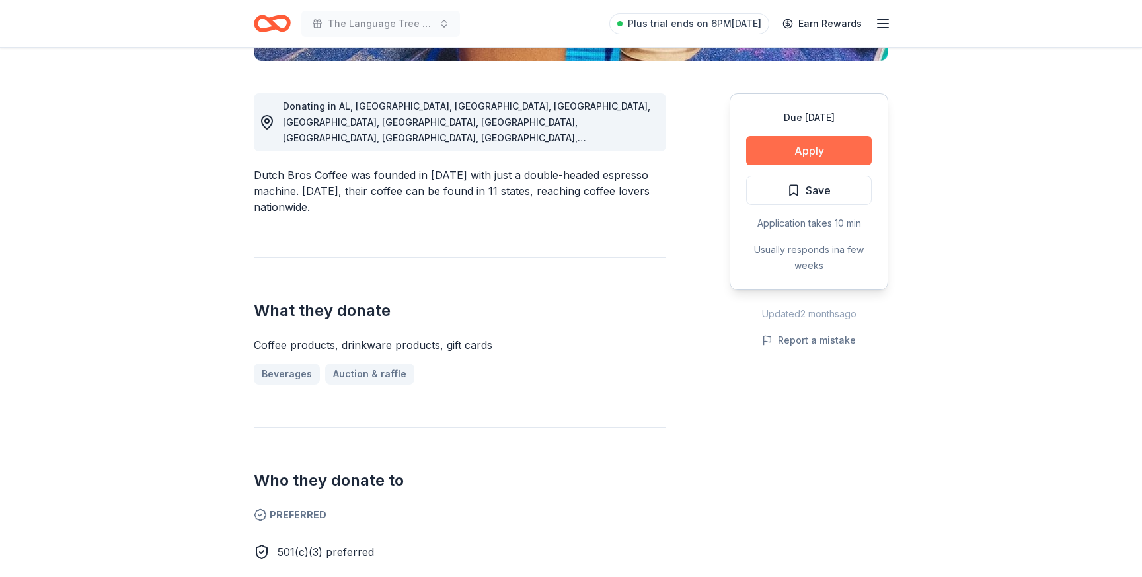
click at [806, 155] on button "Apply" at bounding box center [809, 150] width 126 height 29
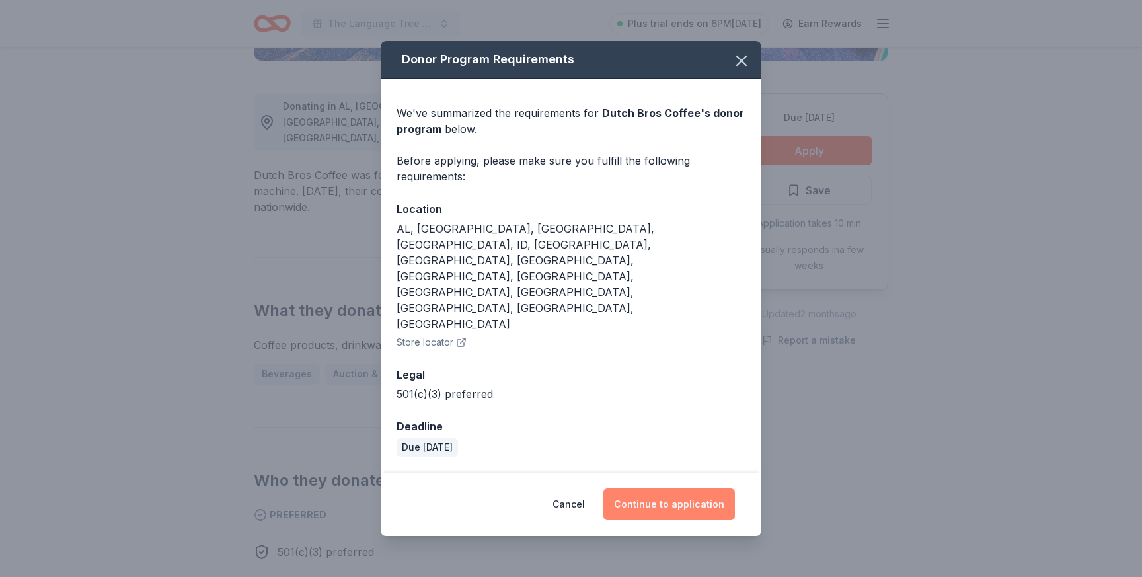
click at [712, 488] on button "Continue to application" at bounding box center [669, 504] width 132 height 32
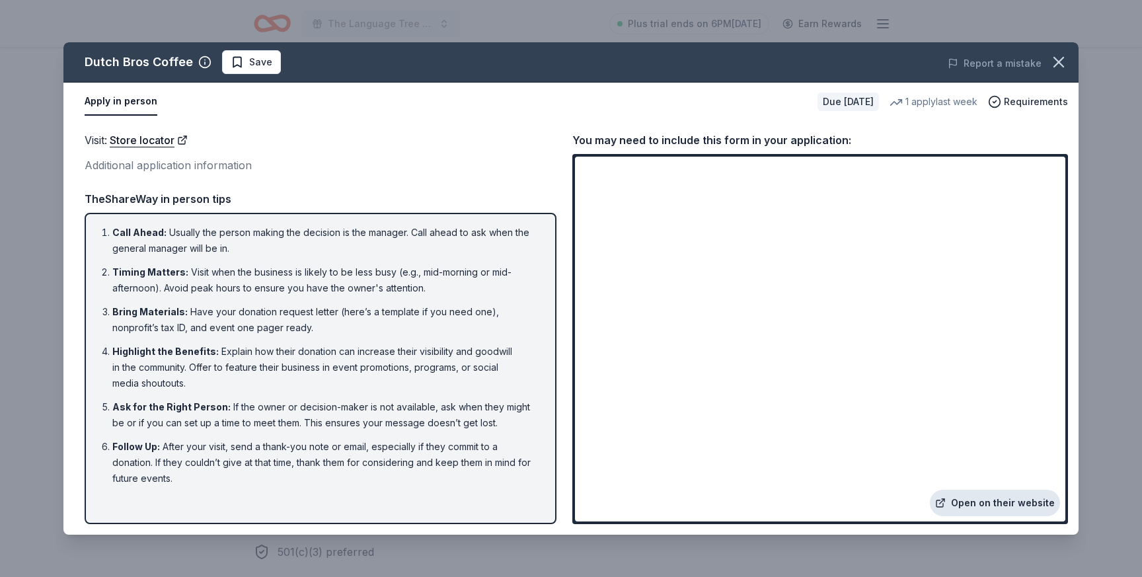
click at [1004, 504] on link "Open on their website" at bounding box center [995, 503] width 130 height 26
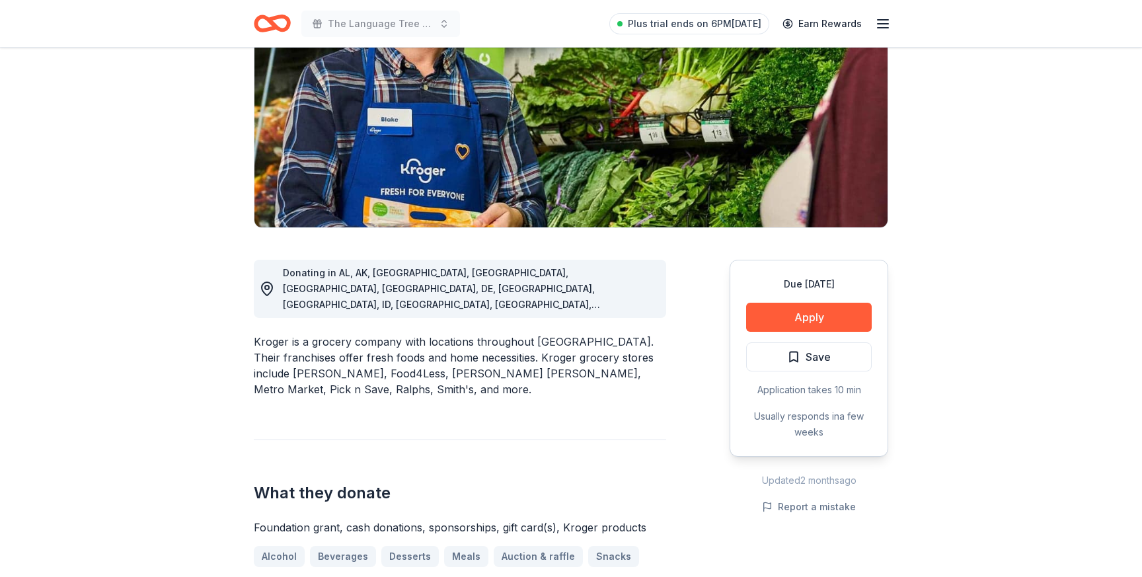
scroll to position [201, 0]
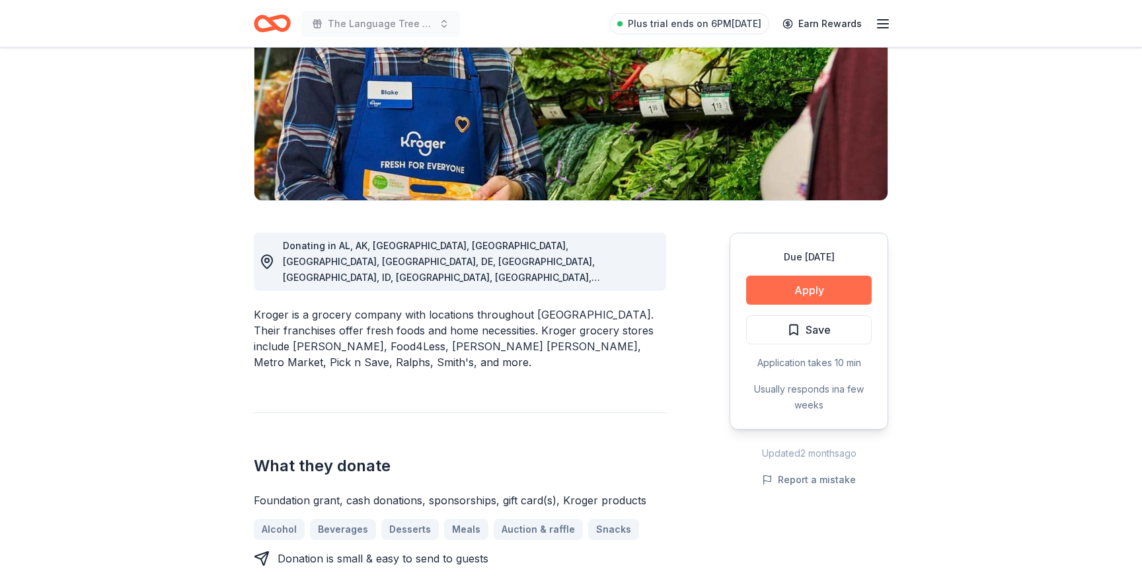
click at [806, 290] on button "Apply" at bounding box center [809, 290] width 126 height 29
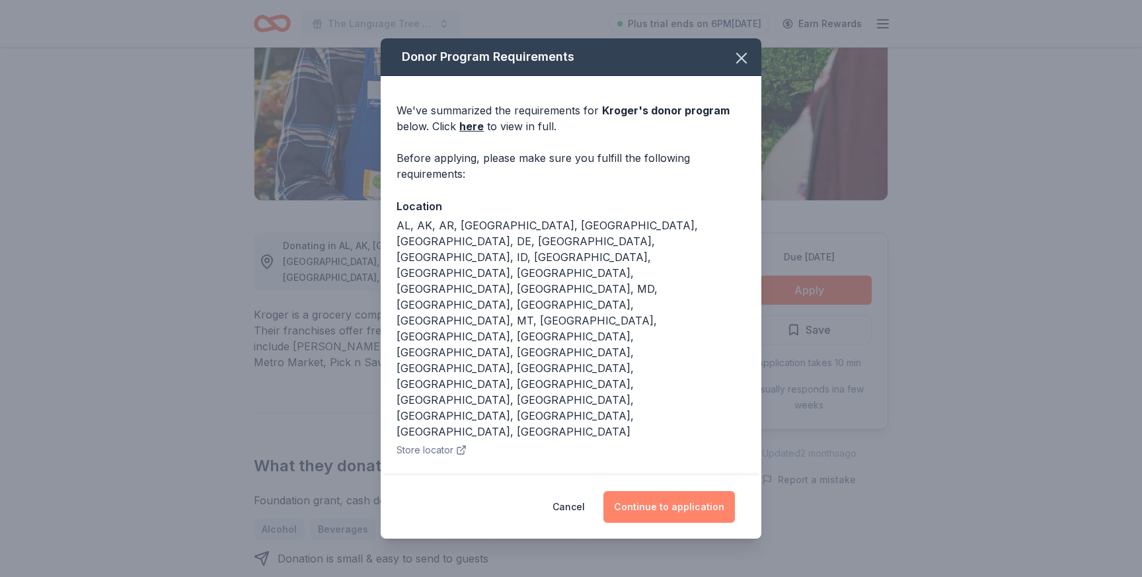
click at [661, 501] on button "Continue to application" at bounding box center [669, 507] width 132 height 32
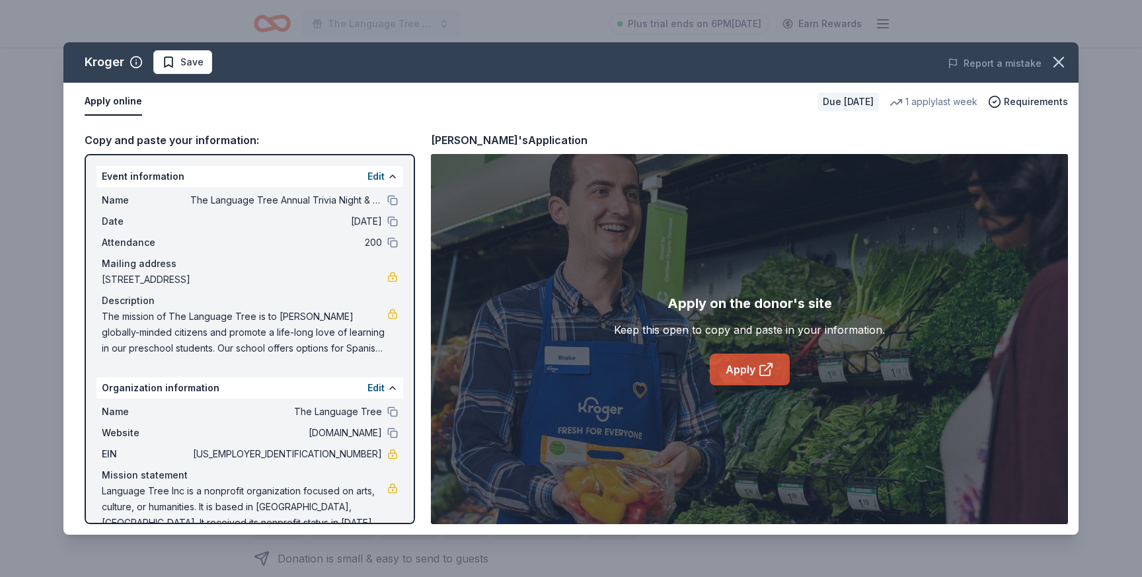
click at [748, 371] on link "Apply" at bounding box center [750, 370] width 80 height 32
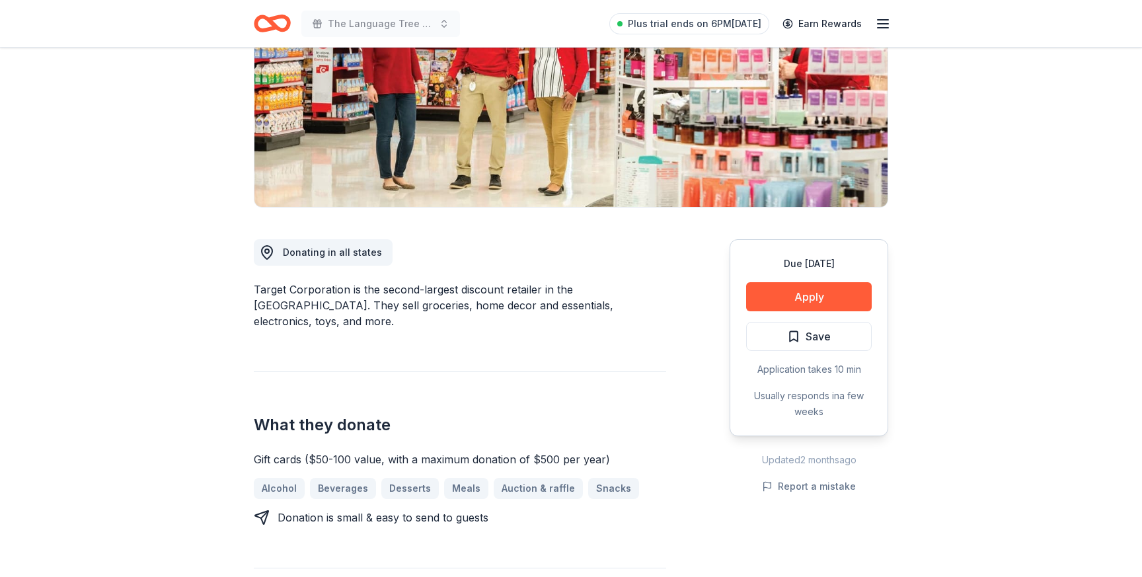
scroll to position [219, 0]
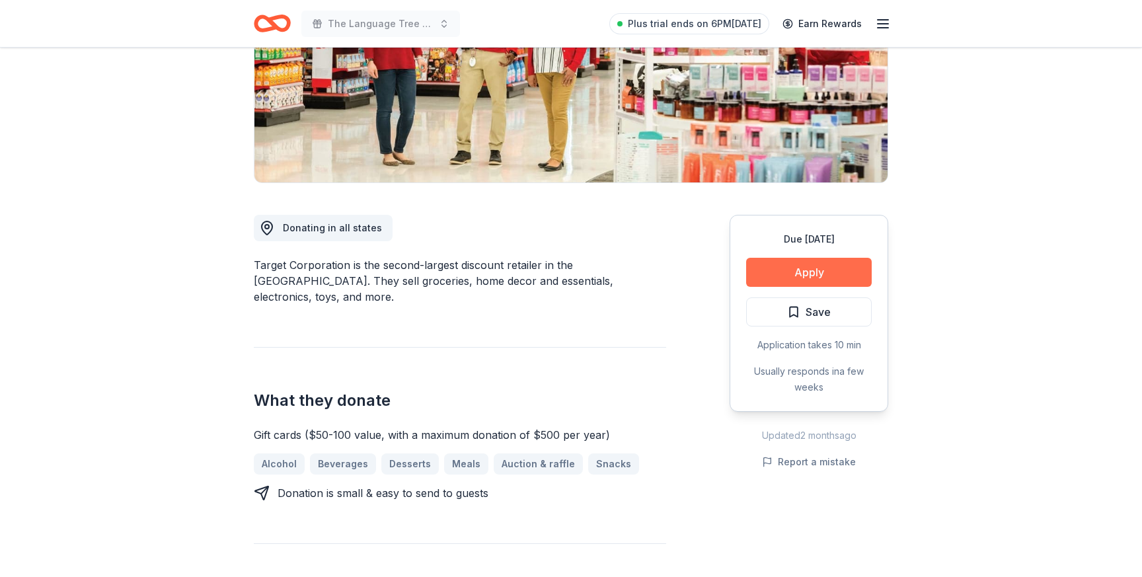
click at [802, 270] on button "Apply" at bounding box center [809, 272] width 126 height 29
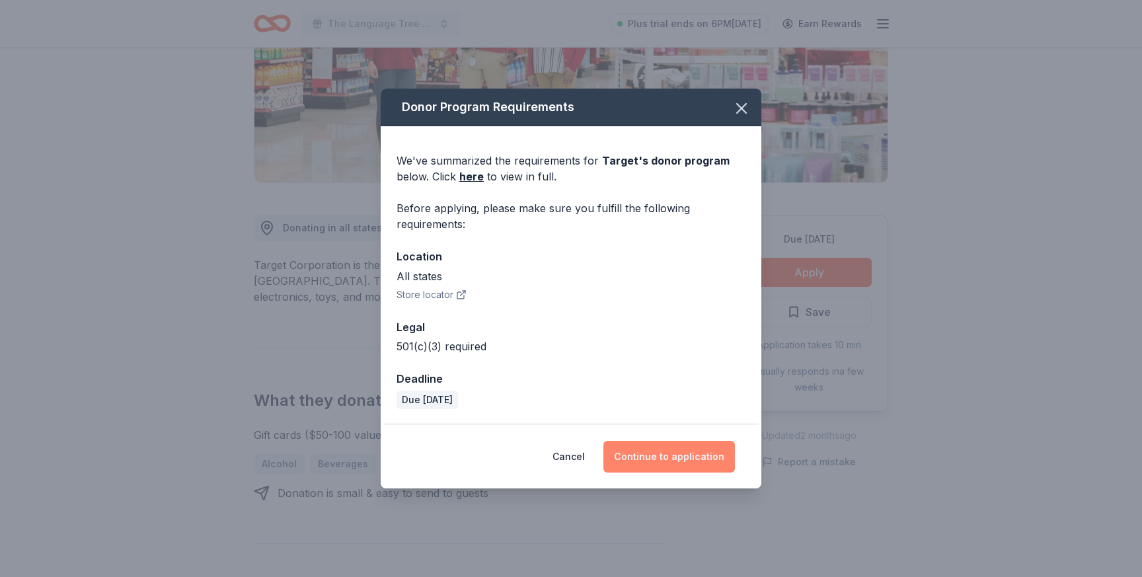
click at [666, 468] on button "Continue to application" at bounding box center [669, 457] width 132 height 32
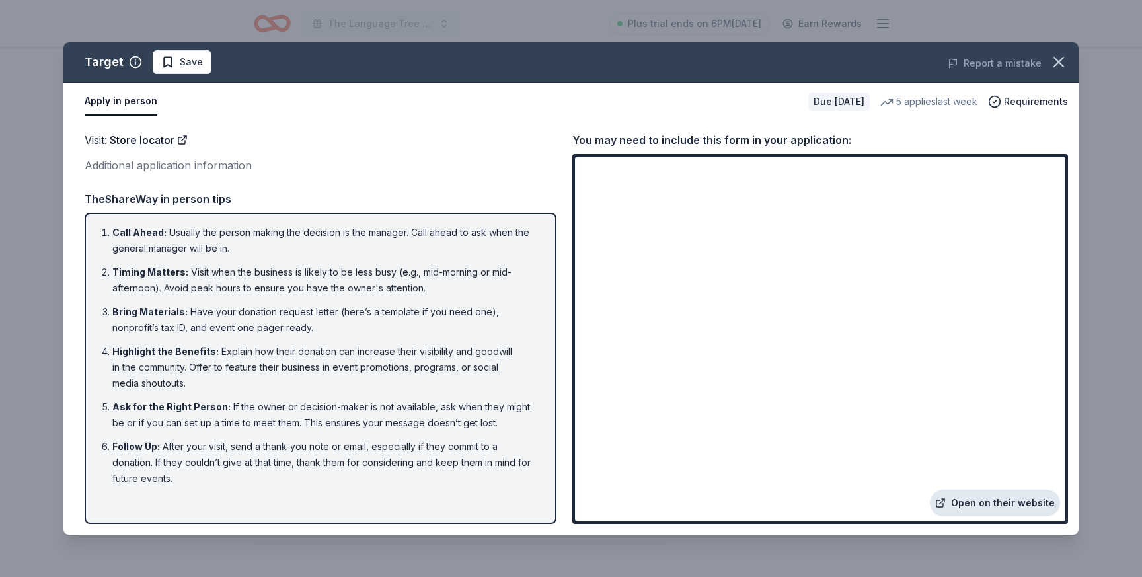
click at [1006, 511] on link "Open on their website" at bounding box center [995, 503] width 130 height 26
click at [992, 508] on link "Open on their website" at bounding box center [995, 503] width 130 height 26
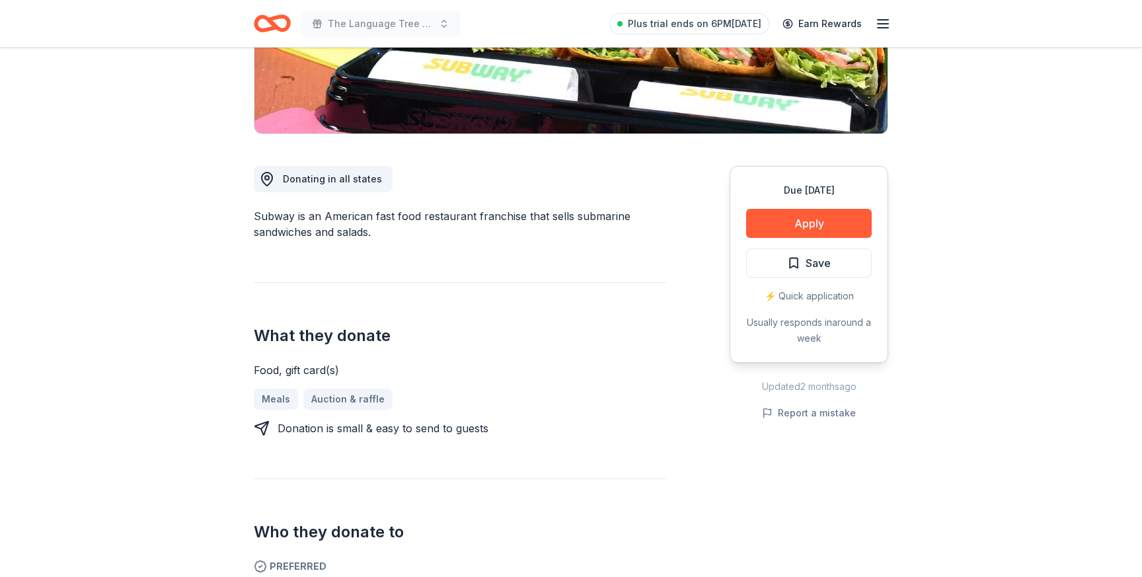
scroll to position [288, 0]
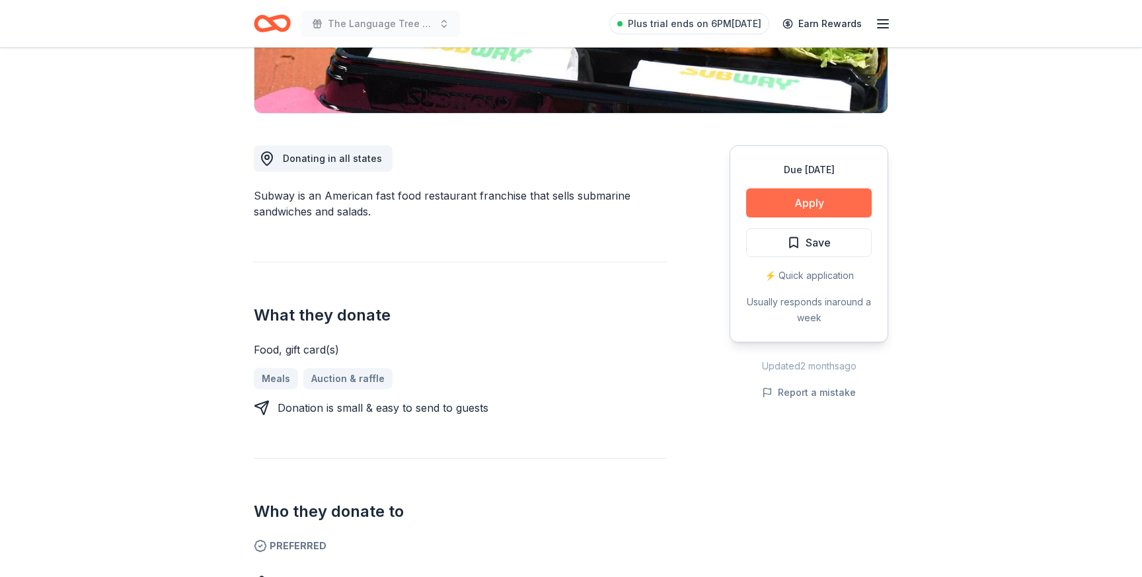
click at [830, 200] on button "Apply" at bounding box center [809, 202] width 126 height 29
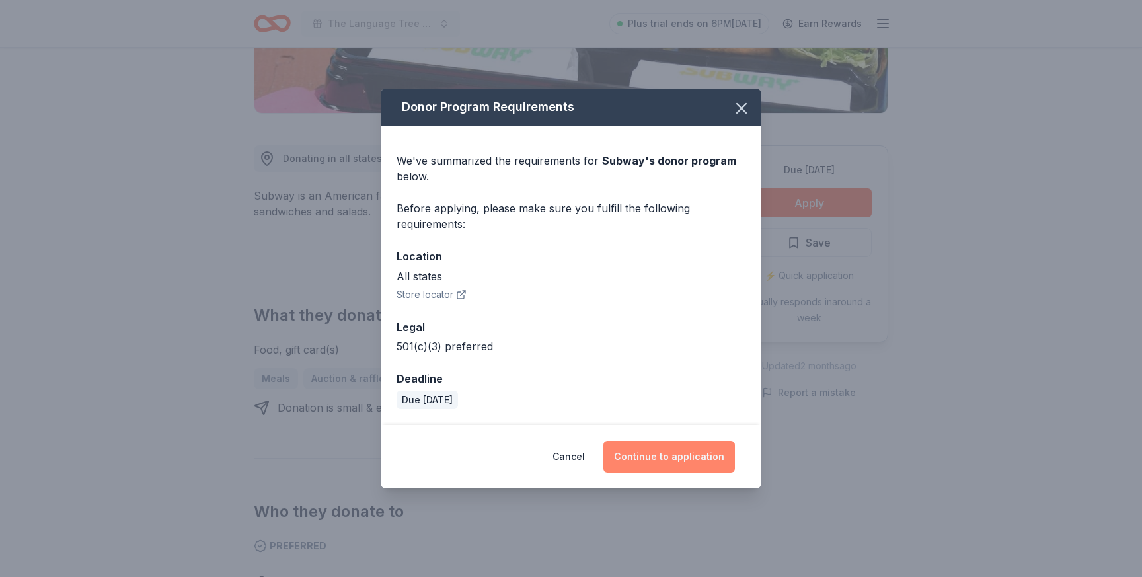
click at [649, 449] on button "Continue to application" at bounding box center [669, 457] width 132 height 32
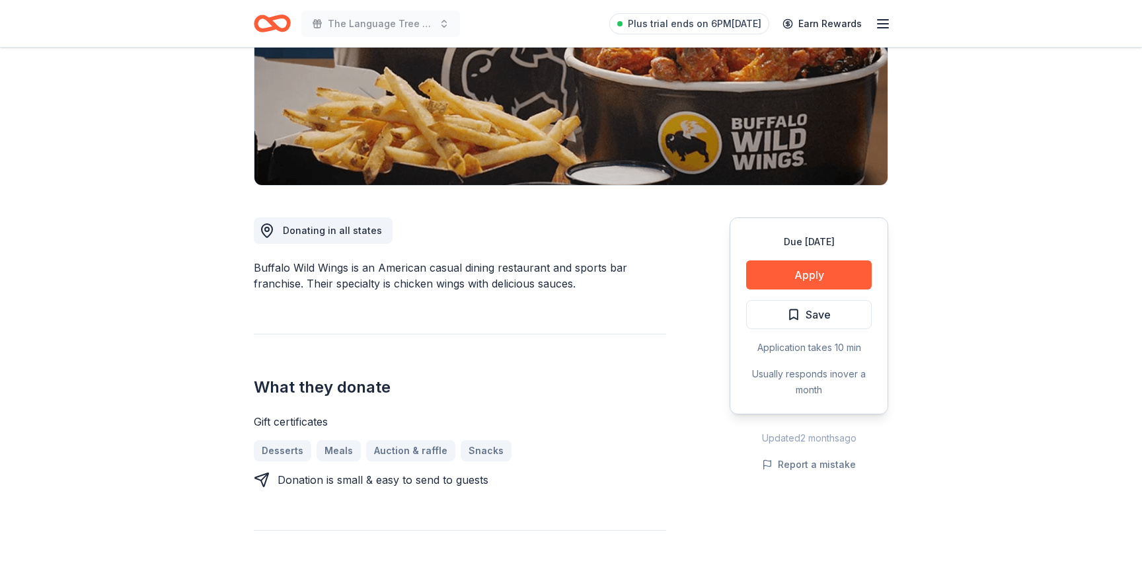
scroll to position [224, 0]
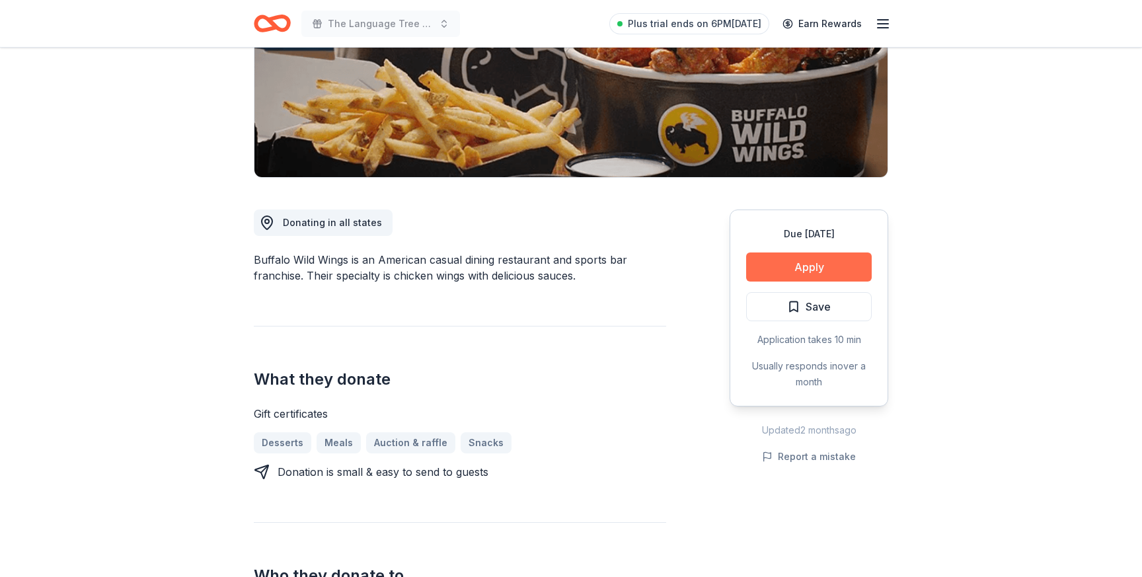
click at [786, 270] on button "Apply" at bounding box center [809, 266] width 126 height 29
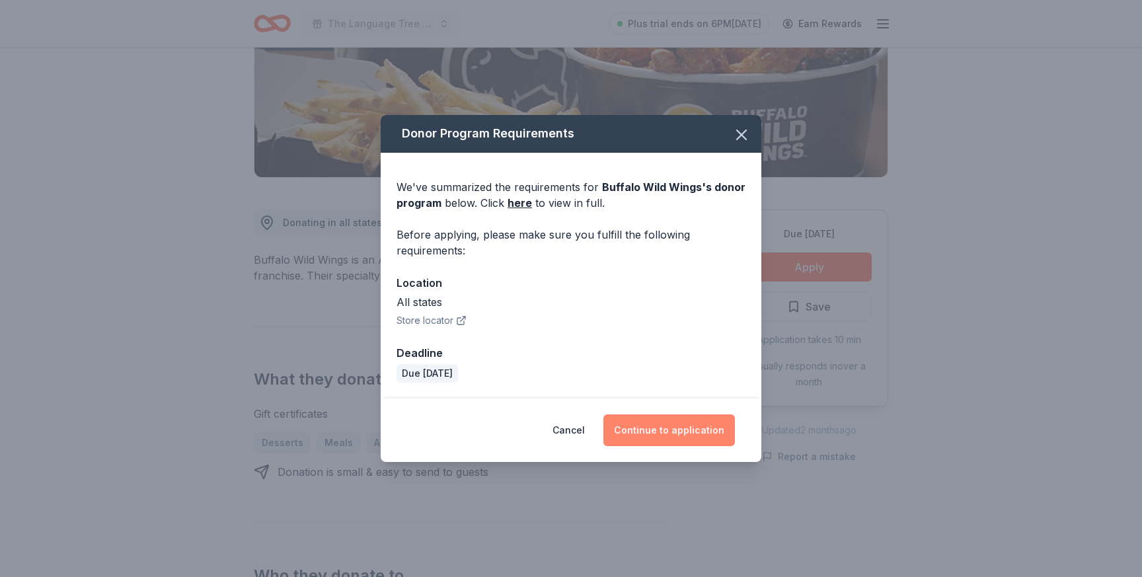
click at [662, 428] on button "Continue to application" at bounding box center [669, 430] width 132 height 32
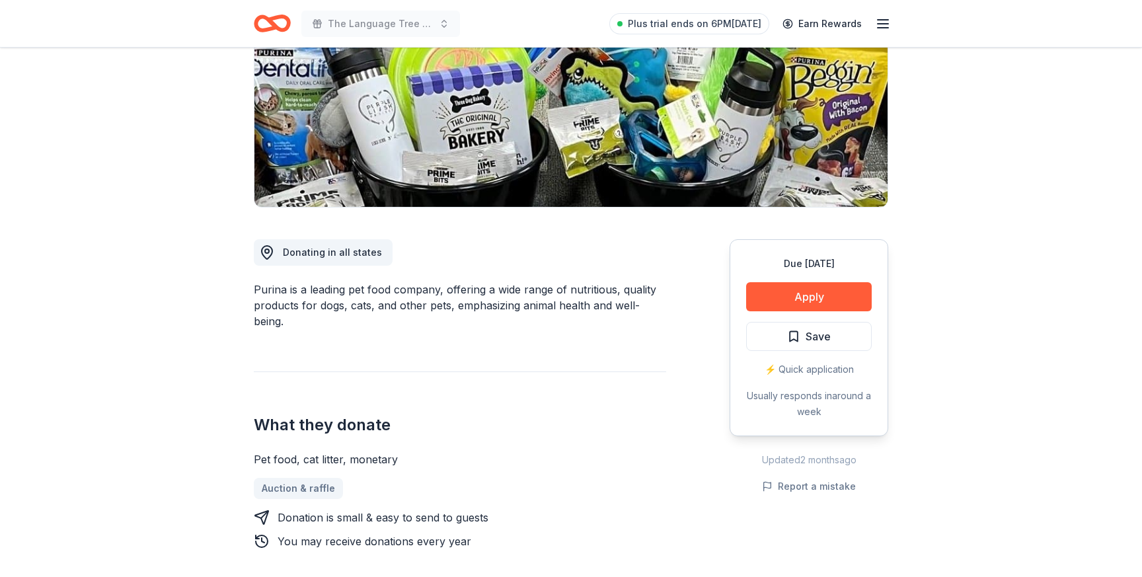
scroll to position [194, 0]
click at [812, 281] on div "Due in 21 days Apply Save ⚡️ Quick application Usually responds in around a week" at bounding box center [809, 338] width 159 height 197
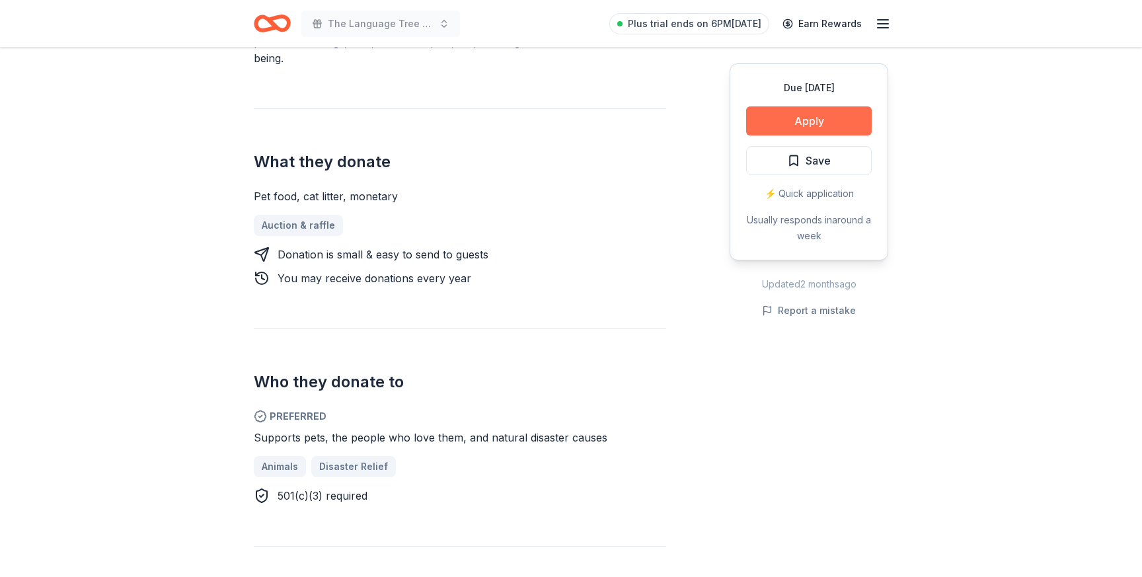
scroll to position [482, 0]
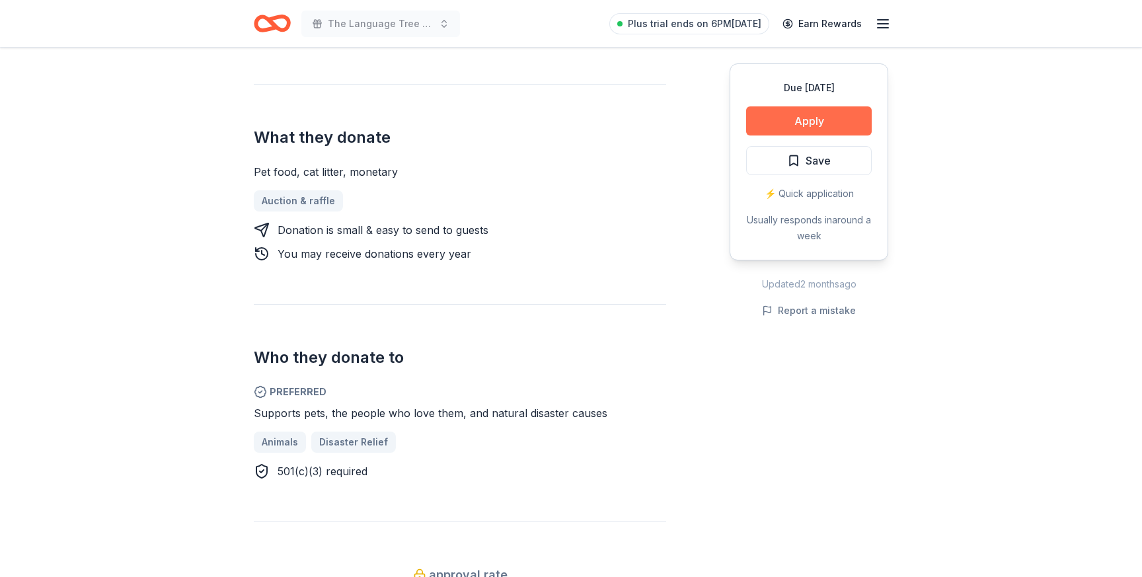
click at [792, 124] on button "Apply" at bounding box center [809, 120] width 126 height 29
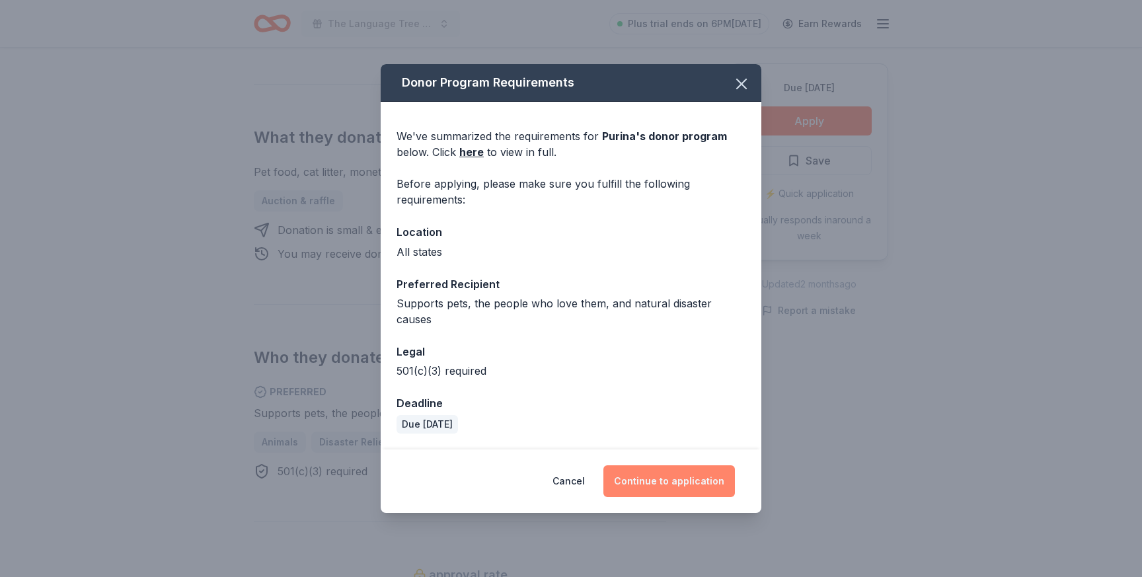
click at [671, 486] on button "Continue to application" at bounding box center [669, 481] width 132 height 32
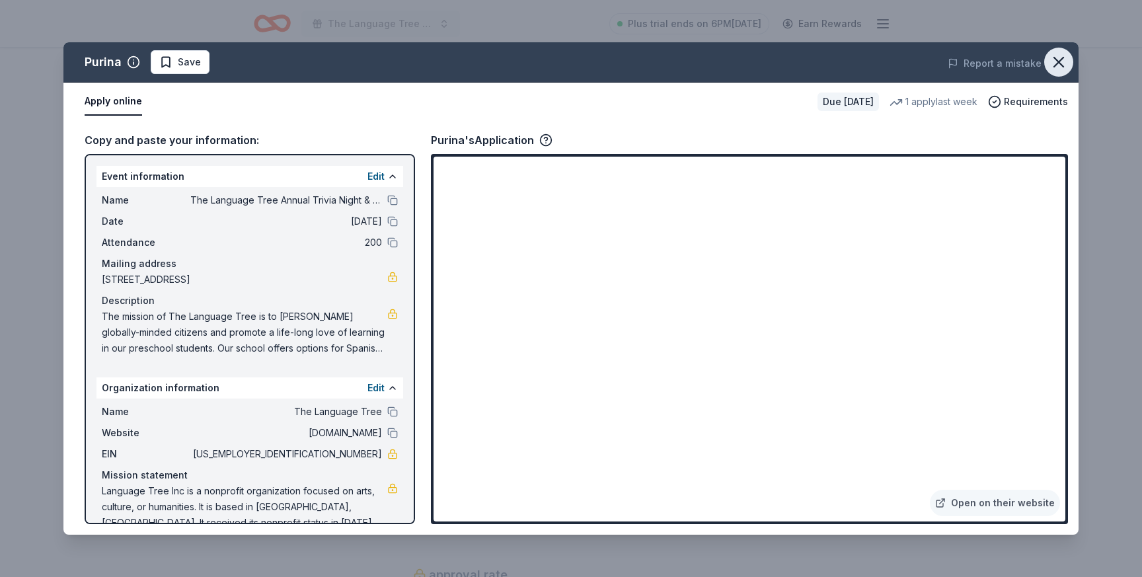
click at [1057, 65] on icon "button" at bounding box center [1059, 62] width 19 height 19
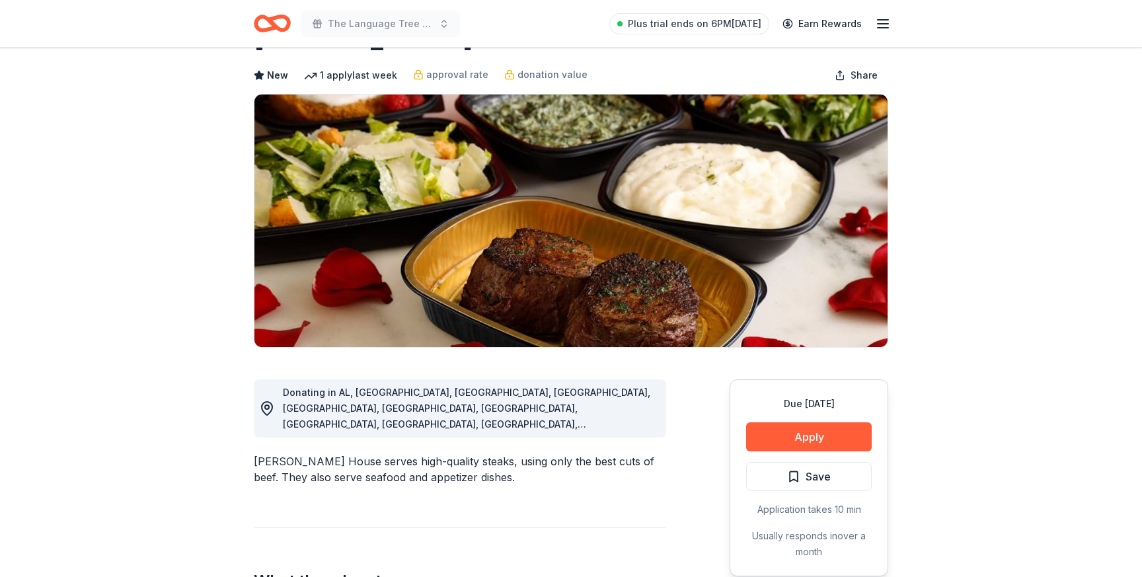
scroll to position [151, 0]
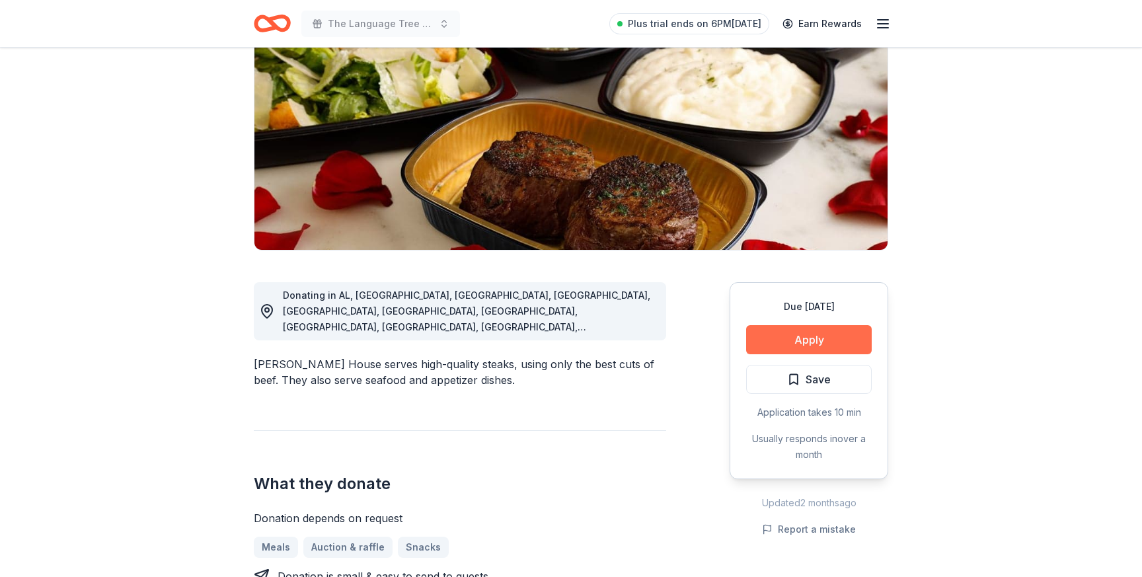
click at [794, 344] on button "Apply" at bounding box center [809, 339] width 126 height 29
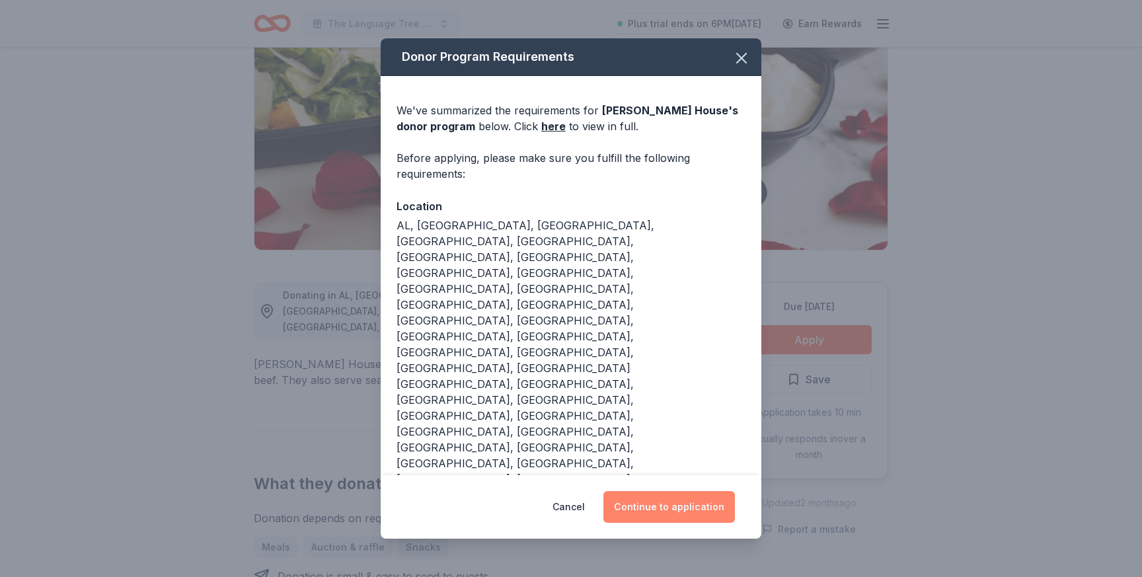
click at [656, 491] on button "Continue to application" at bounding box center [669, 507] width 132 height 32
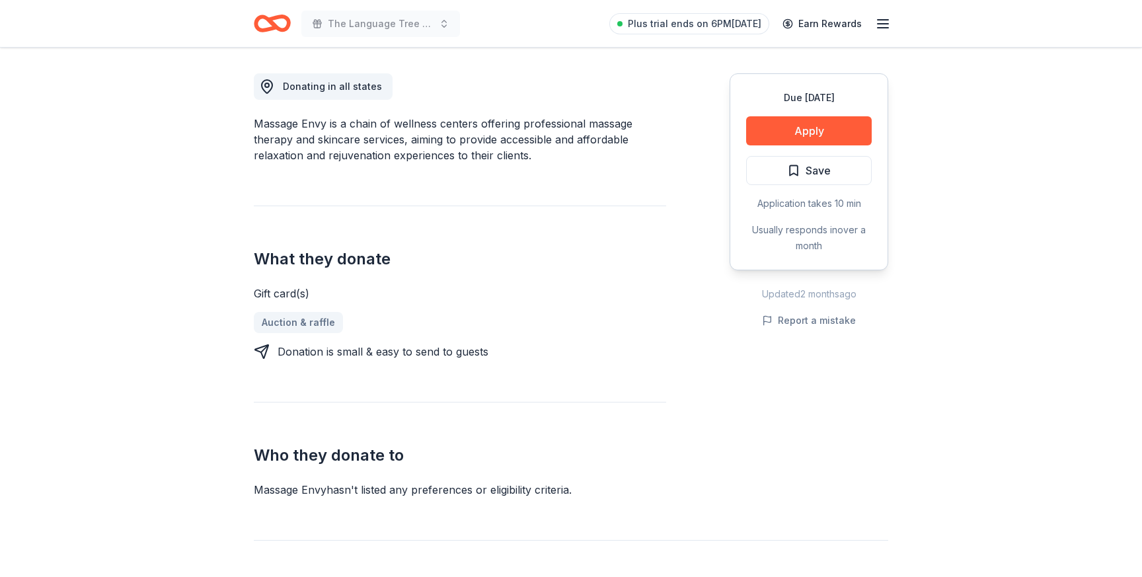
scroll to position [363, 0]
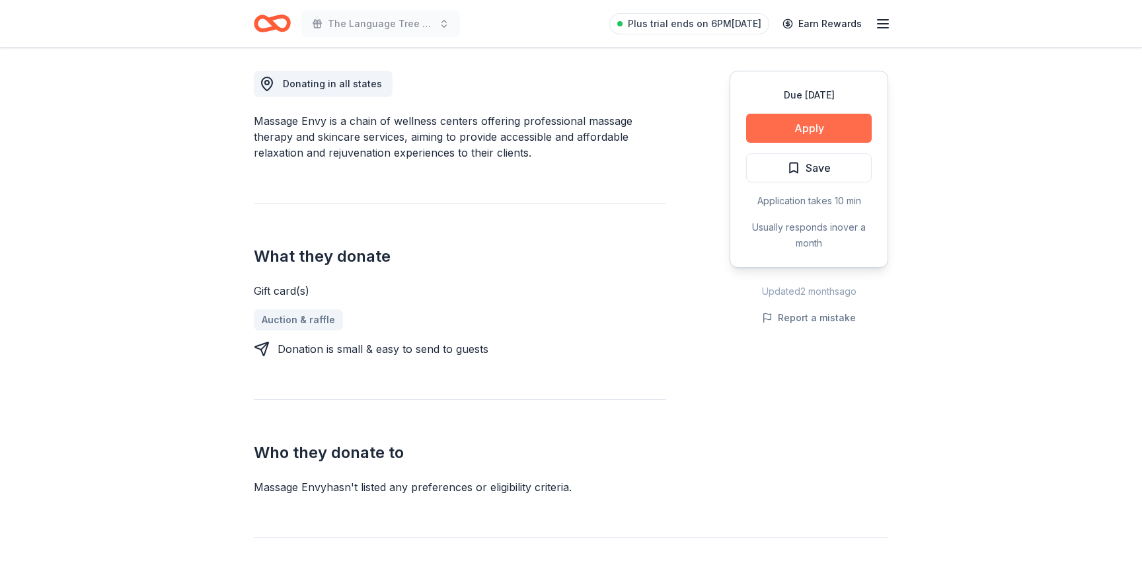
click at [821, 126] on button "Apply" at bounding box center [809, 128] width 126 height 29
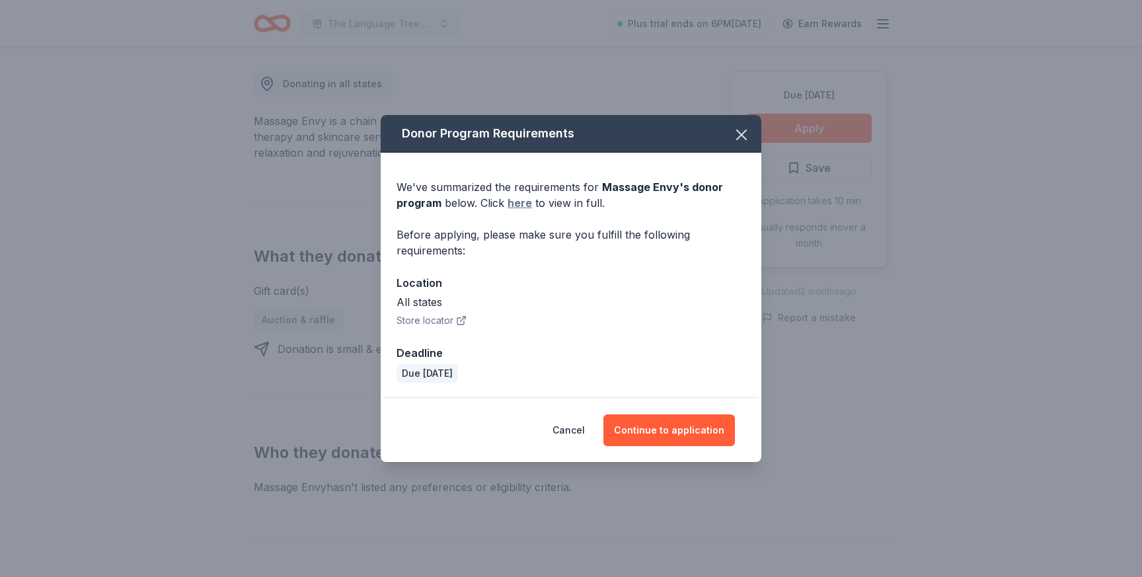
click at [521, 206] on link "here" at bounding box center [520, 203] width 24 height 16
click at [740, 137] on icon "button" at bounding box center [741, 135] width 19 height 19
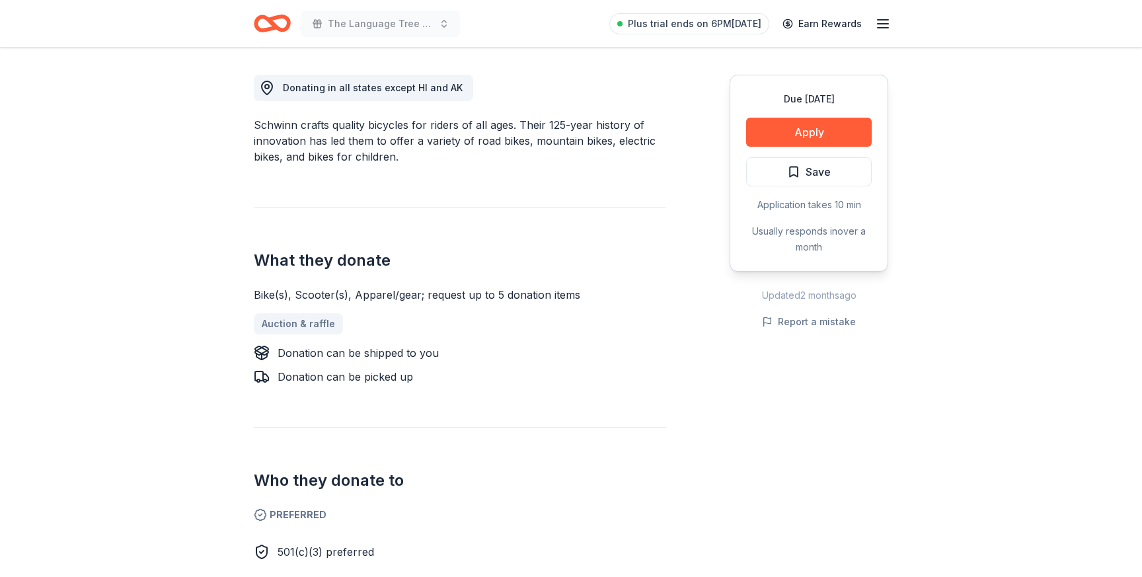
scroll to position [356, 0]
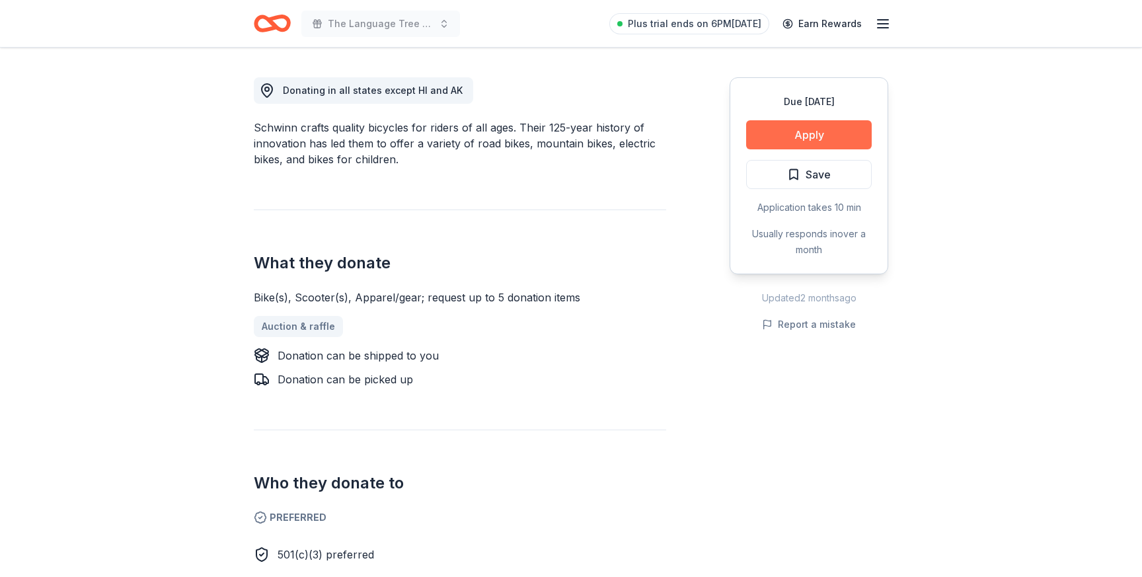
click at [814, 131] on button "Apply" at bounding box center [809, 134] width 126 height 29
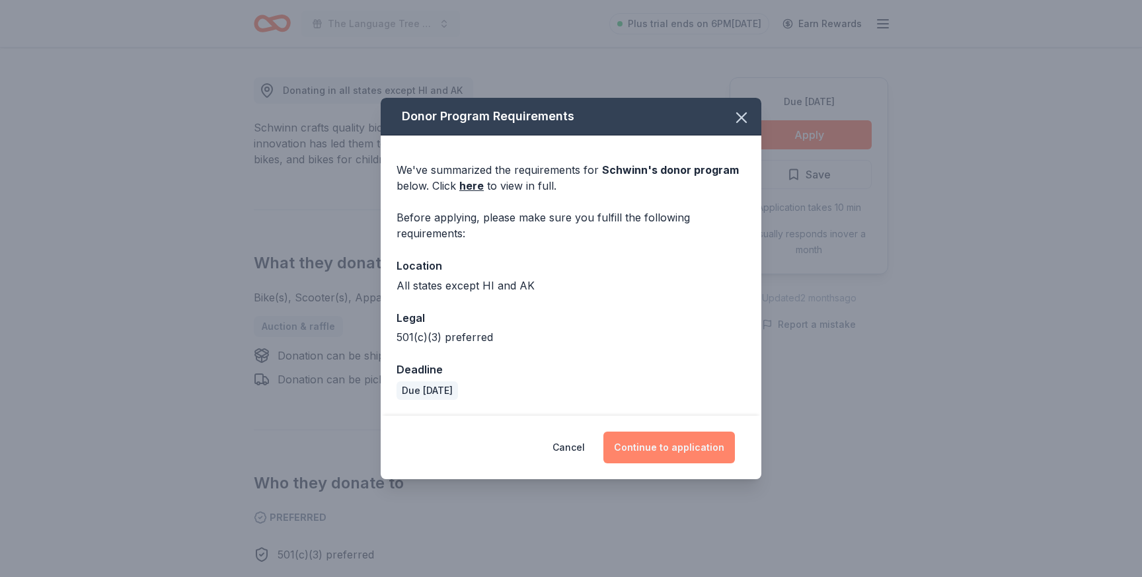
click at [689, 457] on button "Continue to application" at bounding box center [669, 448] width 132 height 32
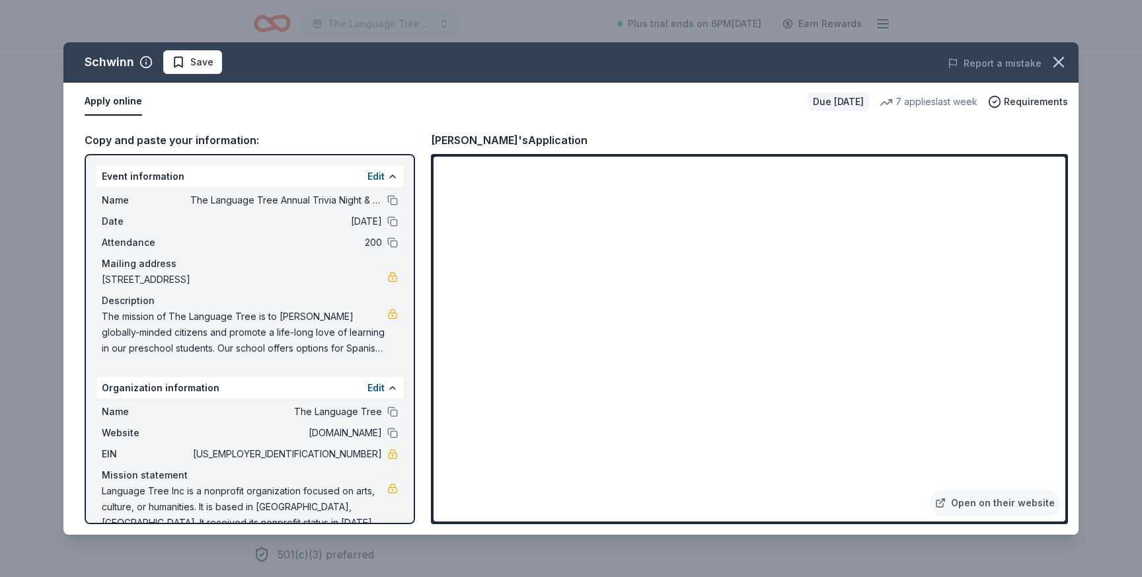
scroll to position [24, 0]
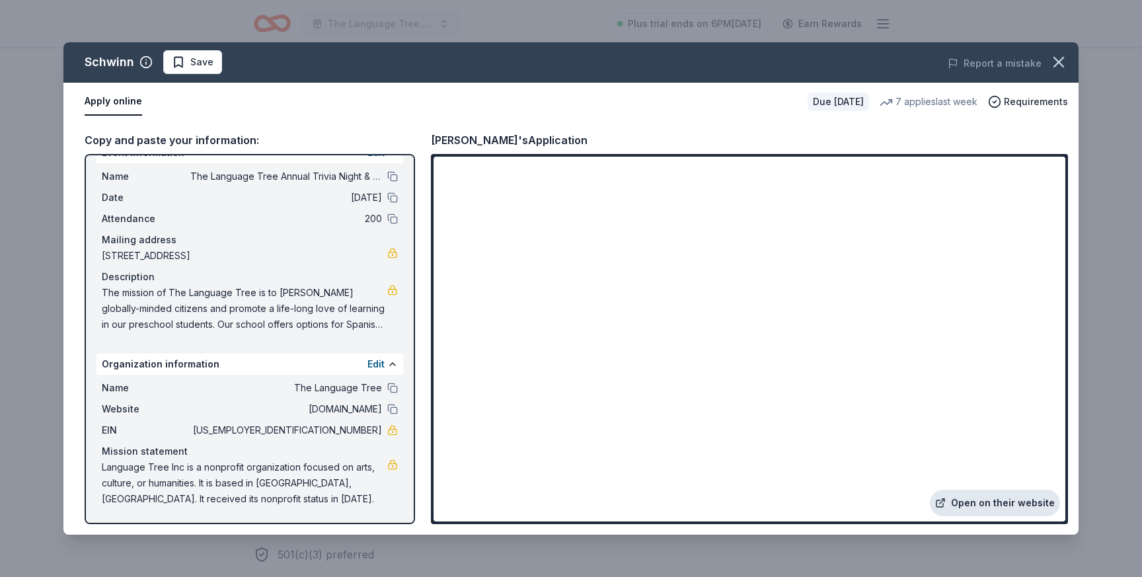
click at [1024, 497] on link "Open on their website" at bounding box center [995, 503] width 130 height 26
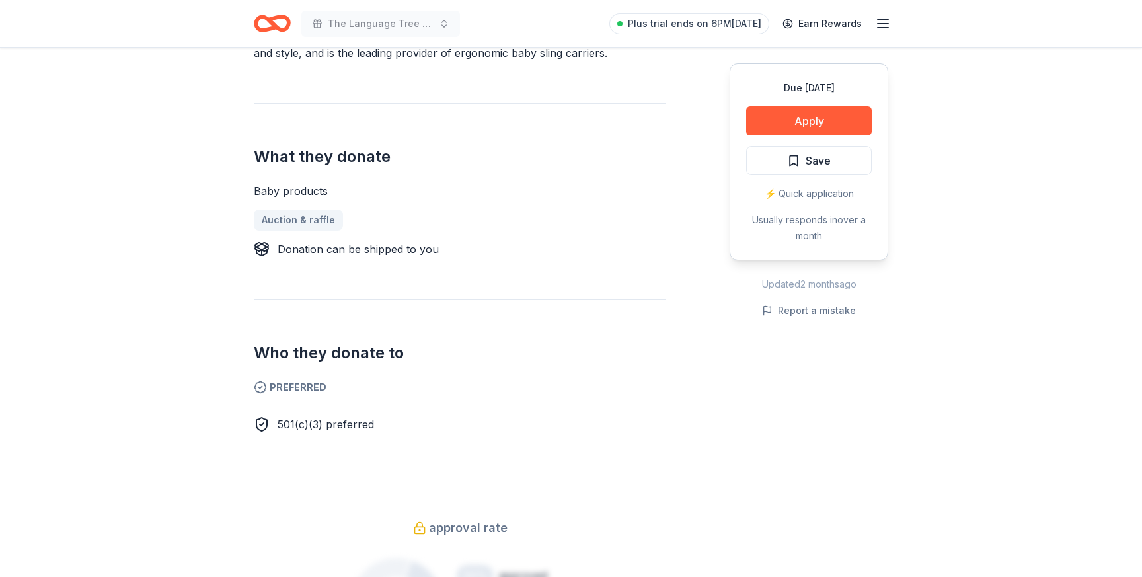
scroll to position [448, 0]
click at [785, 134] on button "Apply" at bounding box center [809, 120] width 126 height 29
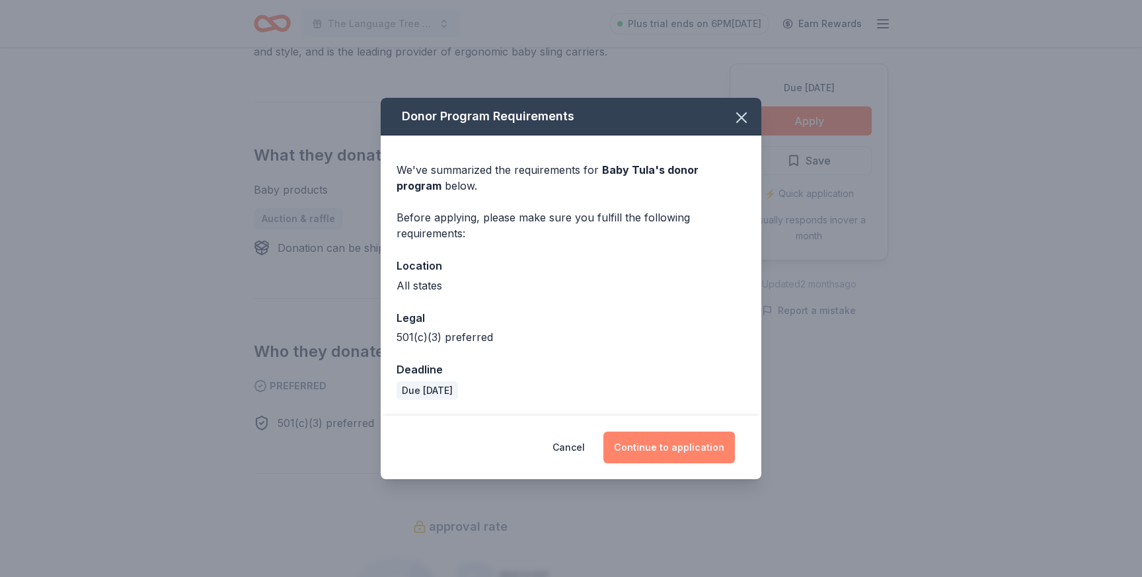
click at [689, 450] on button "Continue to application" at bounding box center [669, 448] width 132 height 32
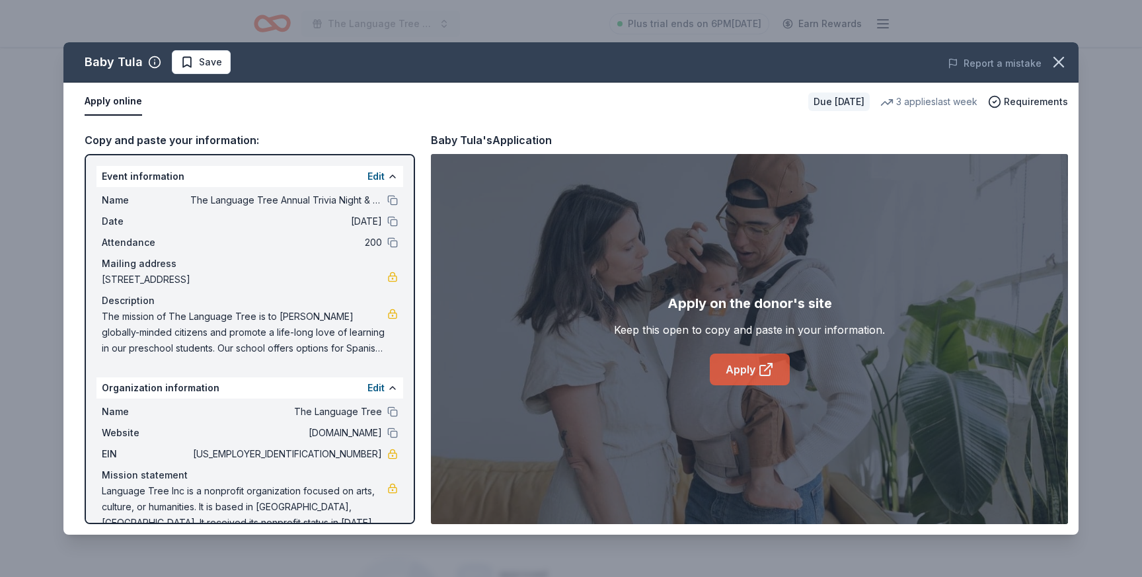
click at [735, 363] on link "Apply" at bounding box center [750, 370] width 80 height 32
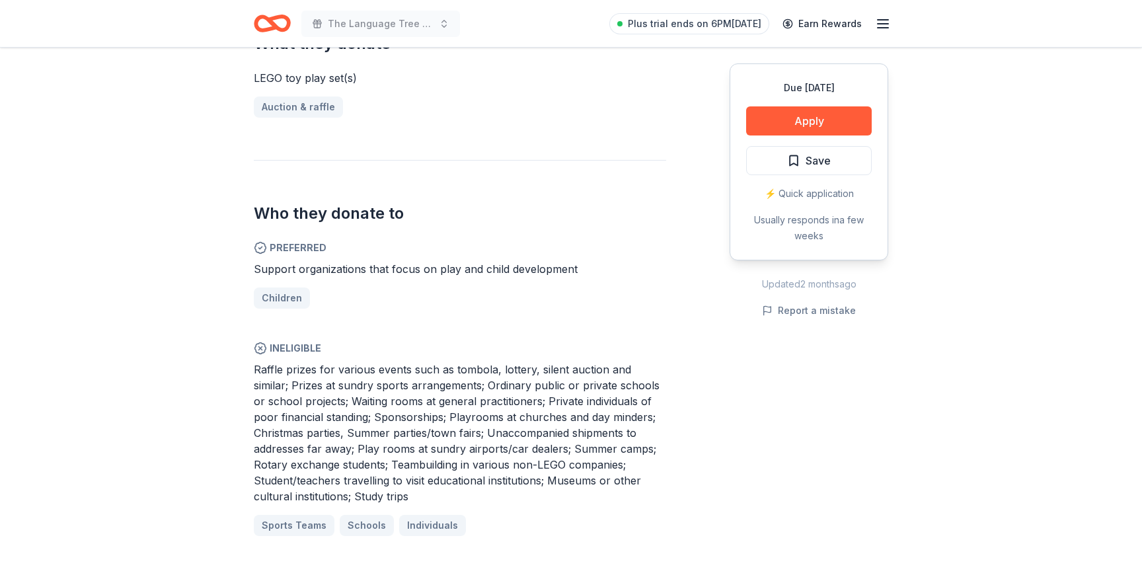
scroll to position [575, 0]
click at [815, 116] on button "Apply" at bounding box center [809, 120] width 126 height 29
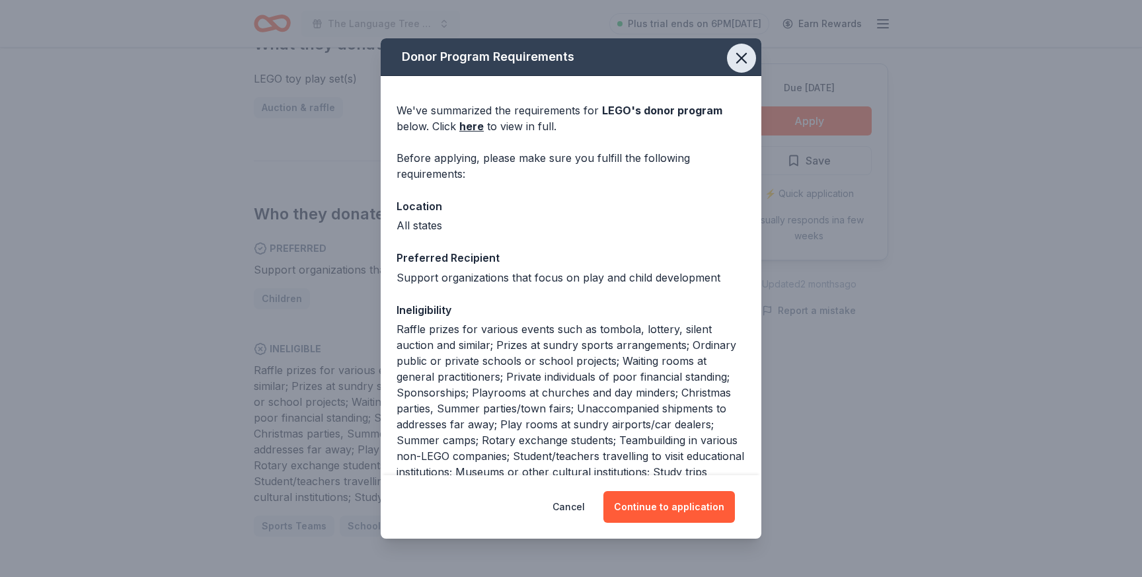
click at [740, 57] on icon "button" at bounding box center [741, 58] width 9 height 9
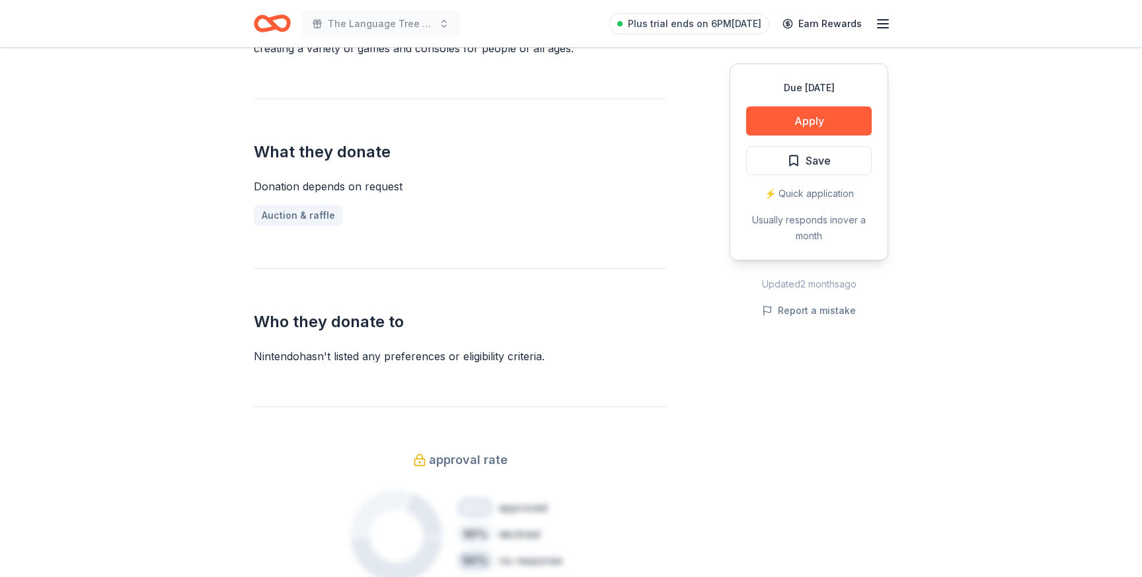
scroll to position [453, 0]
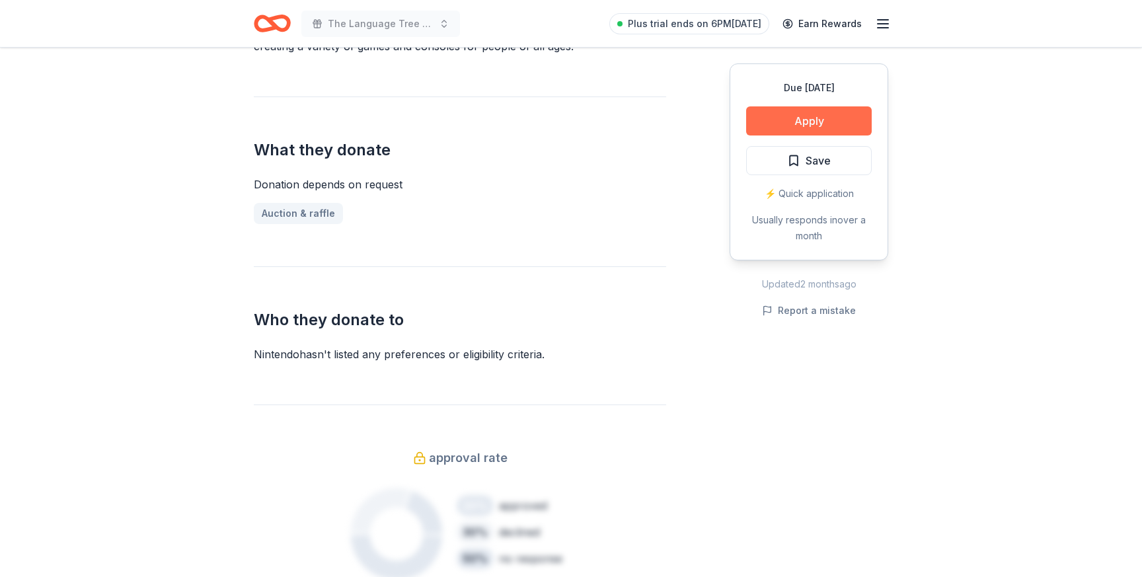
click at [801, 116] on button "Apply" at bounding box center [809, 120] width 126 height 29
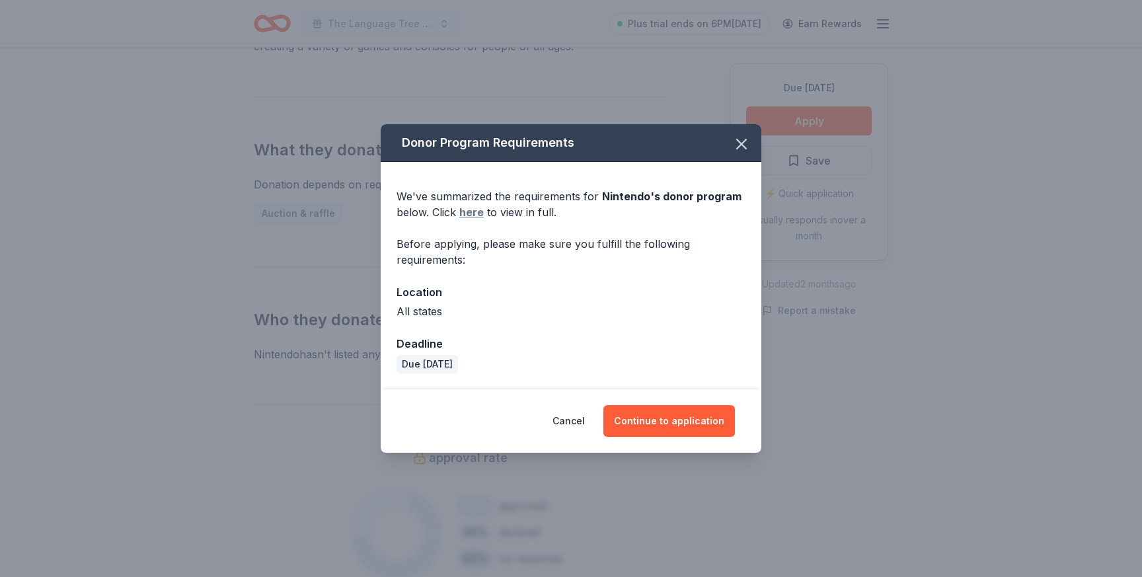
click at [474, 213] on link "here" at bounding box center [471, 212] width 24 height 16
click at [746, 139] on icon "button" at bounding box center [741, 143] width 9 height 9
